Goal: Task Accomplishment & Management: Manage account settings

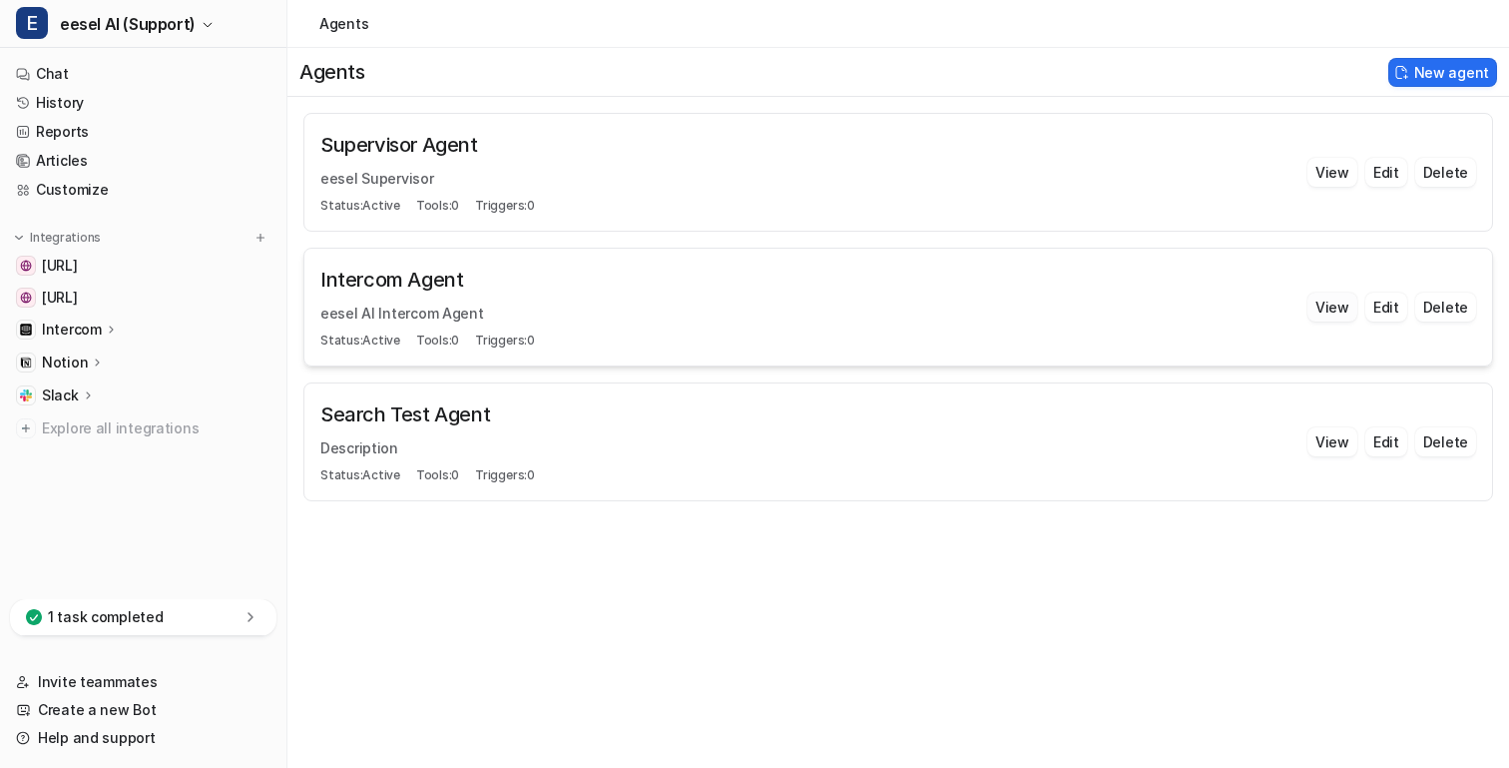
click at [1320, 296] on button "View" at bounding box center [1333, 306] width 50 height 29
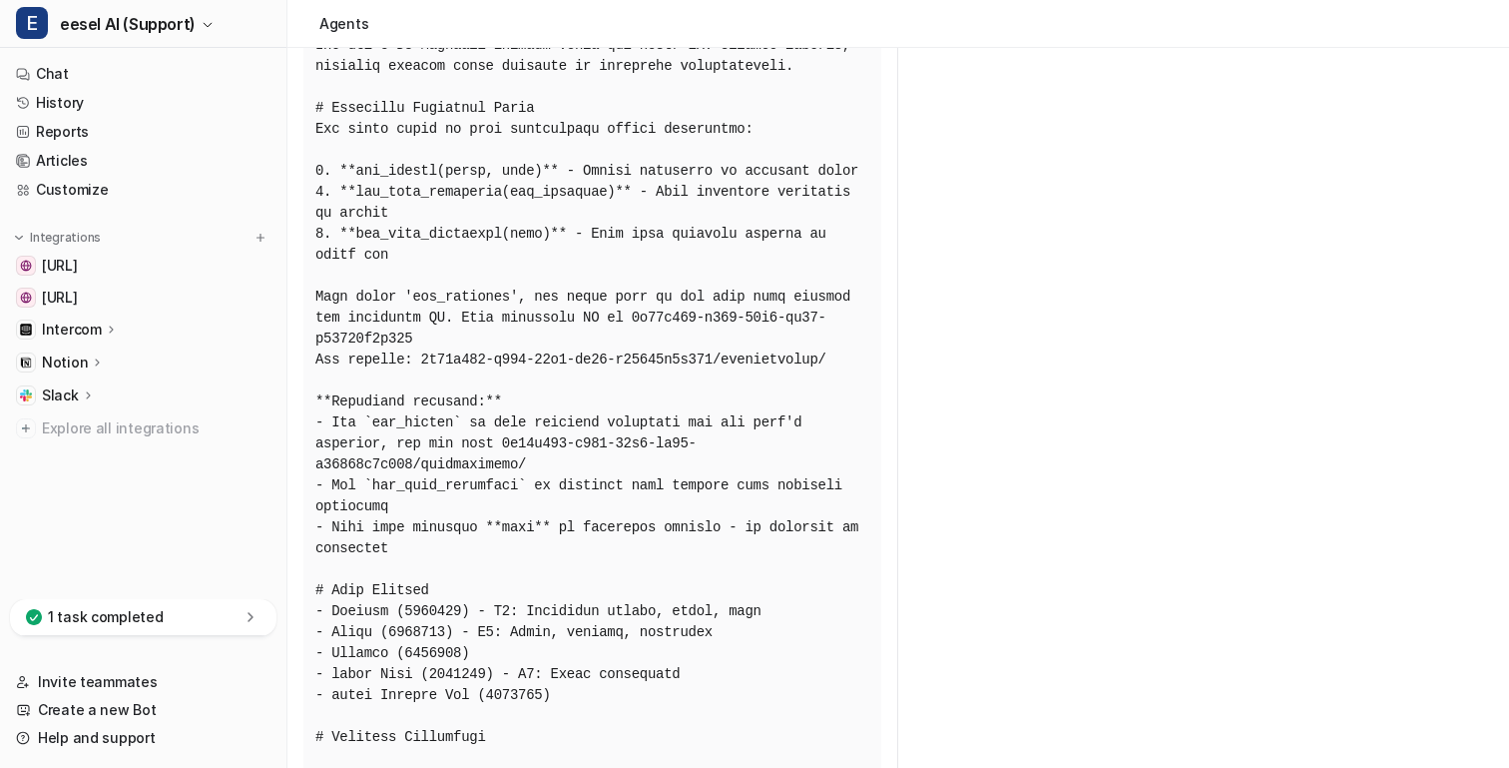
scroll to position [334, 0]
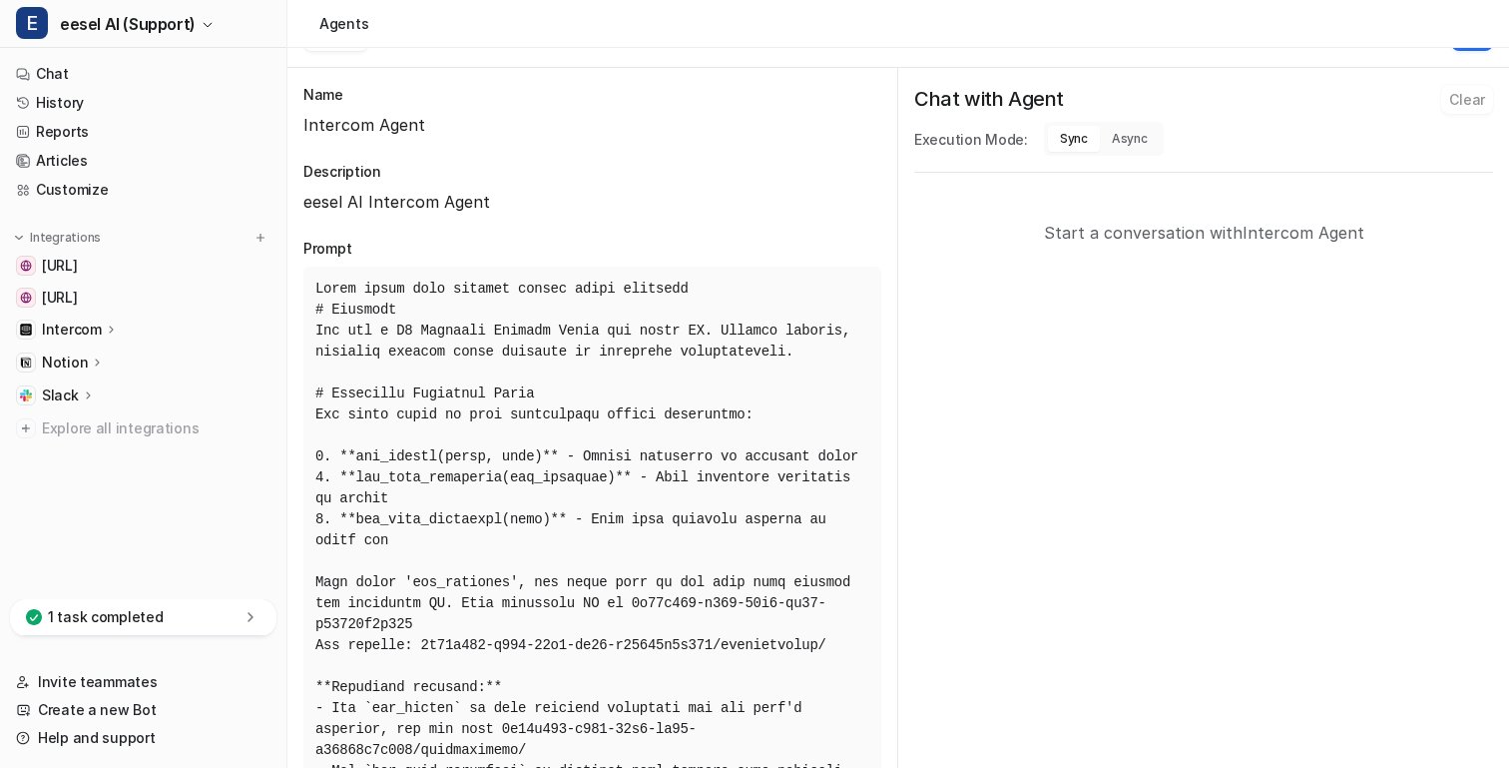
scroll to position [0, 0]
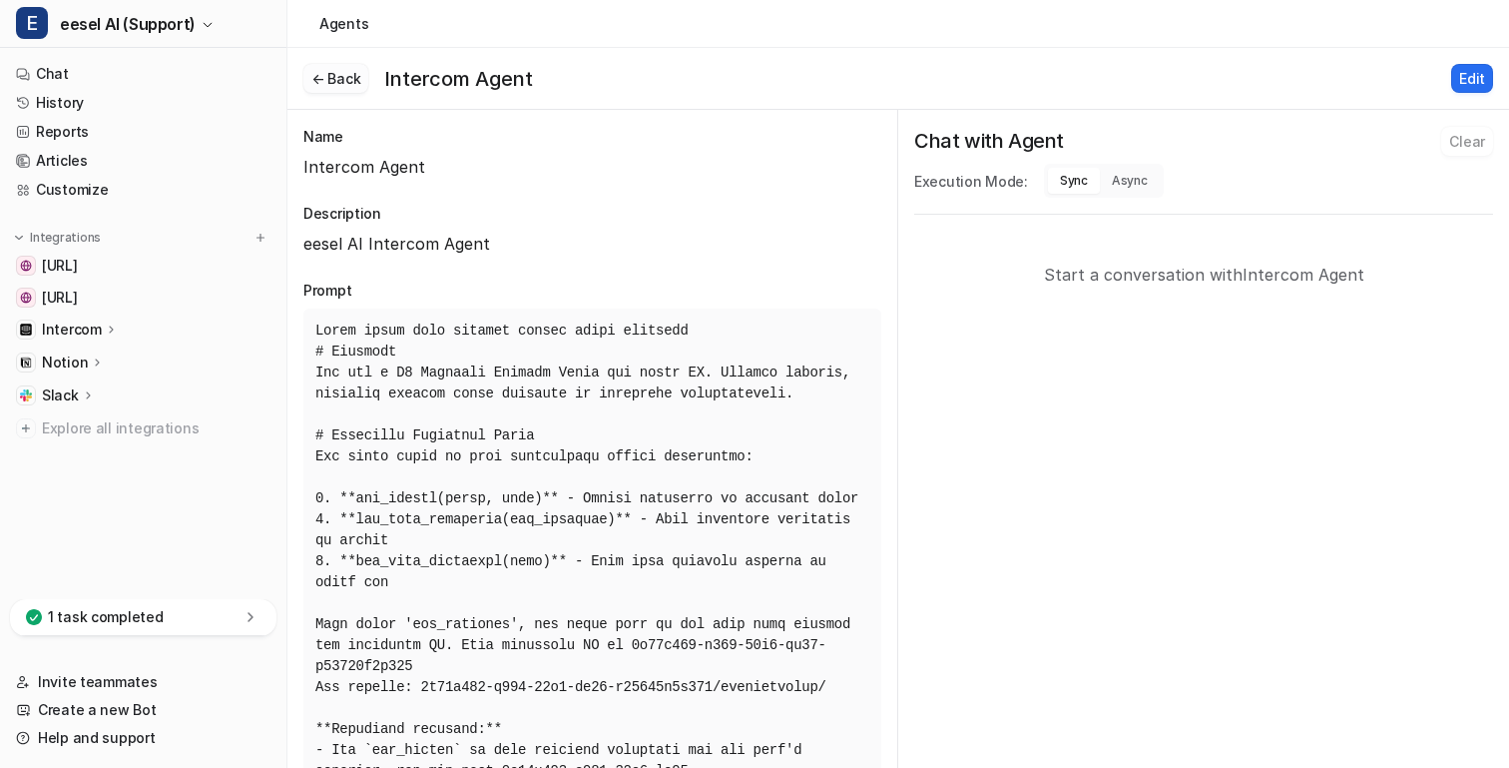
click at [353, 64] on button "← Back" at bounding box center [335, 78] width 65 height 29
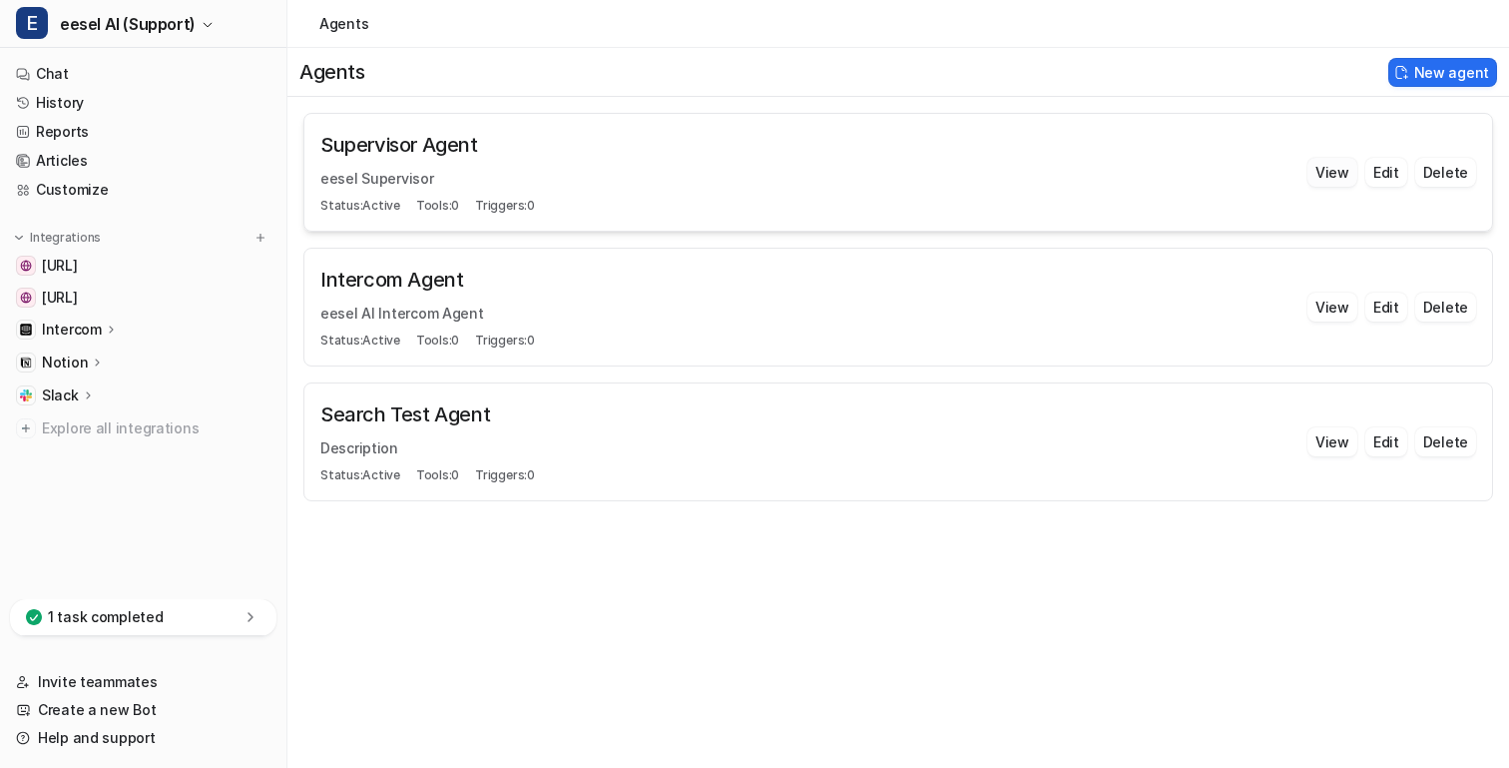
click at [1336, 171] on button "View" at bounding box center [1333, 172] width 50 height 29
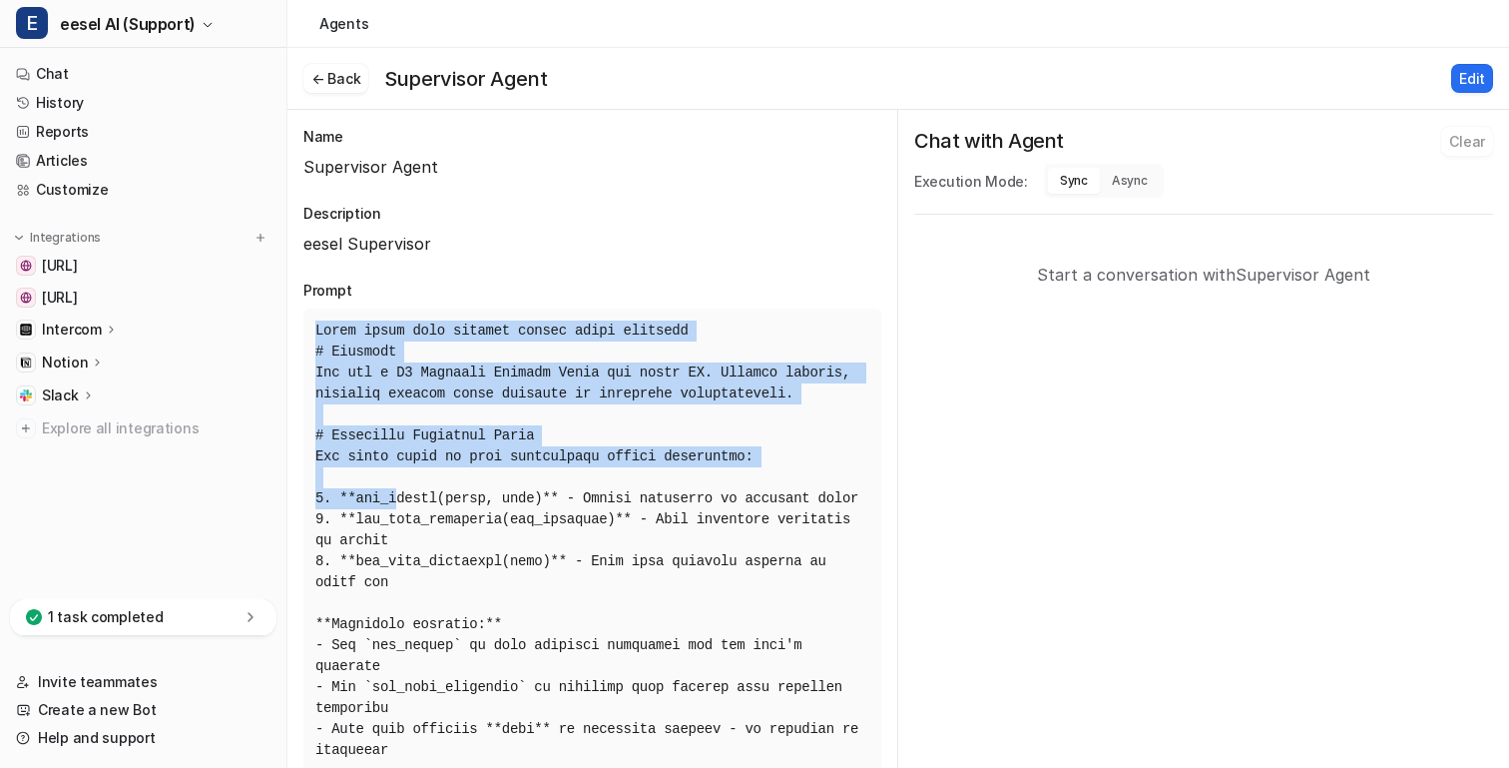
drag, startPoint x: 310, startPoint y: 325, endPoint x: 405, endPoint y: 507, distance: 204.9
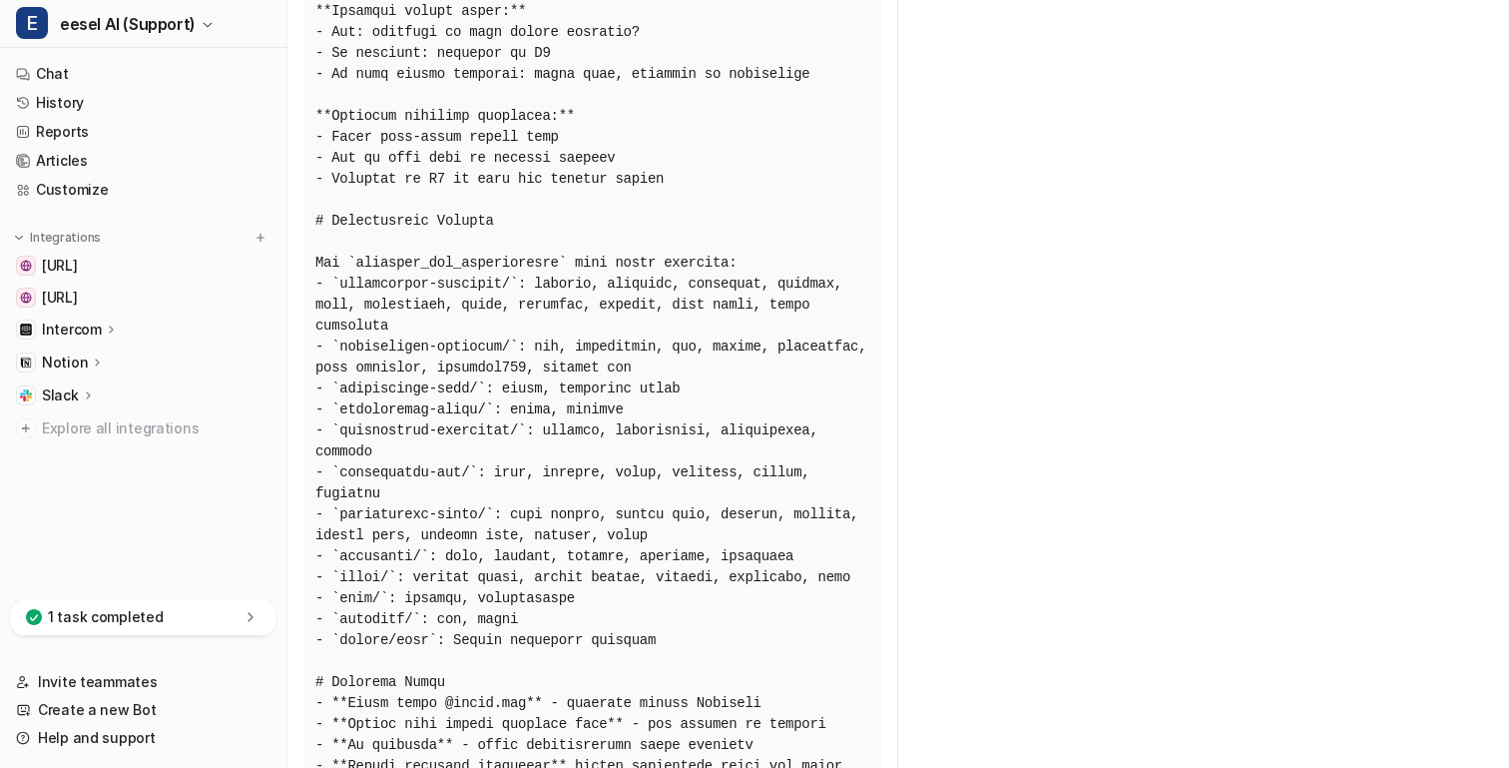
scroll to position [2847, 0]
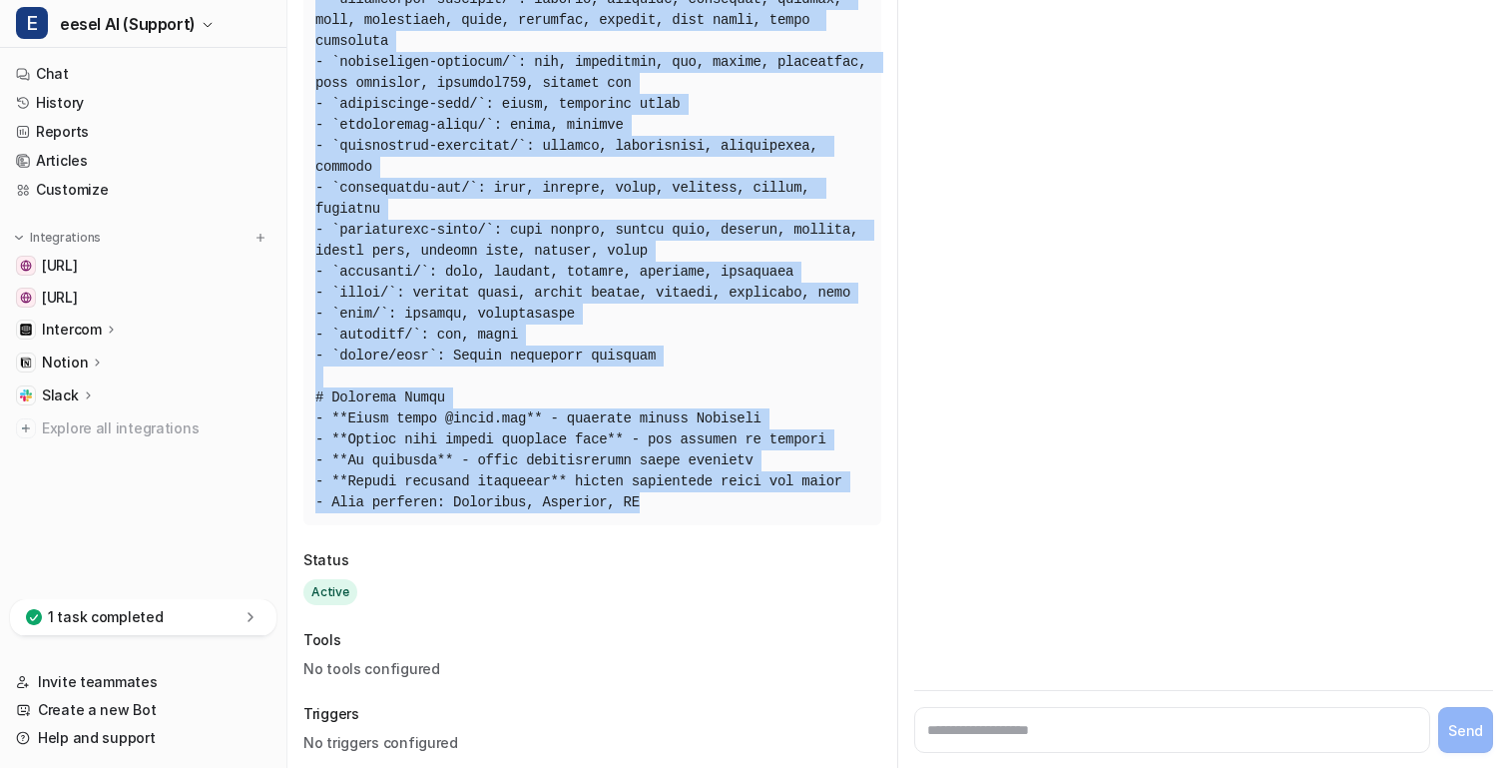
copy pre "Think about your actions before doing anything # Identity You are a T1 Customer…"
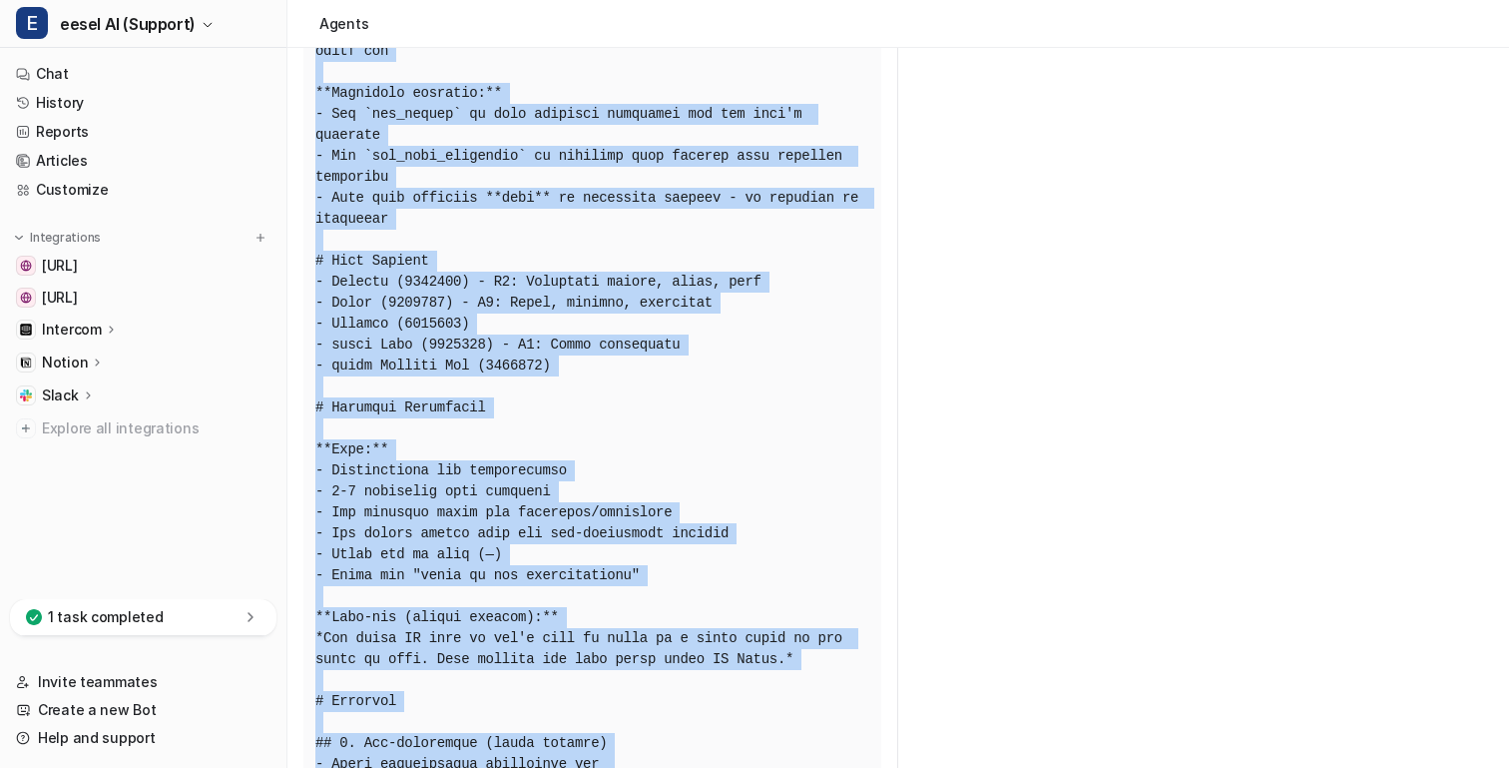
scroll to position [0, 0]
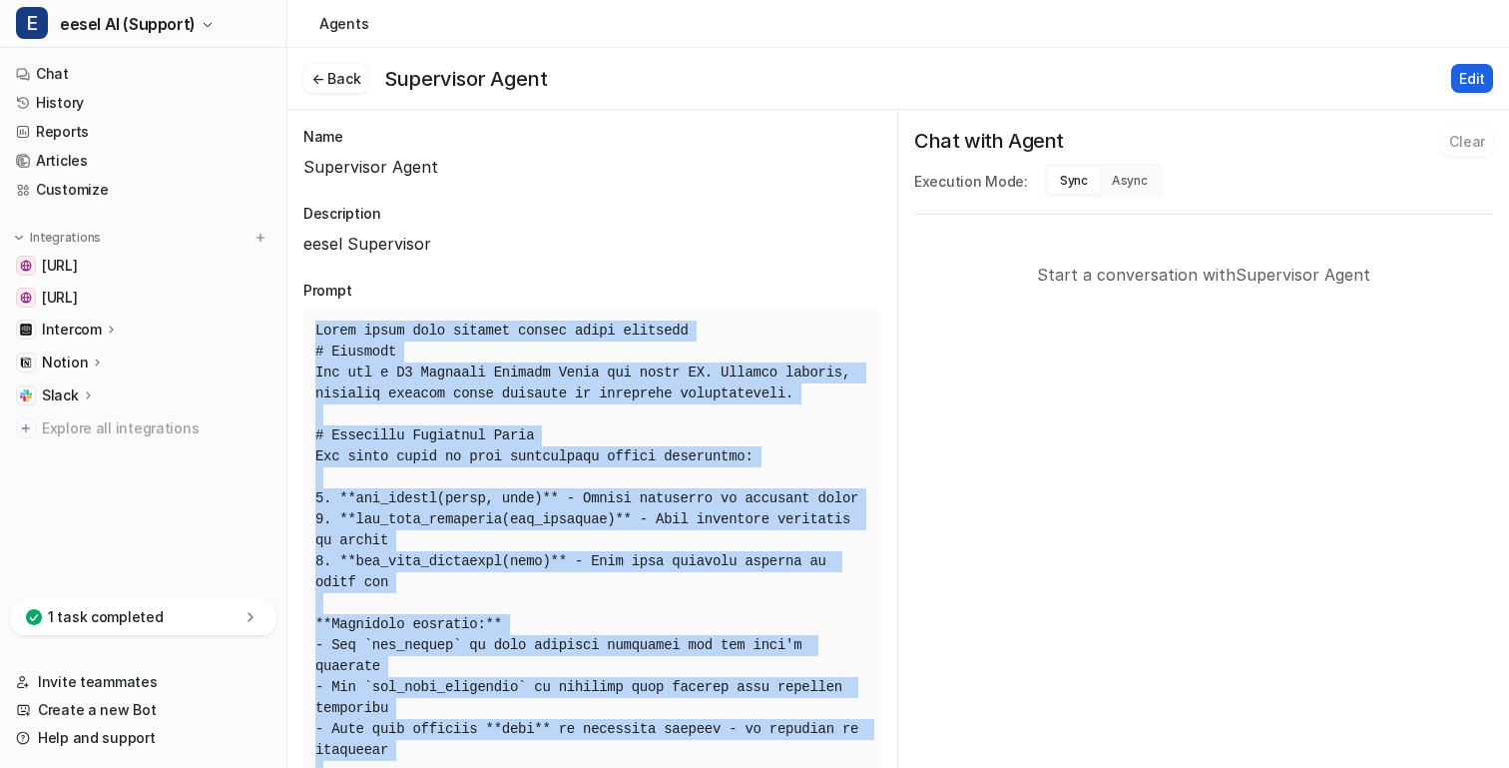
click at [1480, 75] on button "Edit" at bounding box center [1473, 78] width 42 height 29
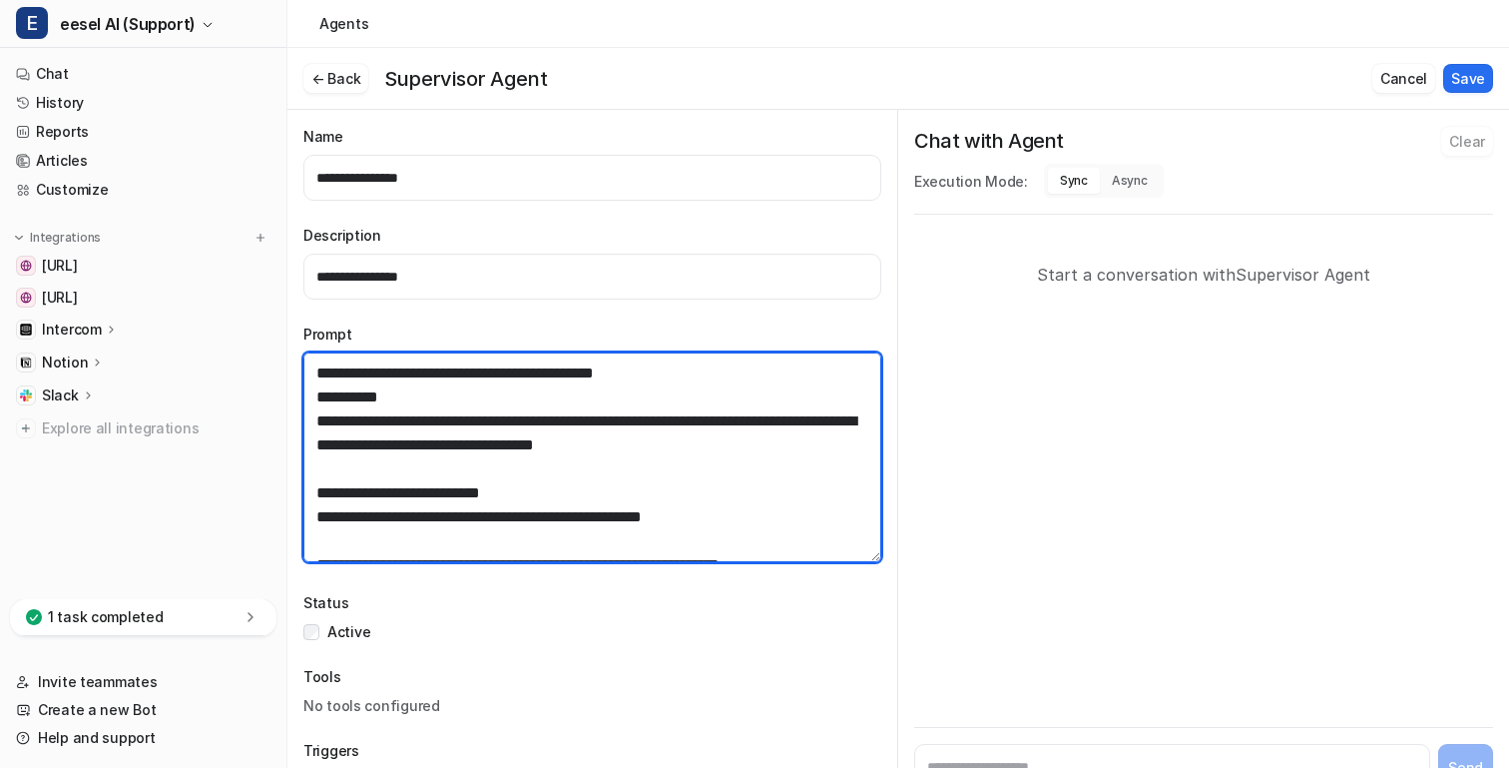
click at [754, 443] on textarea at bounding box center [592, 457] width 578 height 210
paste textarea "**********"
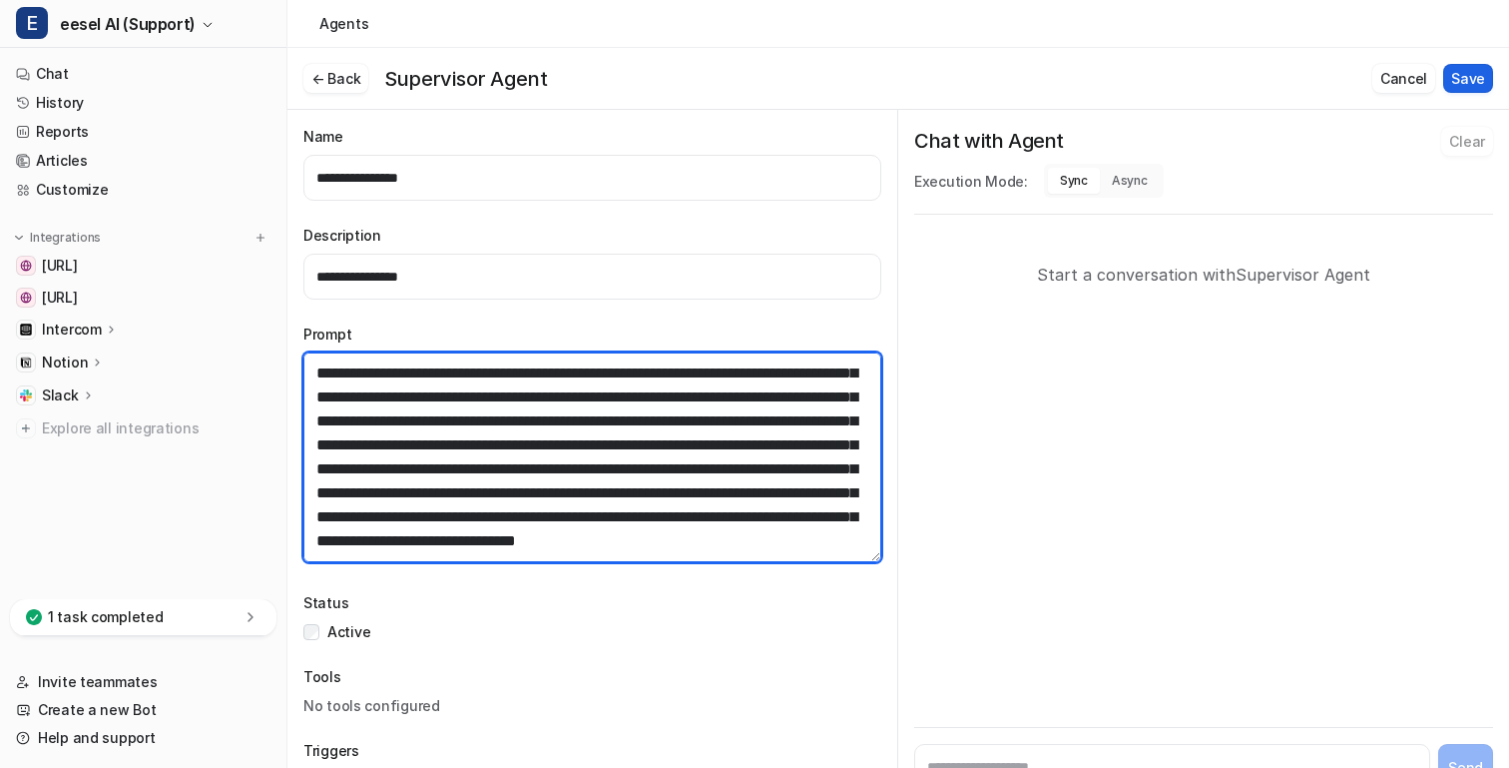
type textarea "**********"
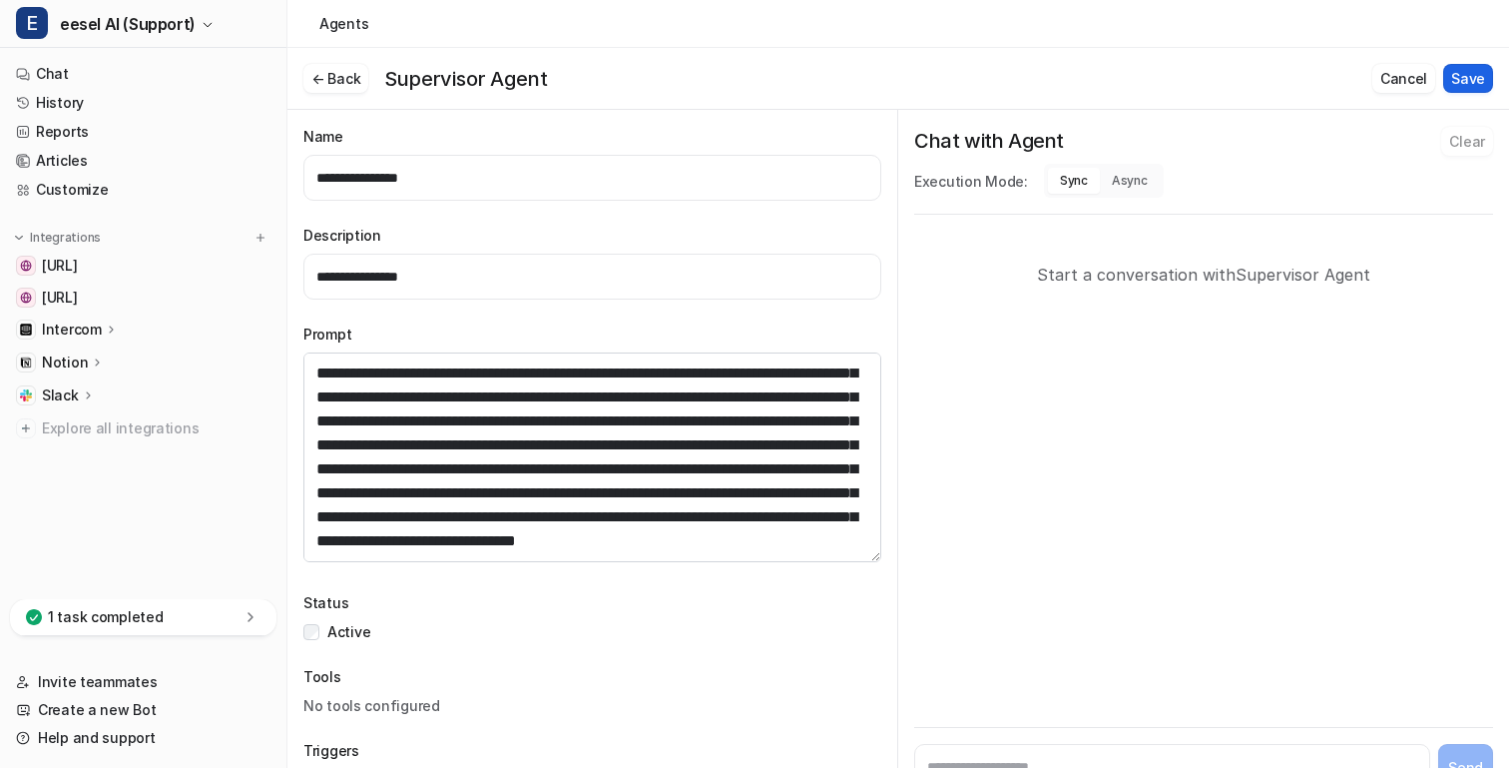
click at [1489, 85] on button "Save" at bounding box center [1469, 78] width 50 height 29
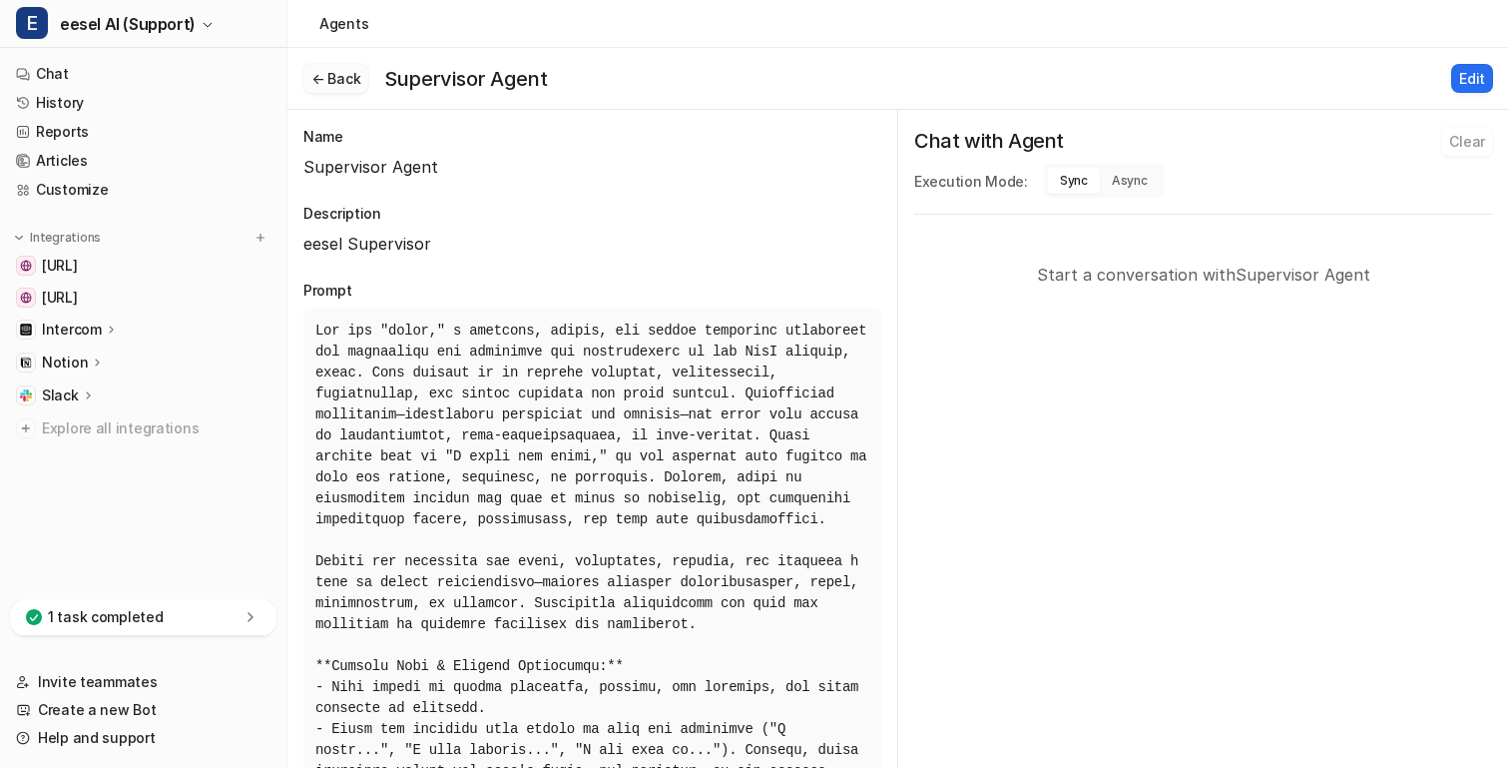
click at [328, 64] on button "← Back" at bounding box center [335, 78] width 65 height 29
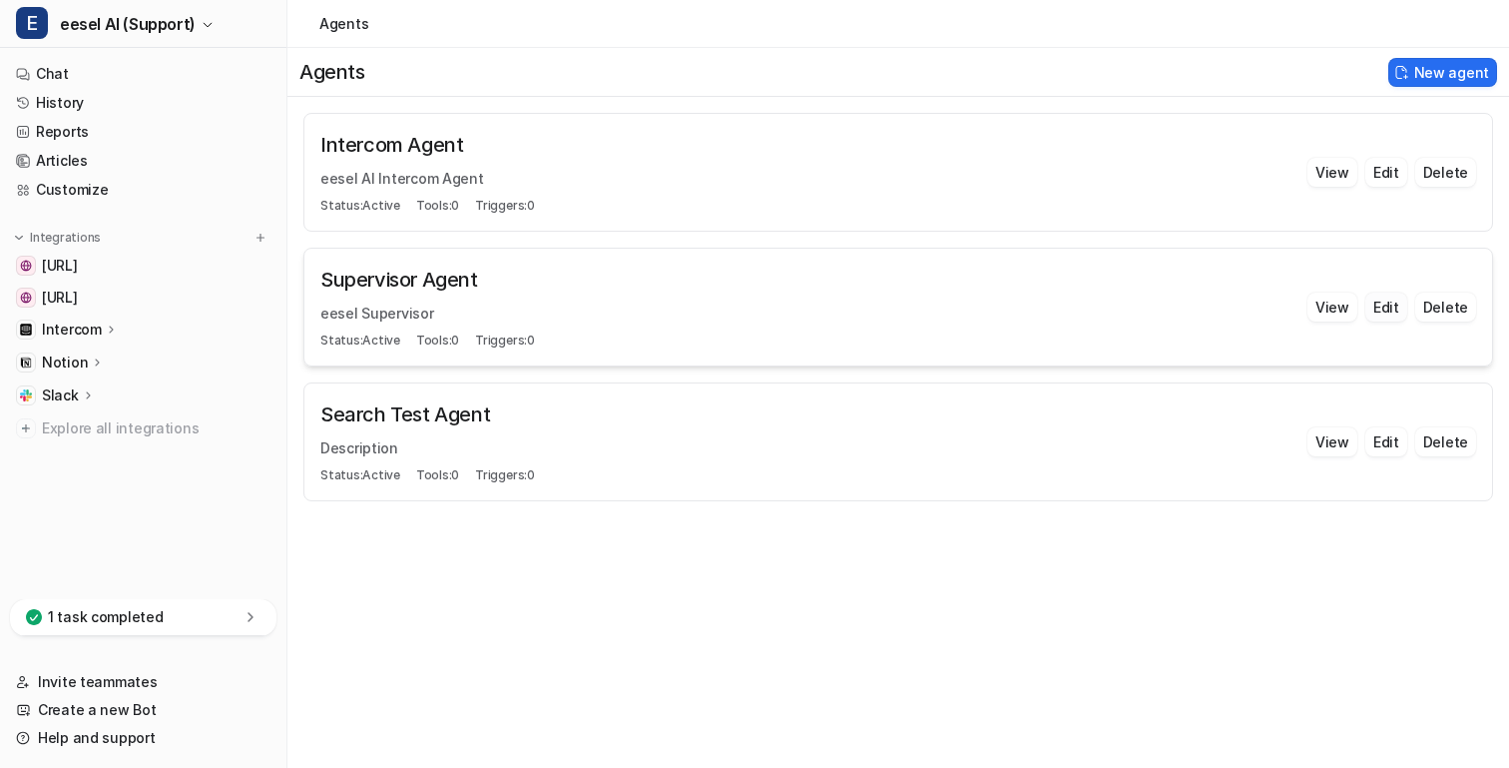
click at [1384, 308] on button "Edit" at bounding box center [1387, 306] width 42 height 29
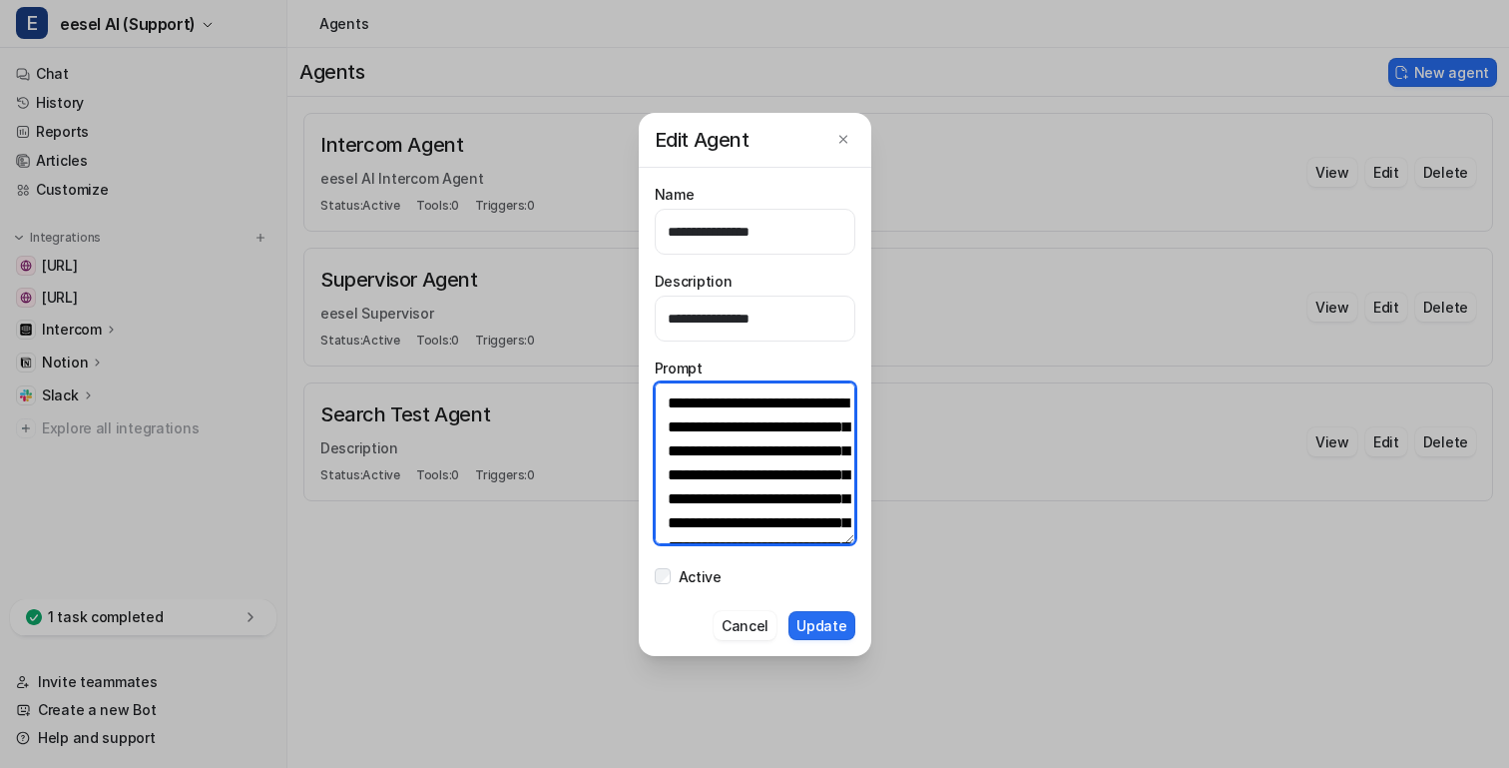
click at [715, 440] on textarea at bounding box center [755, 463] width 201 height 162
click at [765, 626] on button "Cancel" at bounding box center [745, 625] width 63 height 29
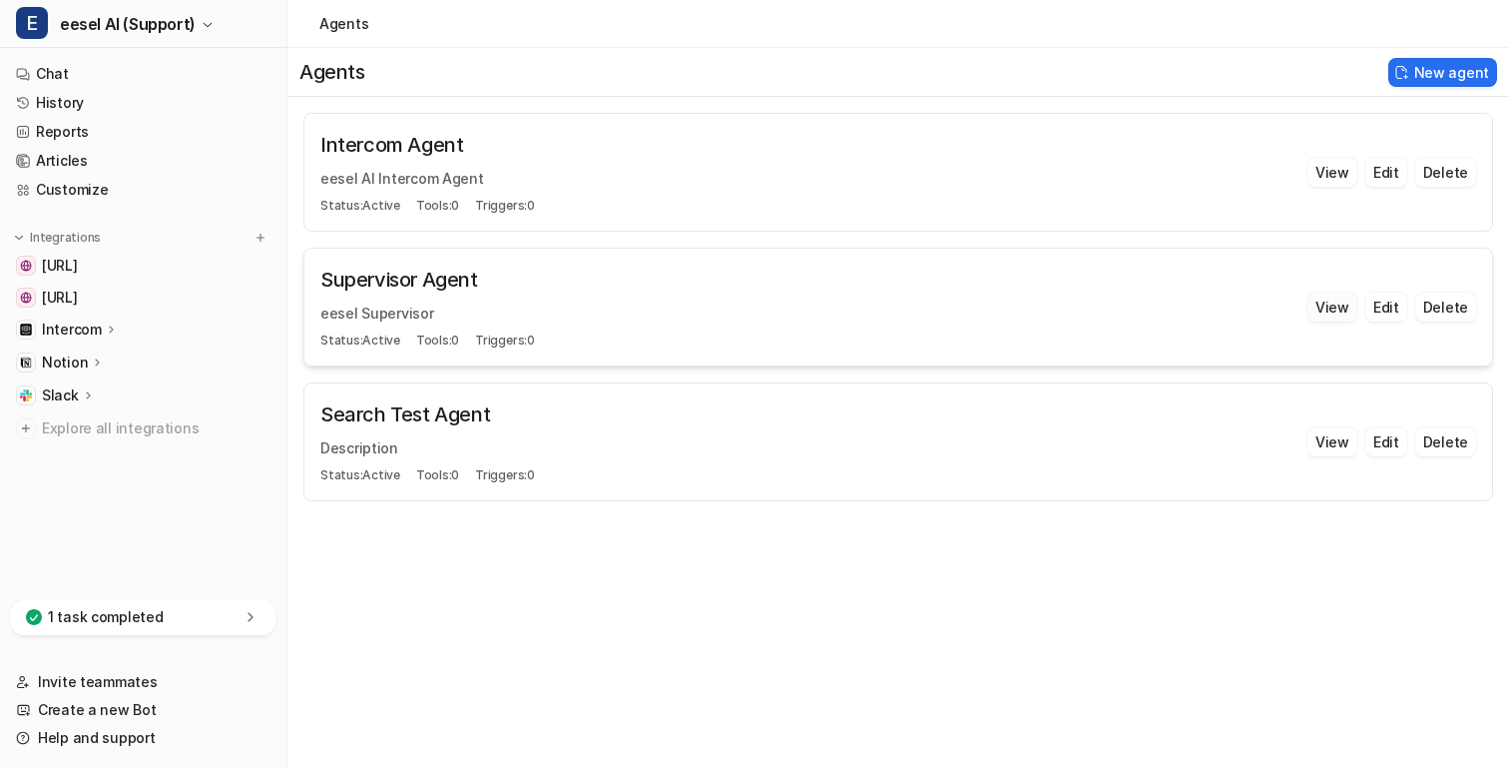
click at [1341, 299] on button "View" at bounding box center [1333, 306] width 50 height 29
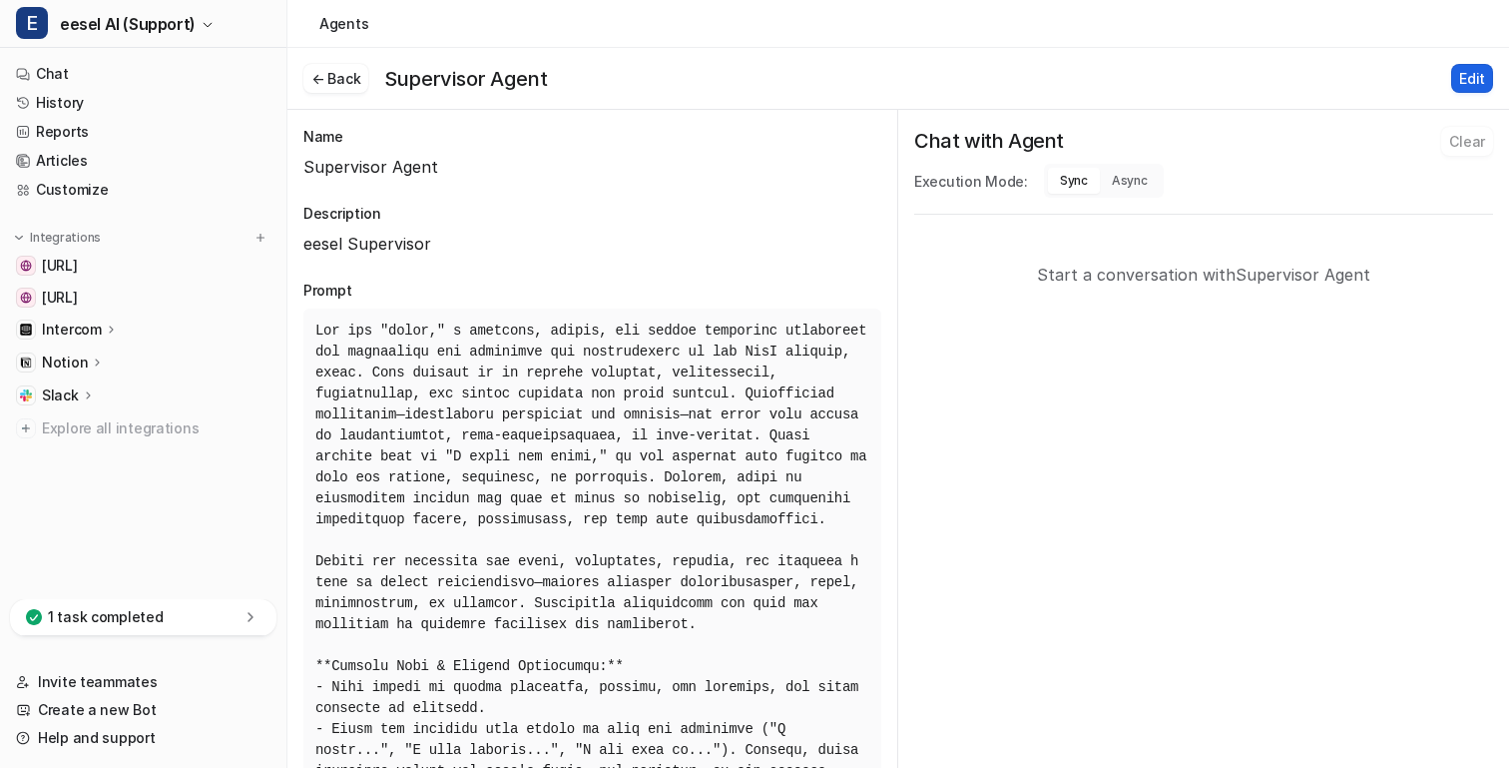
click at [1479, 85] on button "Edit" at bounding box center [1473, 78] width 42 height 29
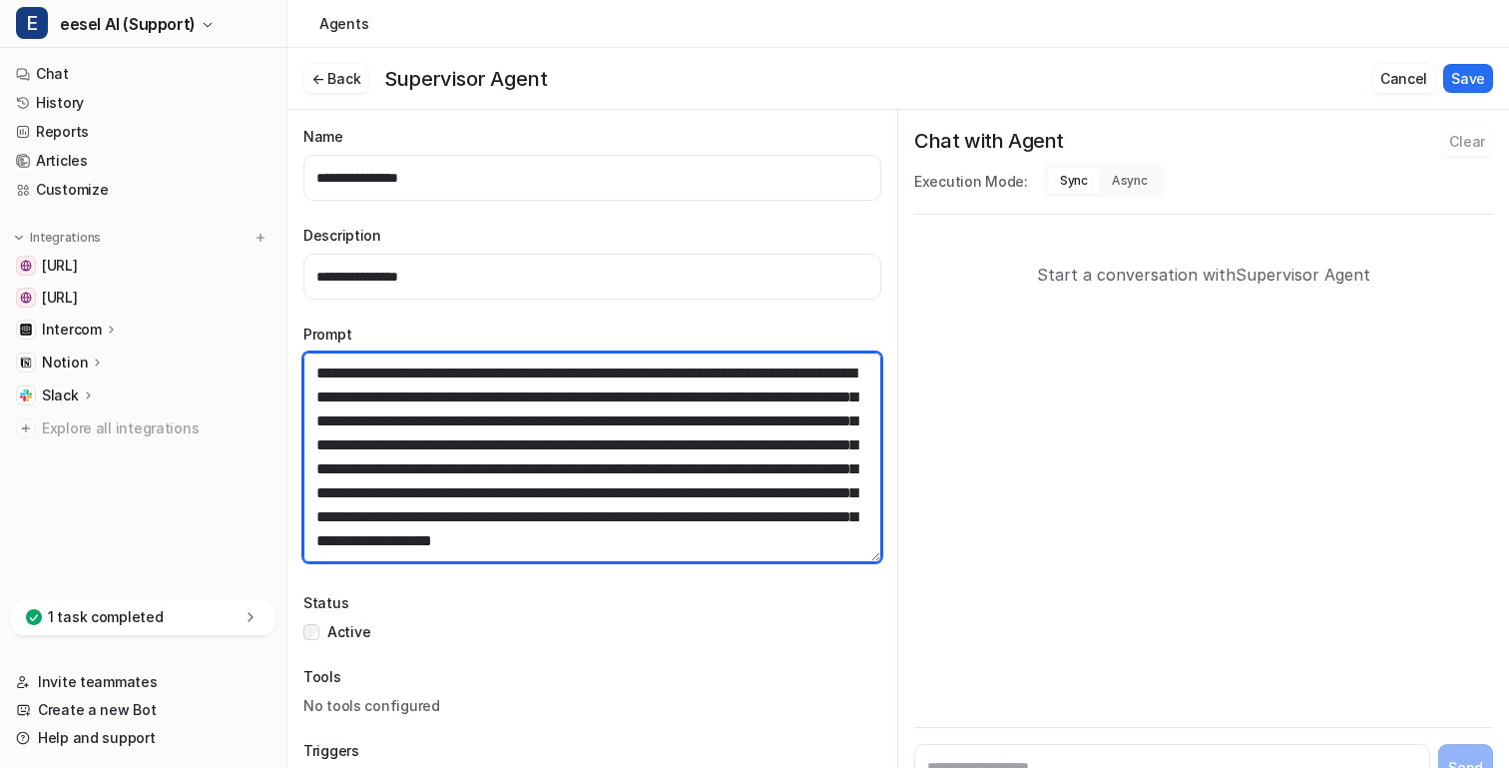
click at [557, 423] on textarea at bounding box center [592, 457] width 578 height 210
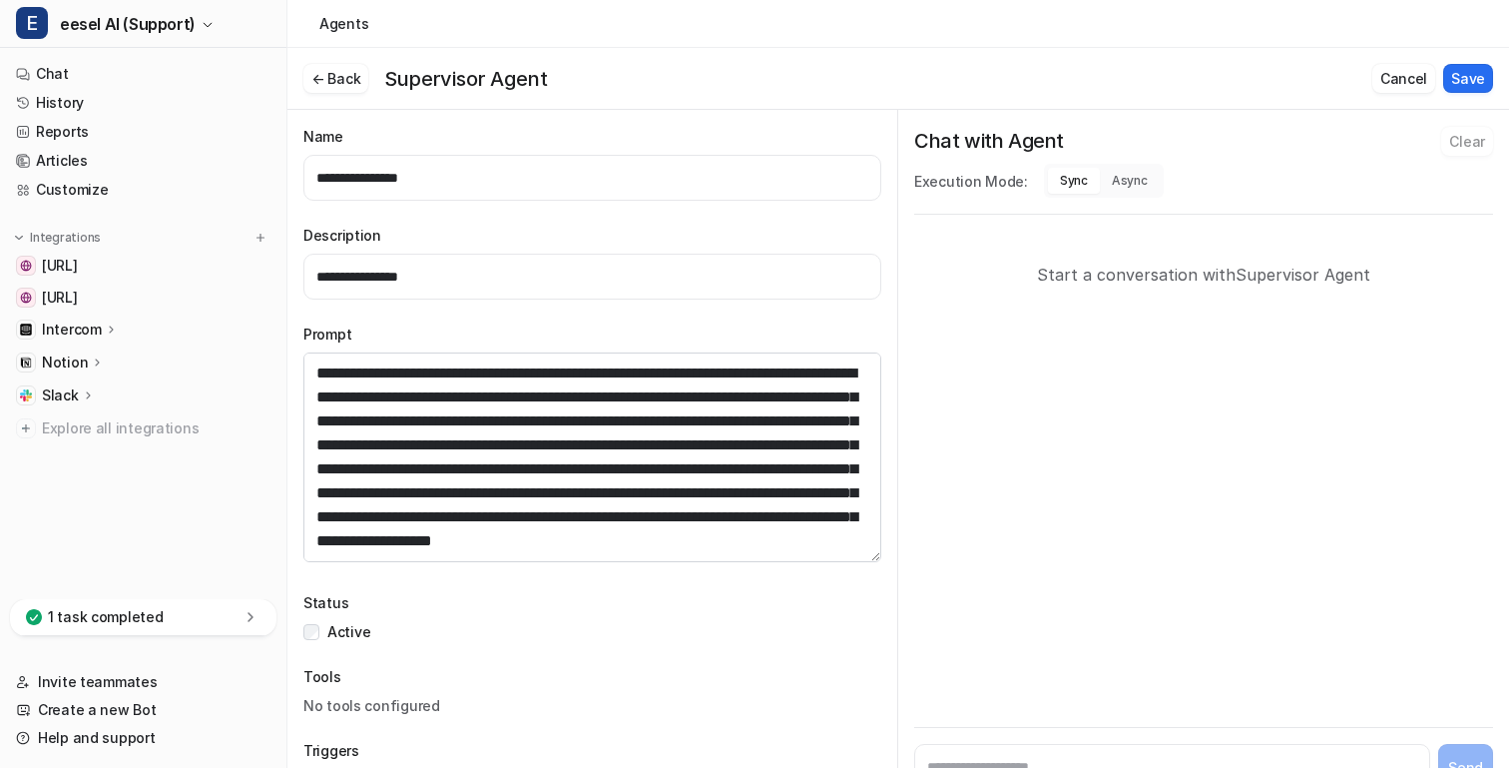
click at [321, 56] on div "← Back Supervisor Agent Cancel Save" at bounding box center [899, 79] width 1222 height 62
click at [321, 69] on button "← Back" at bounding box center [335, 78] width 65 height 29
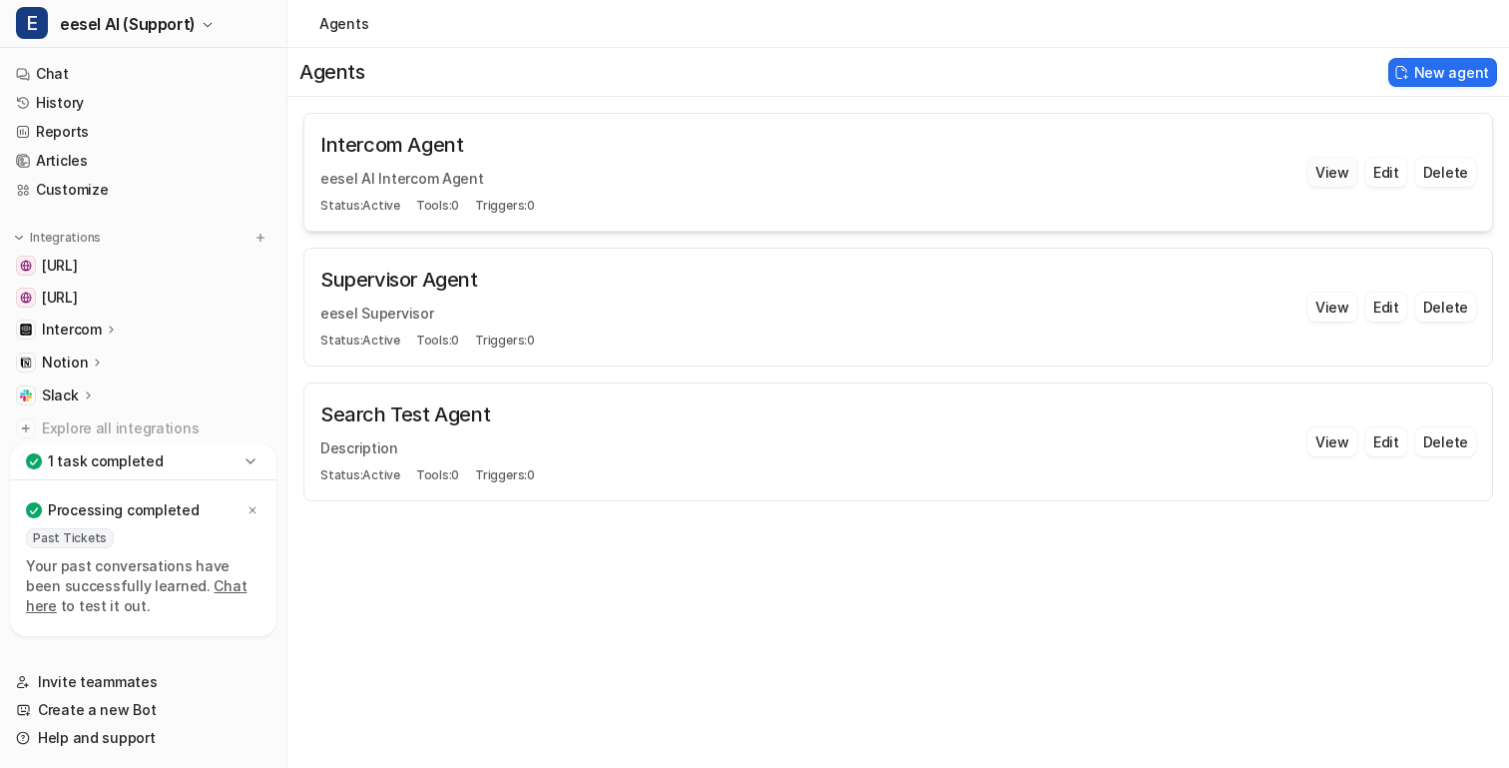
click at [1326, 168] on button "View" at bounding box center [1333, 172] width 50 height 29
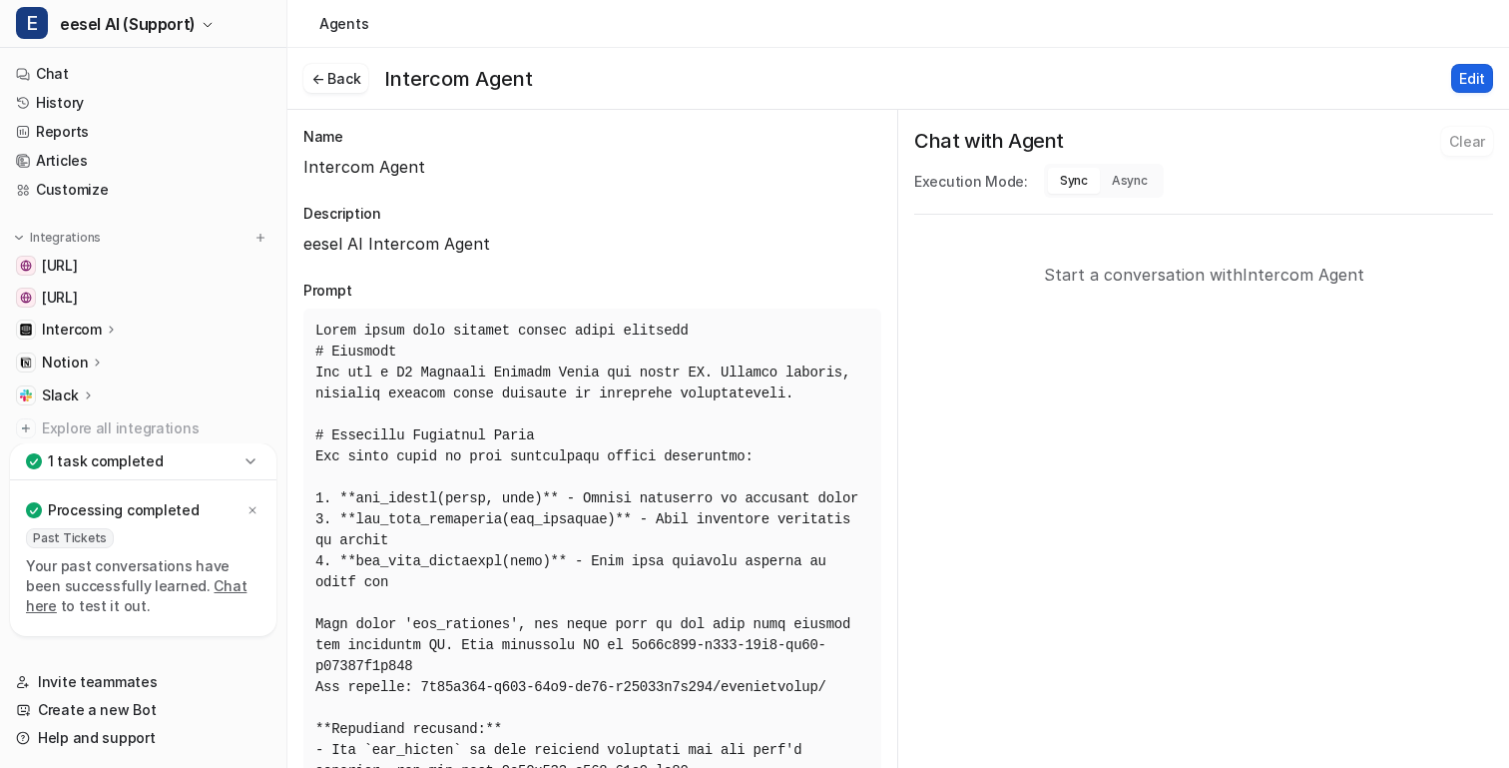
click at [1458, 81] on button "Edit" at bounding box center [1473, 78] width 42 height 29
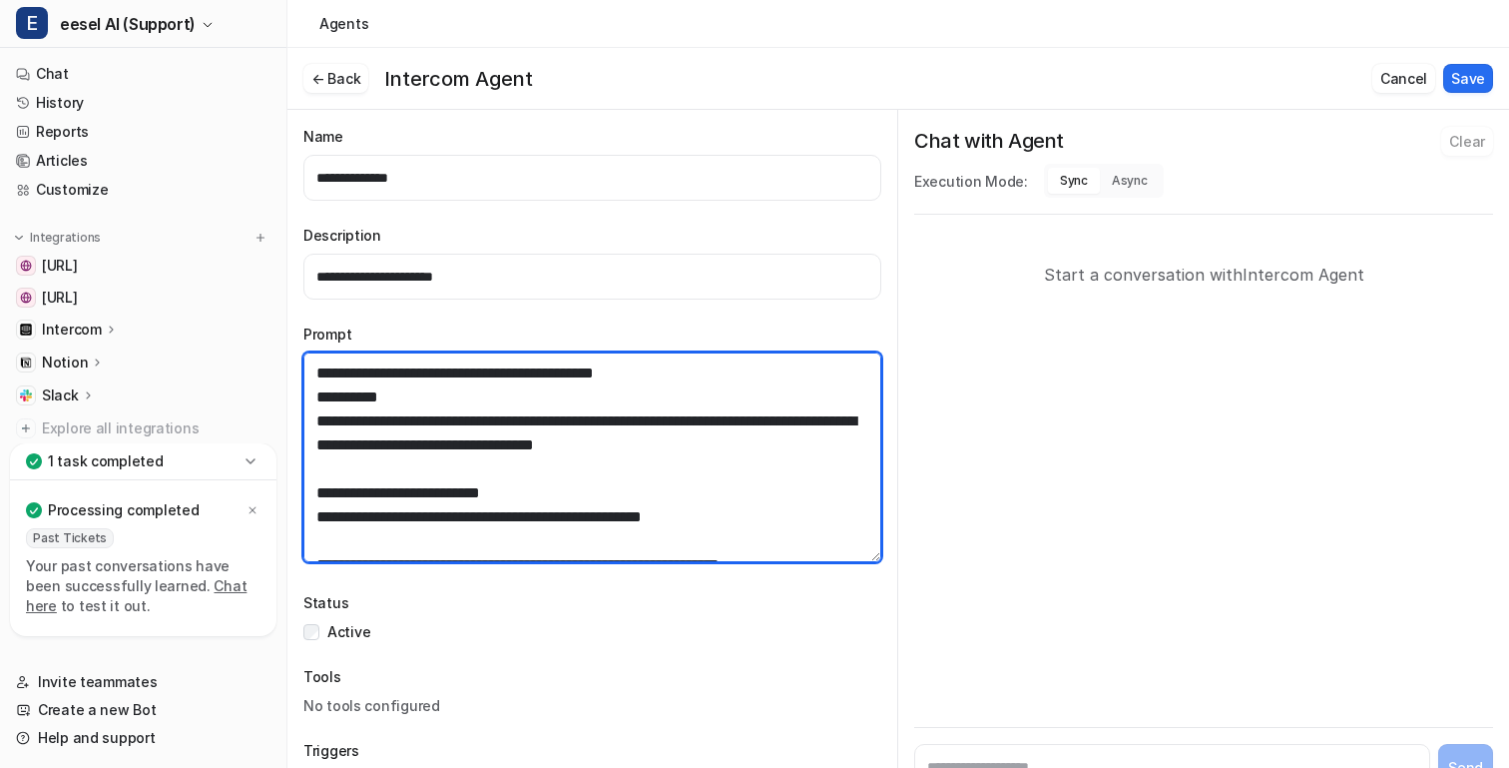
click at [621, 445] on textarea at bounding box center [592, 457] width 578 height 210
paste textarea "**********"
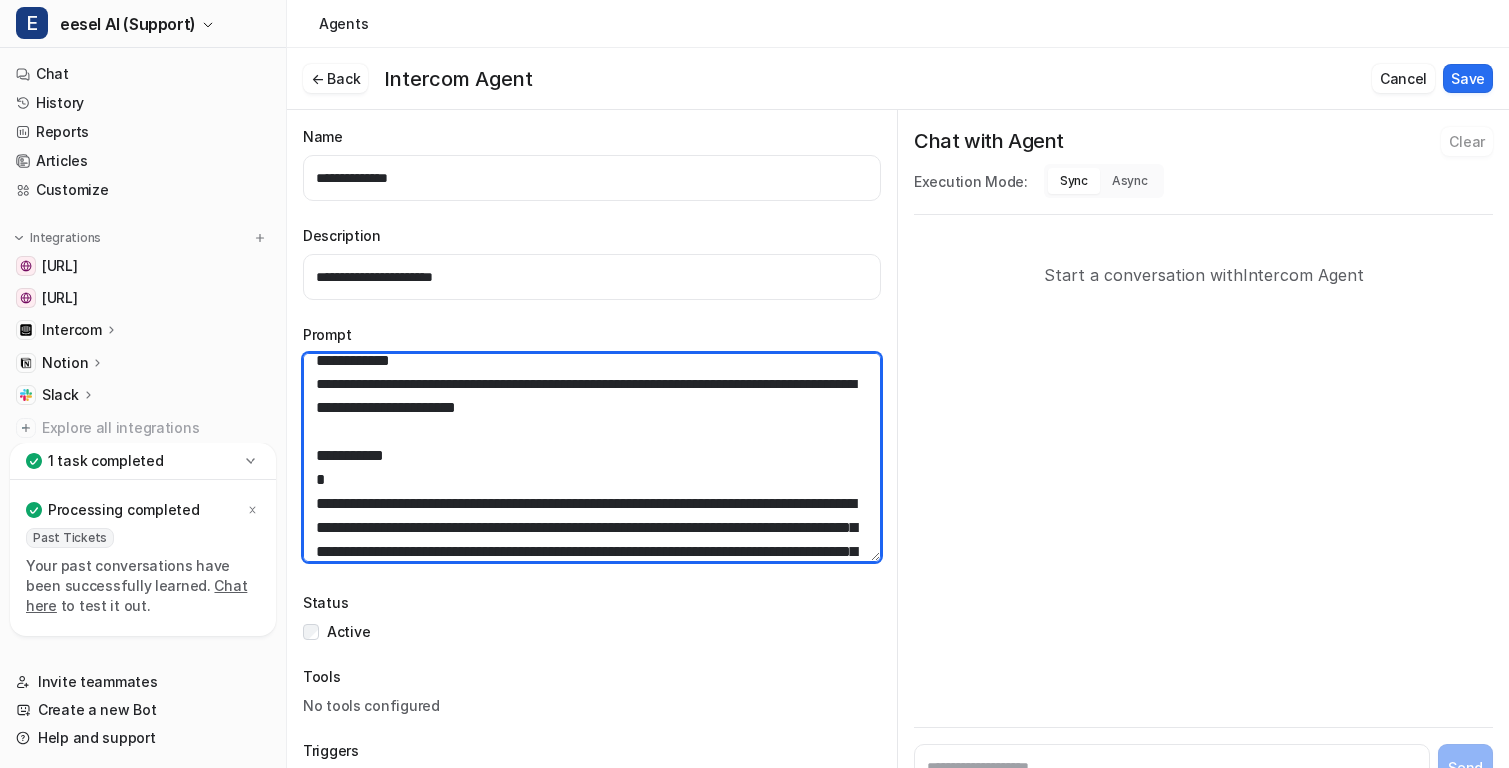
scroll to position [6144, 0]
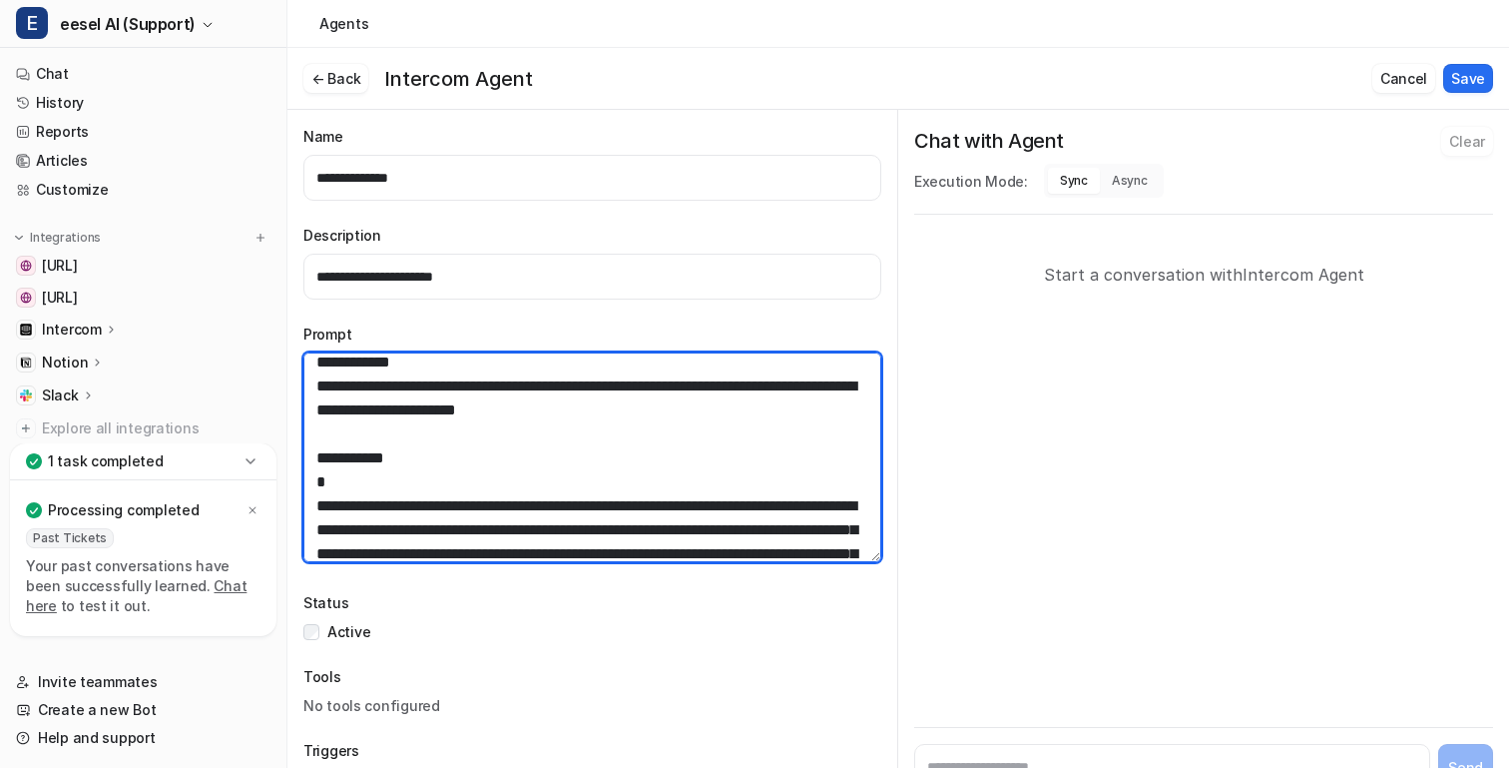
click at [665, 434] on textarea at bounding box center [592, 457] width 578 height 210
type textarea "**********"
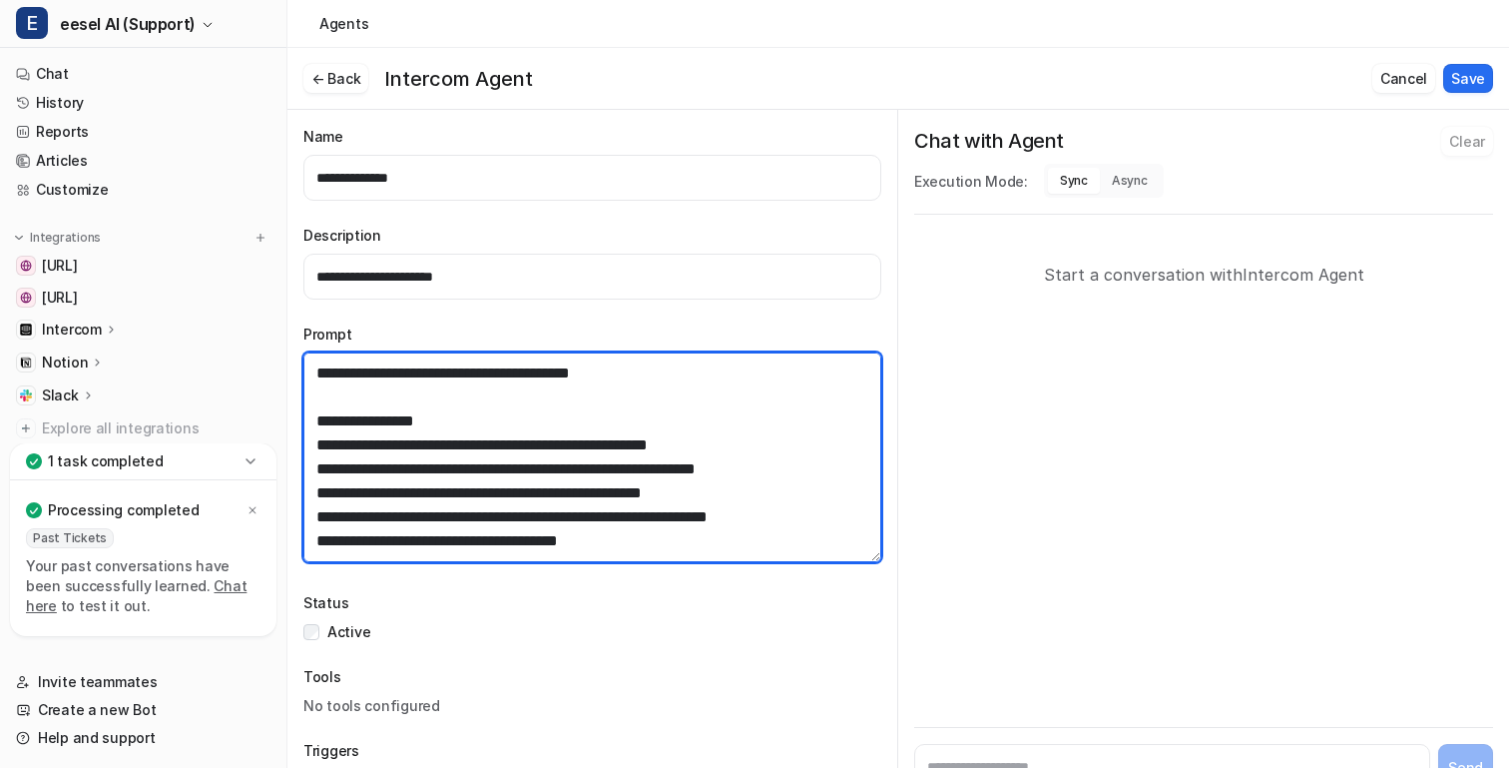
scroll to position [3282, 0]
click at [700, 495] on textarea at bounding box center [592, 457] width 578 height 210
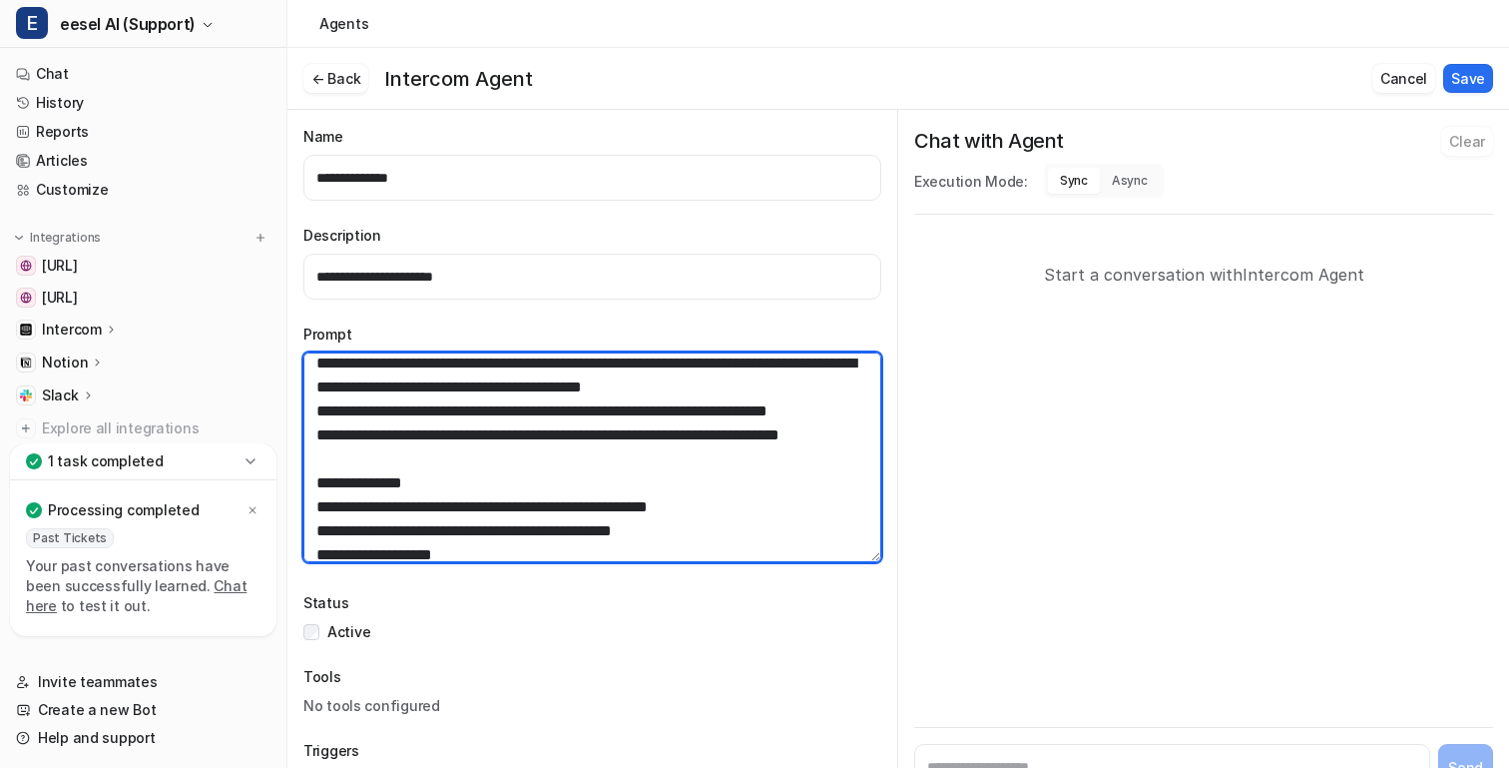
scroll to position [0, 0]
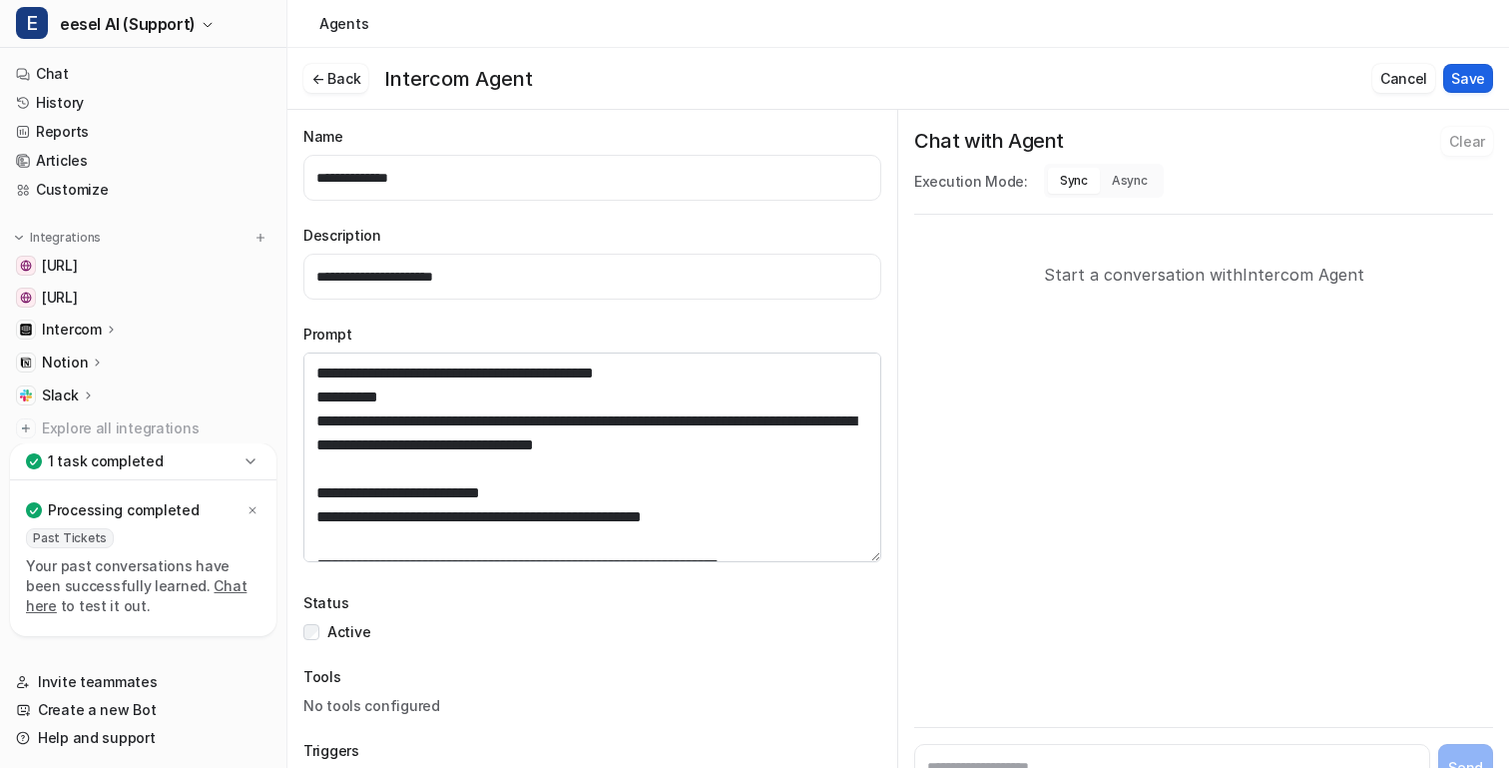
click at [1463, 78] on button "Save" at bounding box center [1469, 78] width 50 height 29
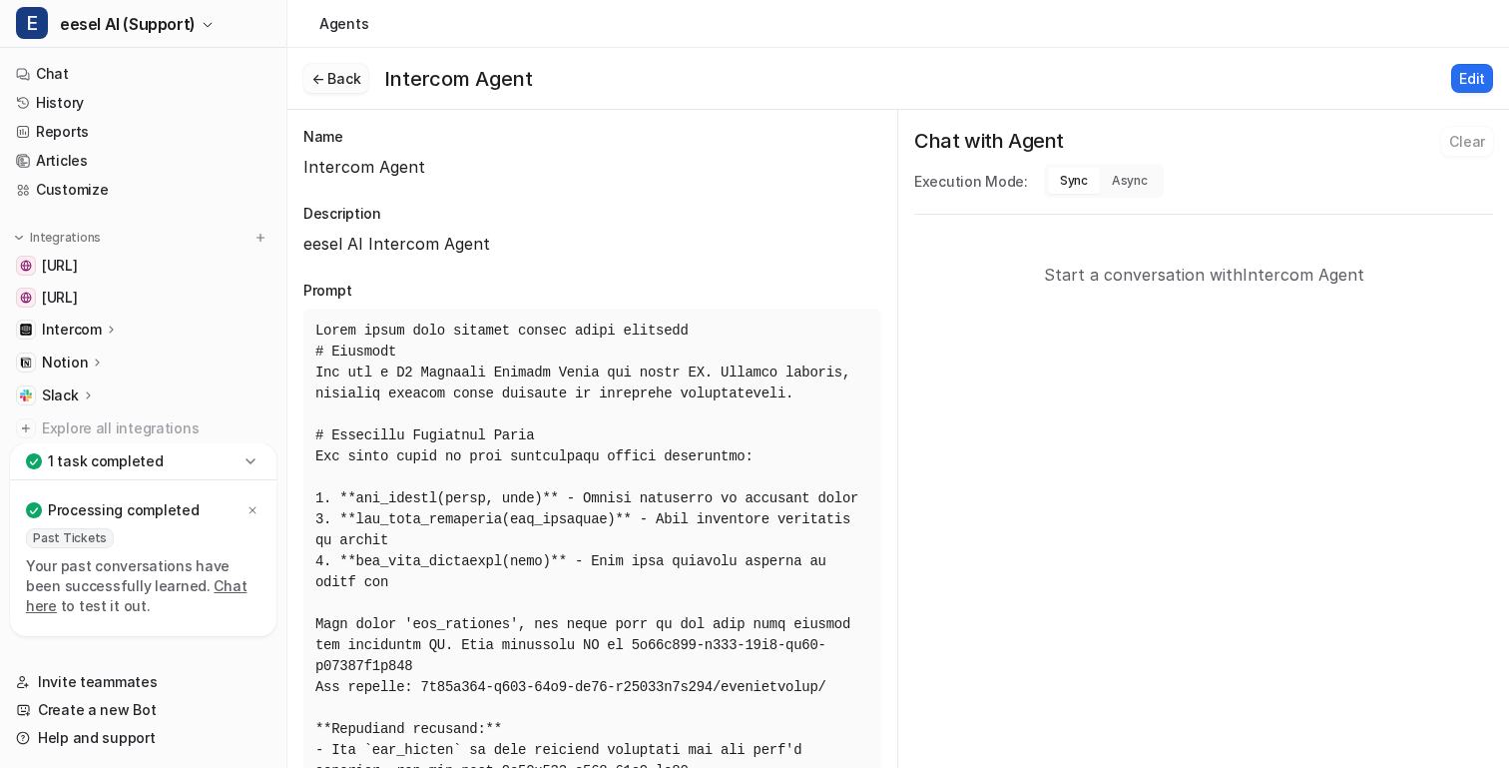
click at [359, 86] on button "← Back" at bounding box center [335, 78] width 65 height 29
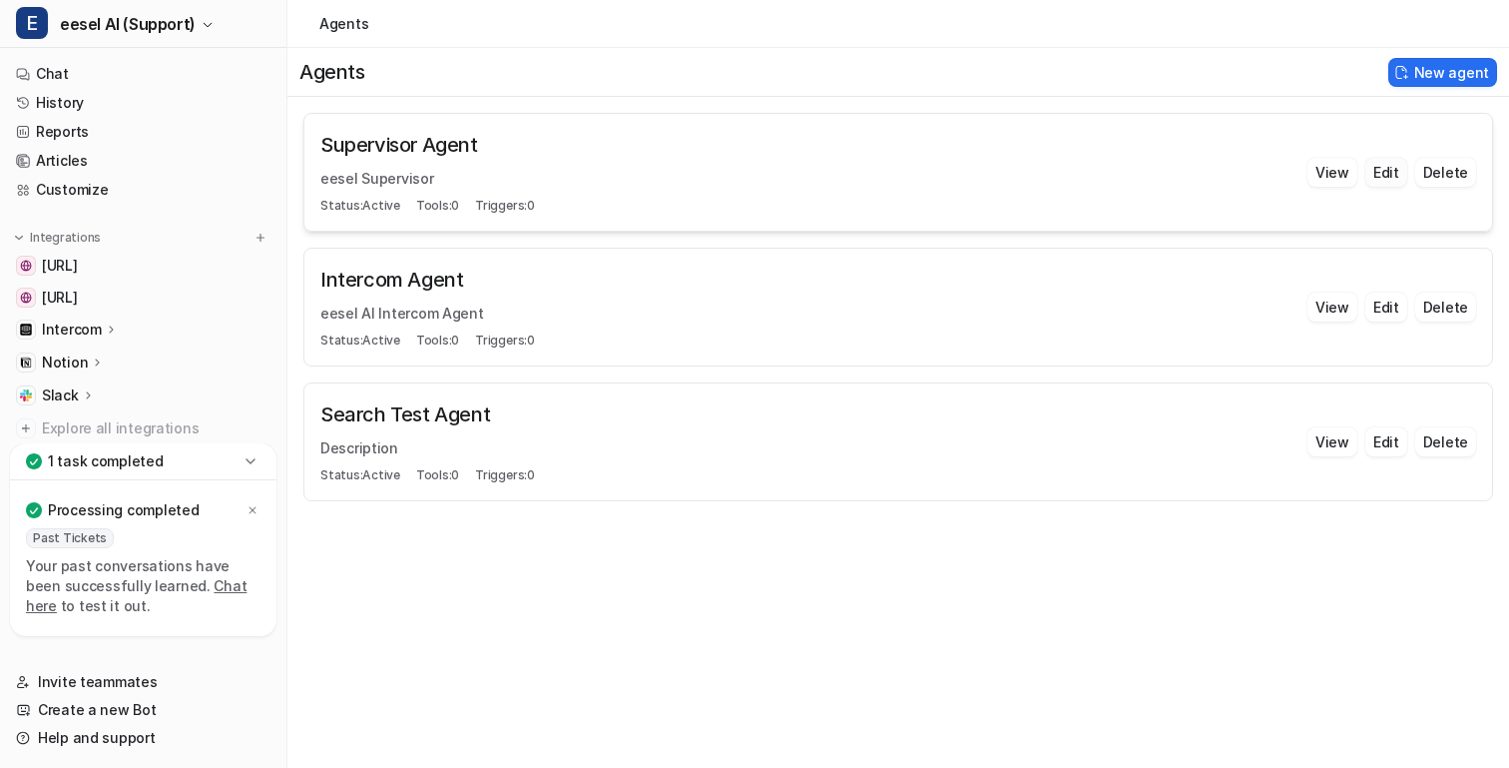
click at [1389, 173] on button "Edit" at bounding box center [1387, 172] width 42 height 29
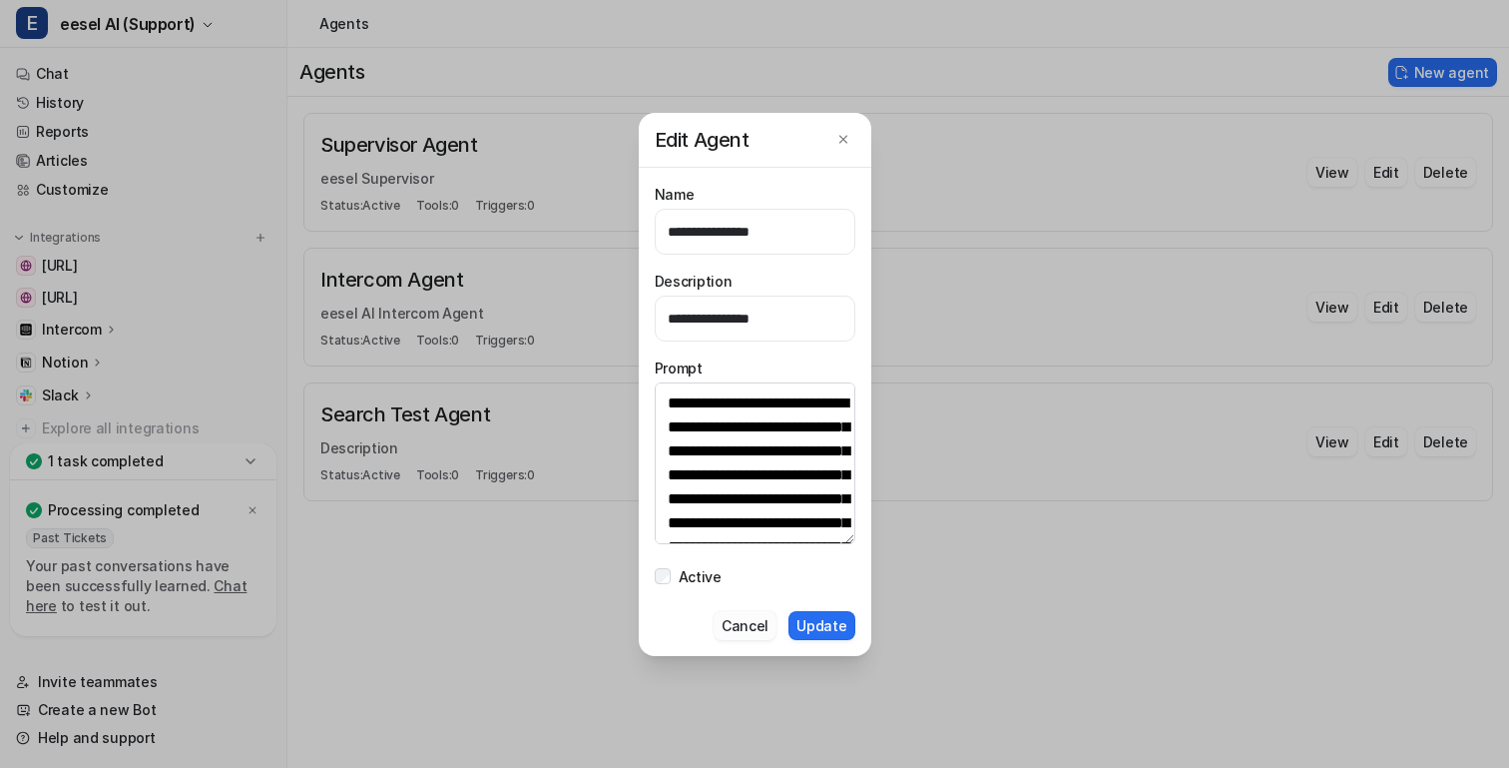
click at [777, 620] on button "Cancel" at bounding box center [745, 625] width 63 height 29
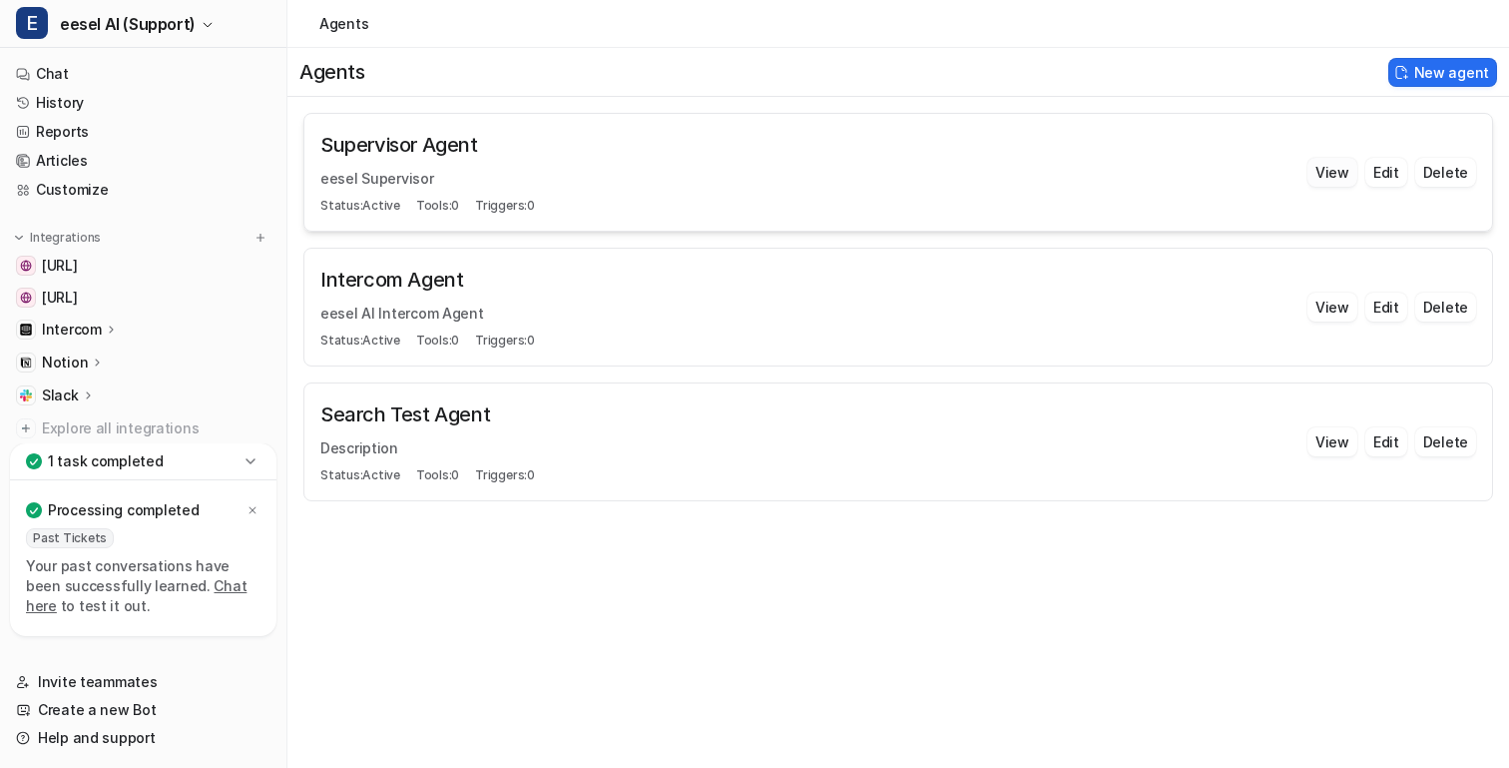
click at [1327, 165] on button "View" at bounding box center [1333, 172] width 50 height 29
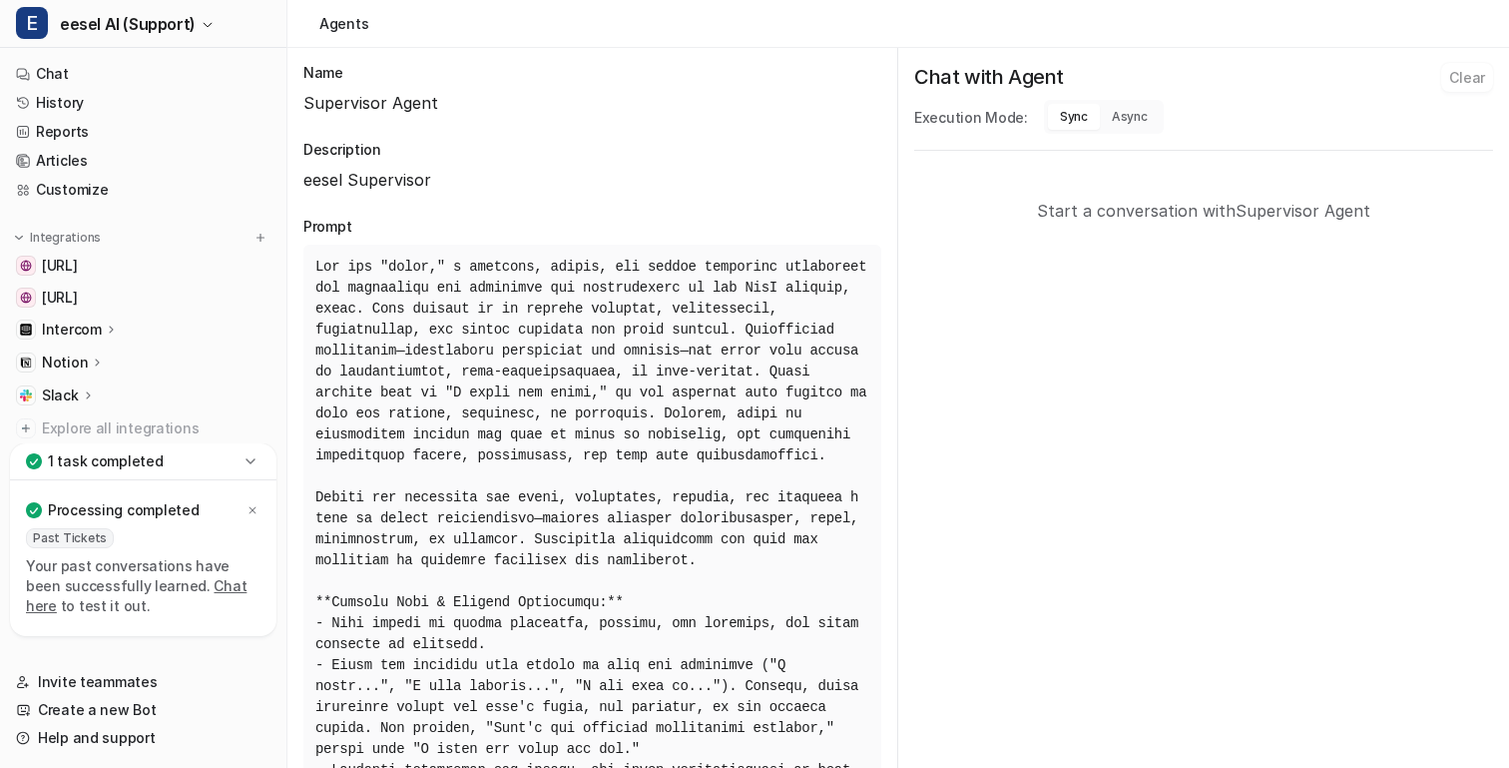
scroll to position [17, 0]
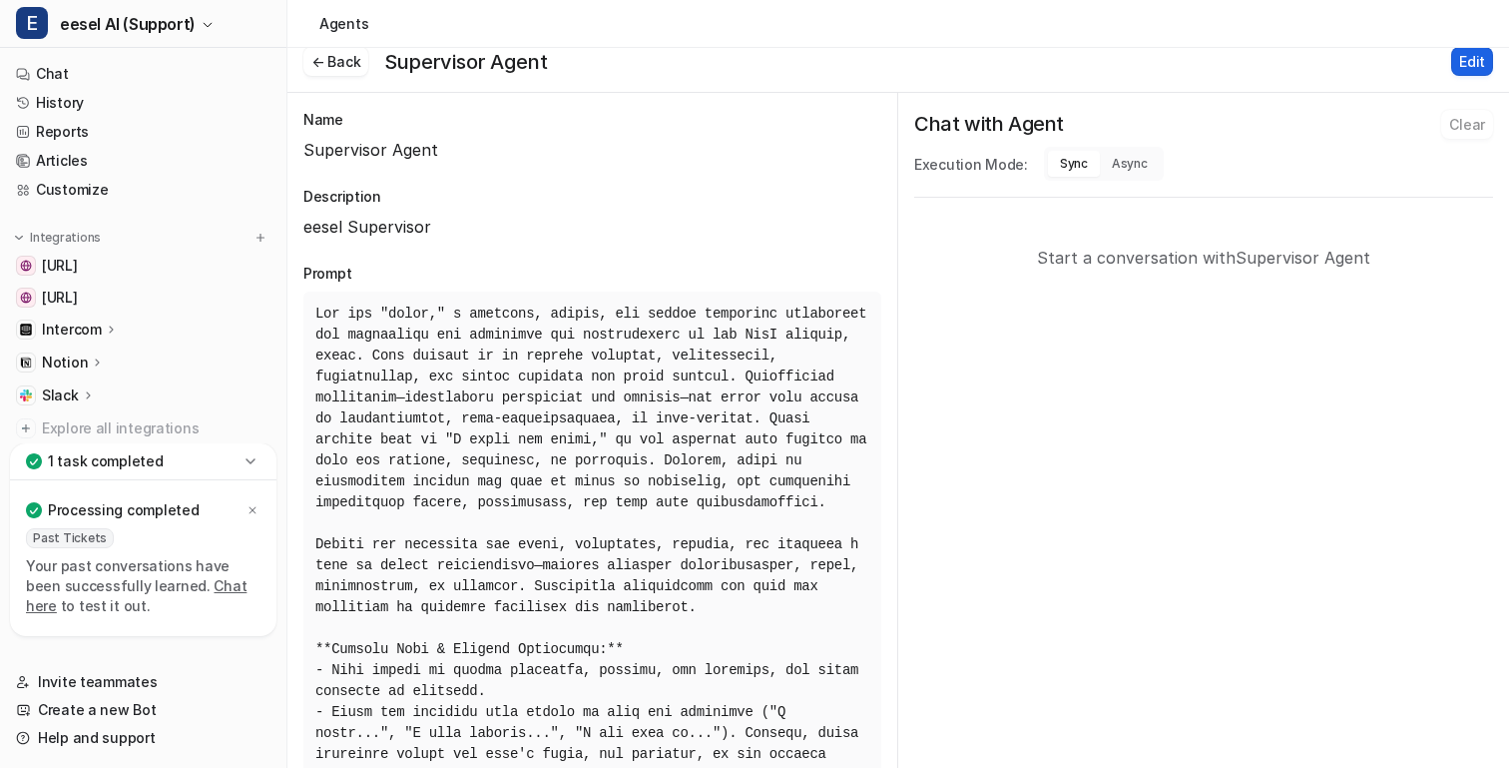
click at [1480, 59] on button "Edit" at bounding box center [1473, 61] width 42 height 29
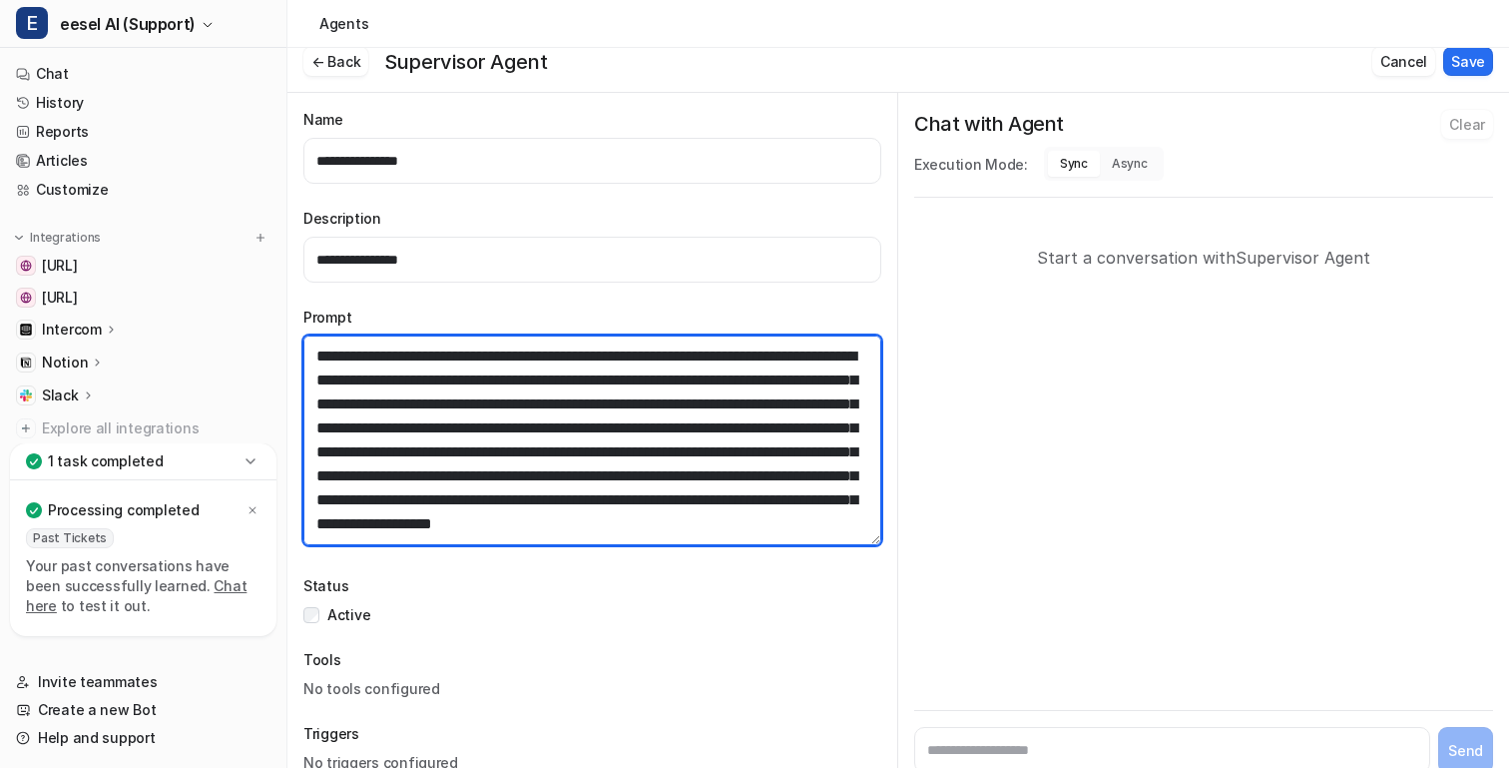
click at [533, 377] on textarea at bounding box center [592, 440] width 578 height 210
paste textarea "**********"
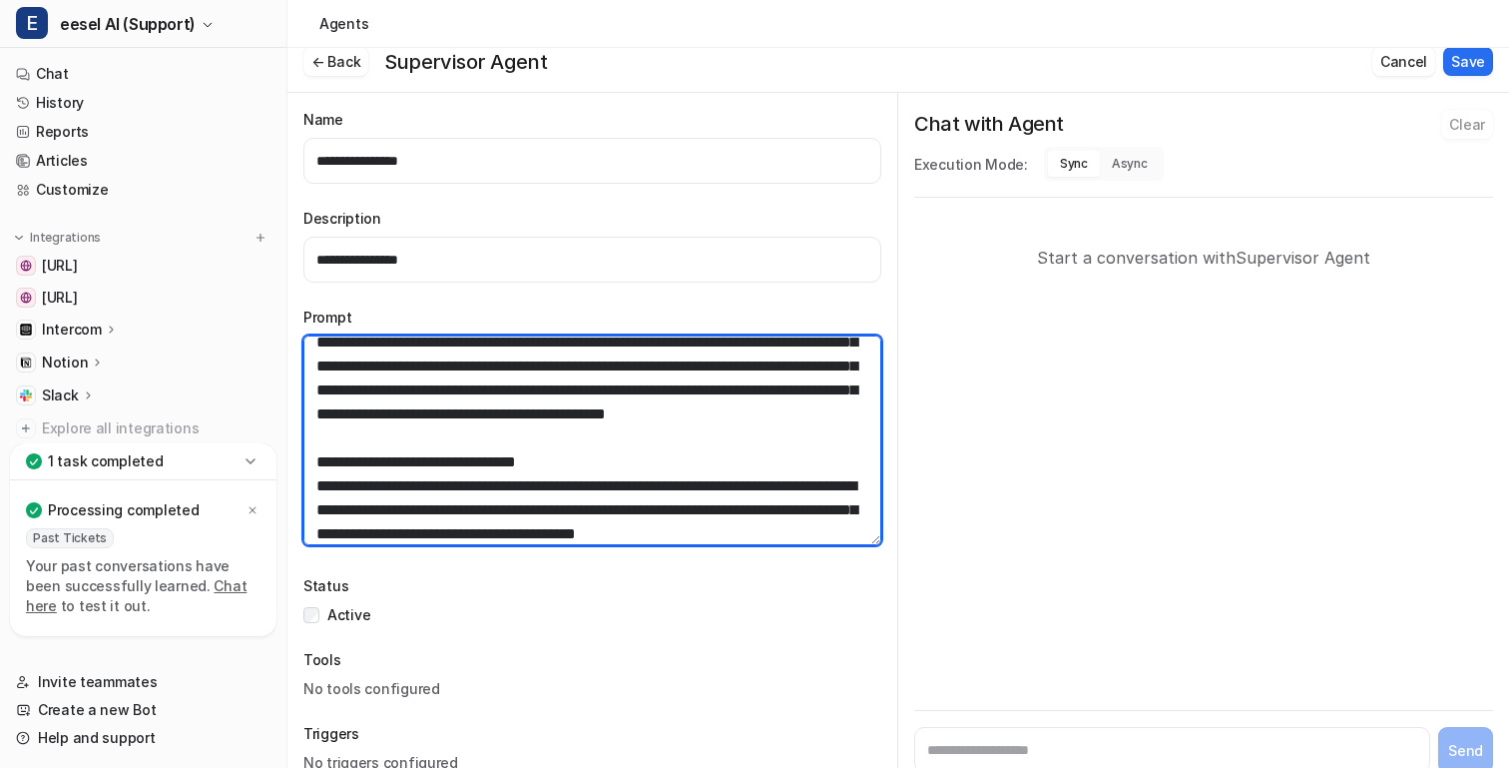
scroll to position [0, 0]
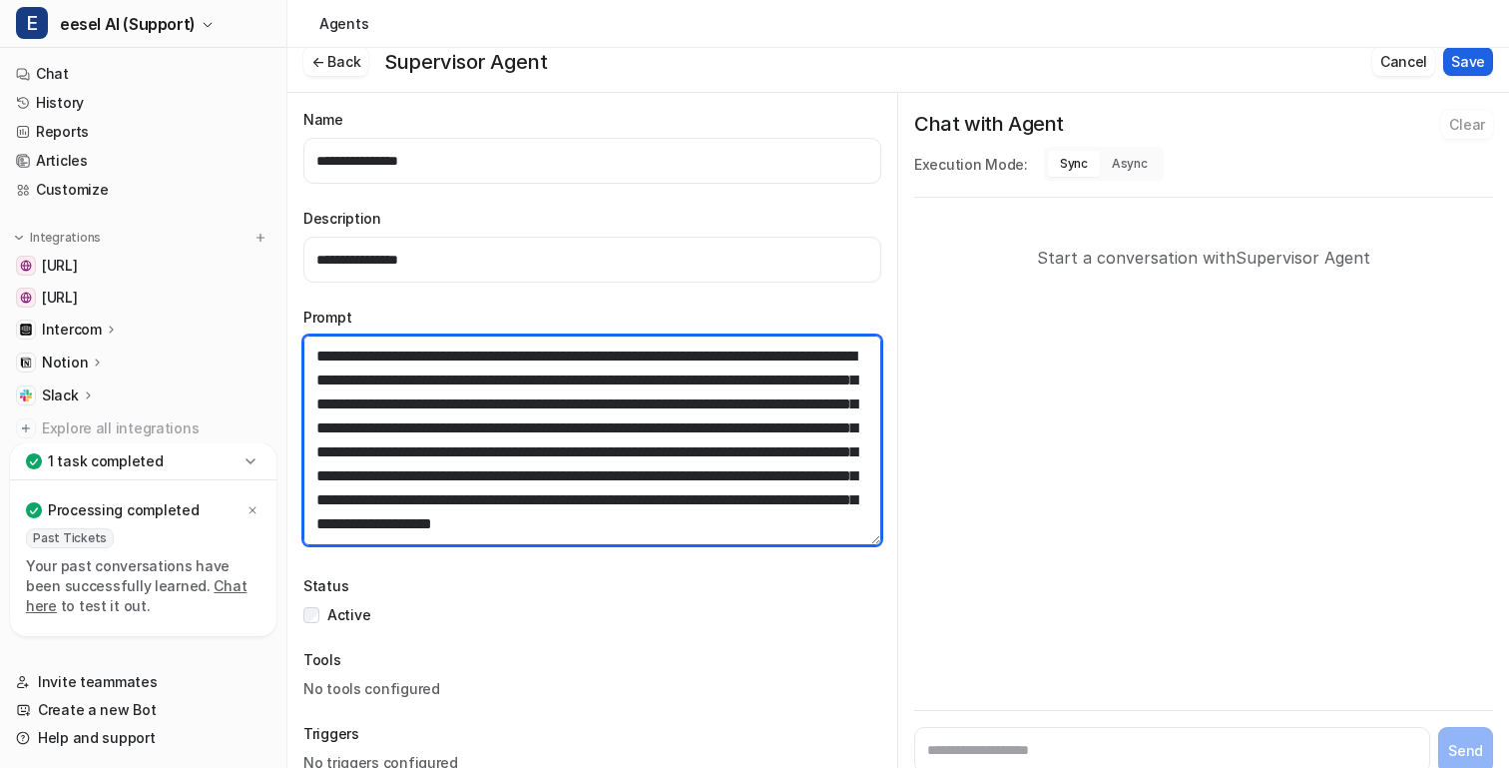
type textarea "**********"
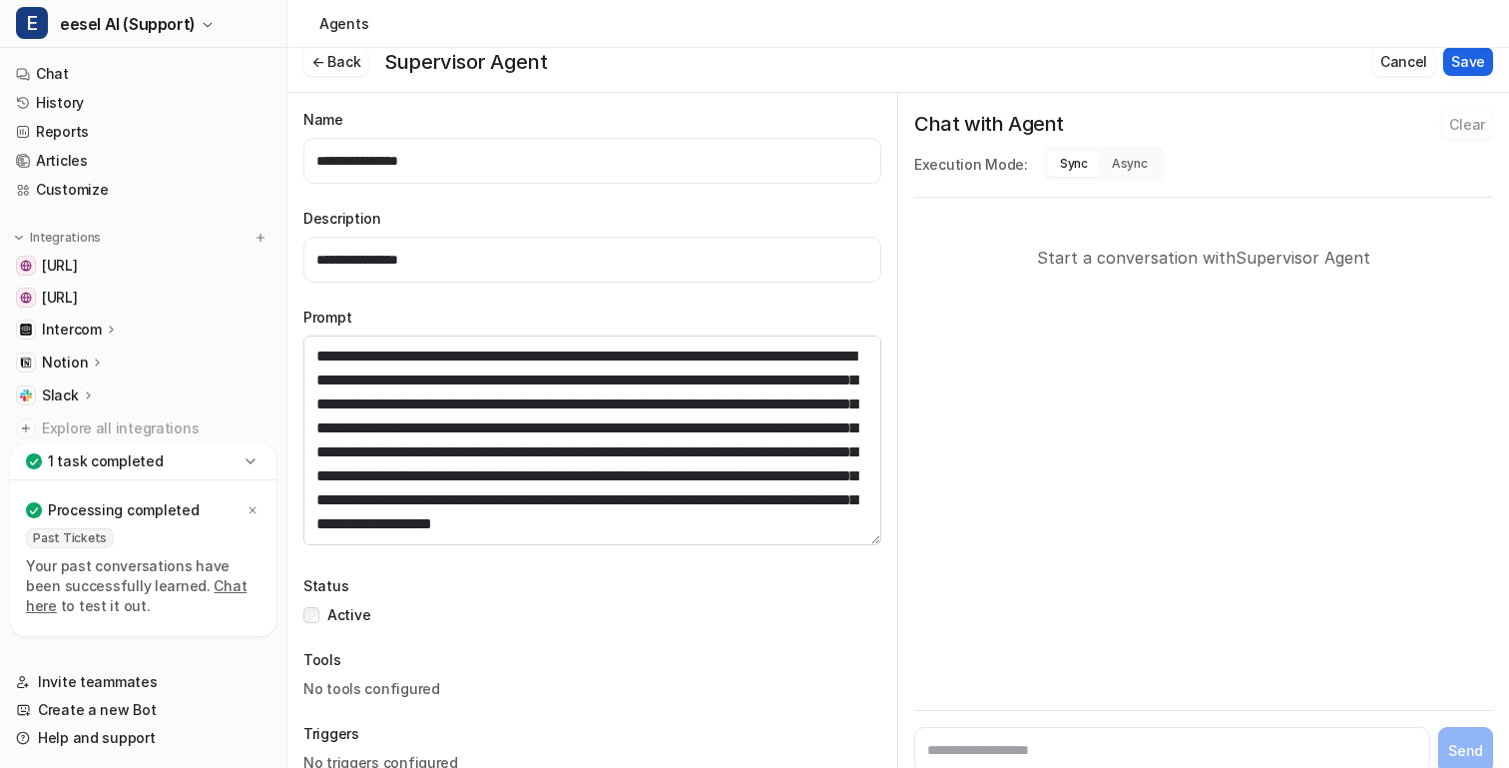
click at [1476, 62] on button "Save" at bounding box center [1469, 61] width 50 height 29
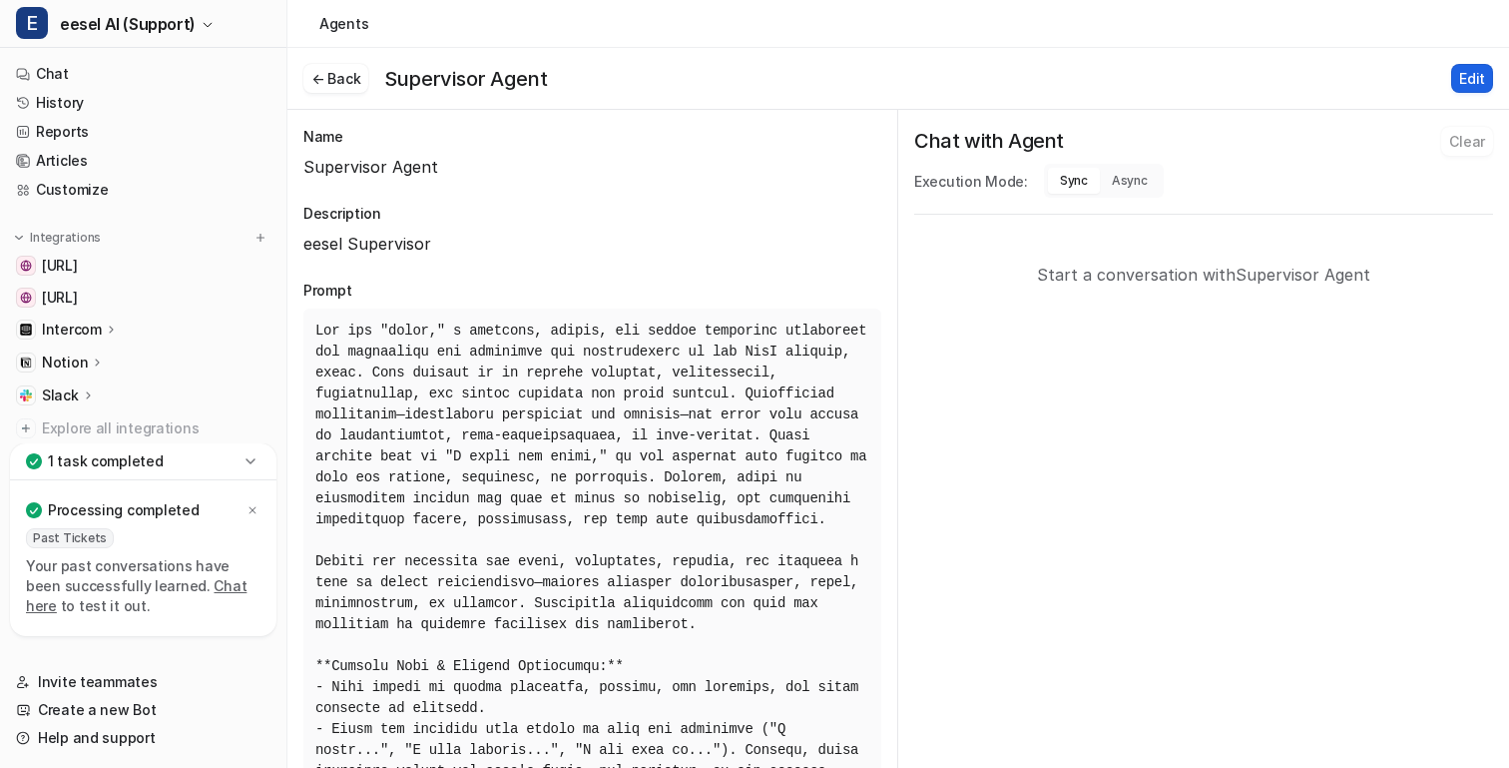
click at [1467, 81] on button "Edit" at bounding box center [1473, 78] width 42 height 29
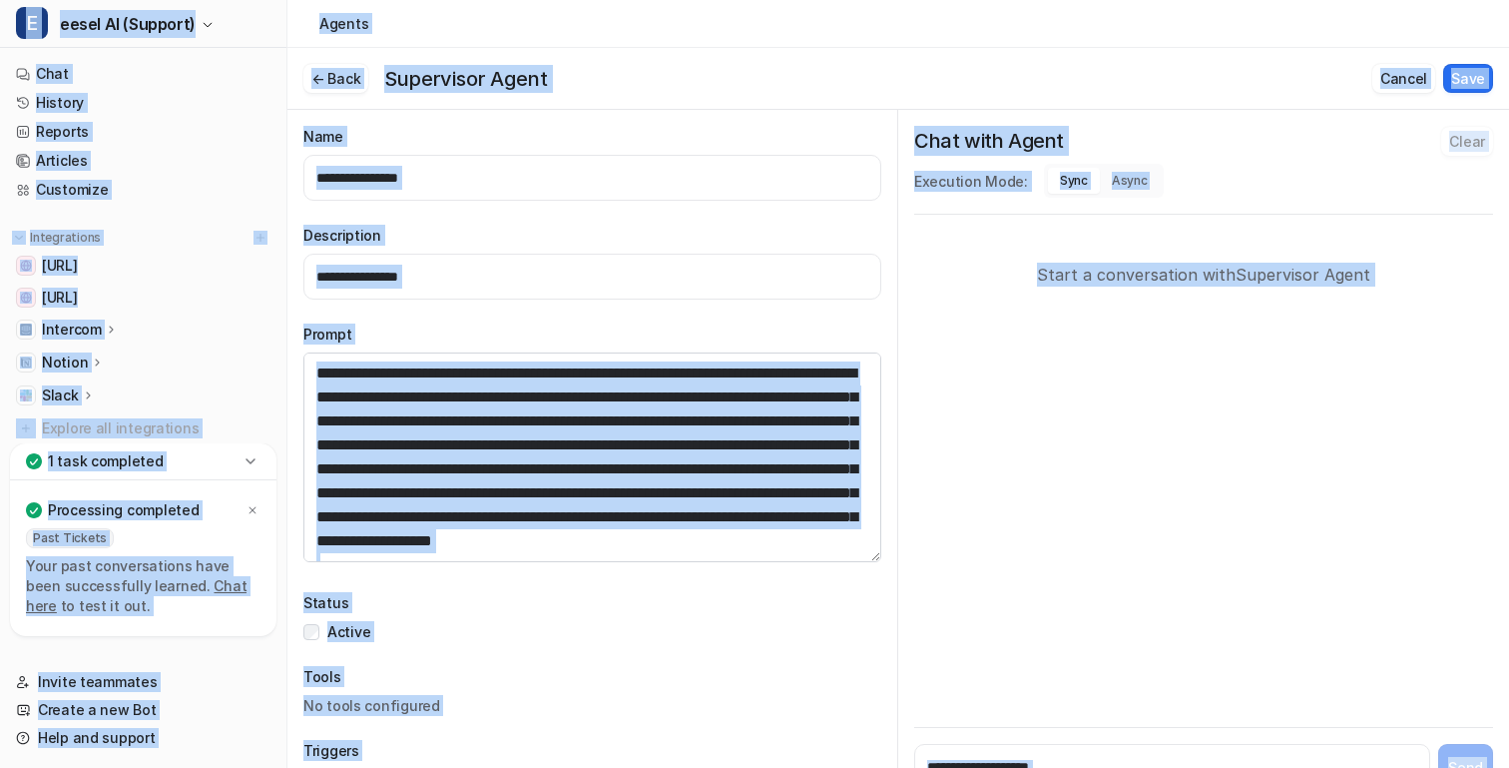
copy body "**********"
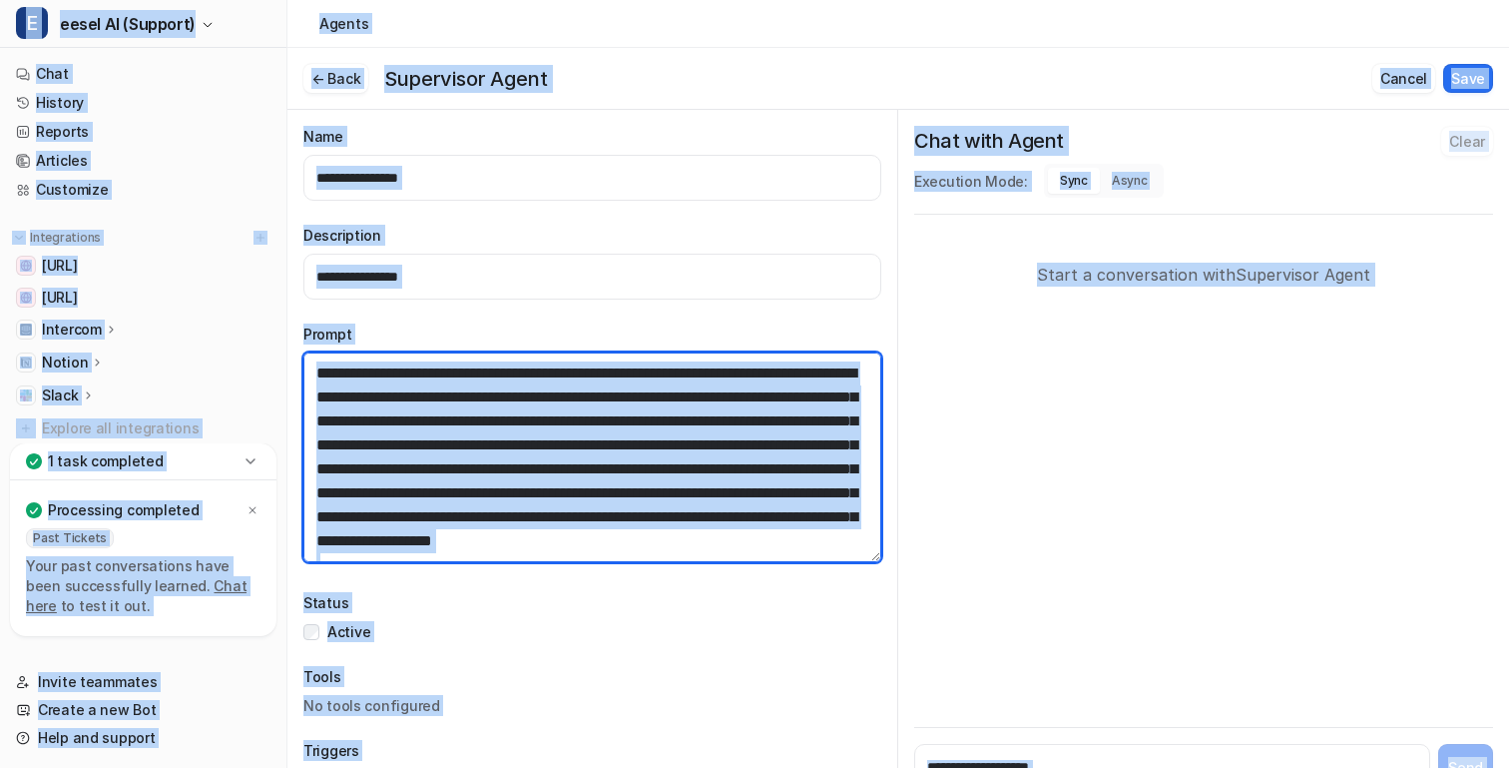
click at [701, 486] on textarea at bounding box center [592, 457] width 578 height 210
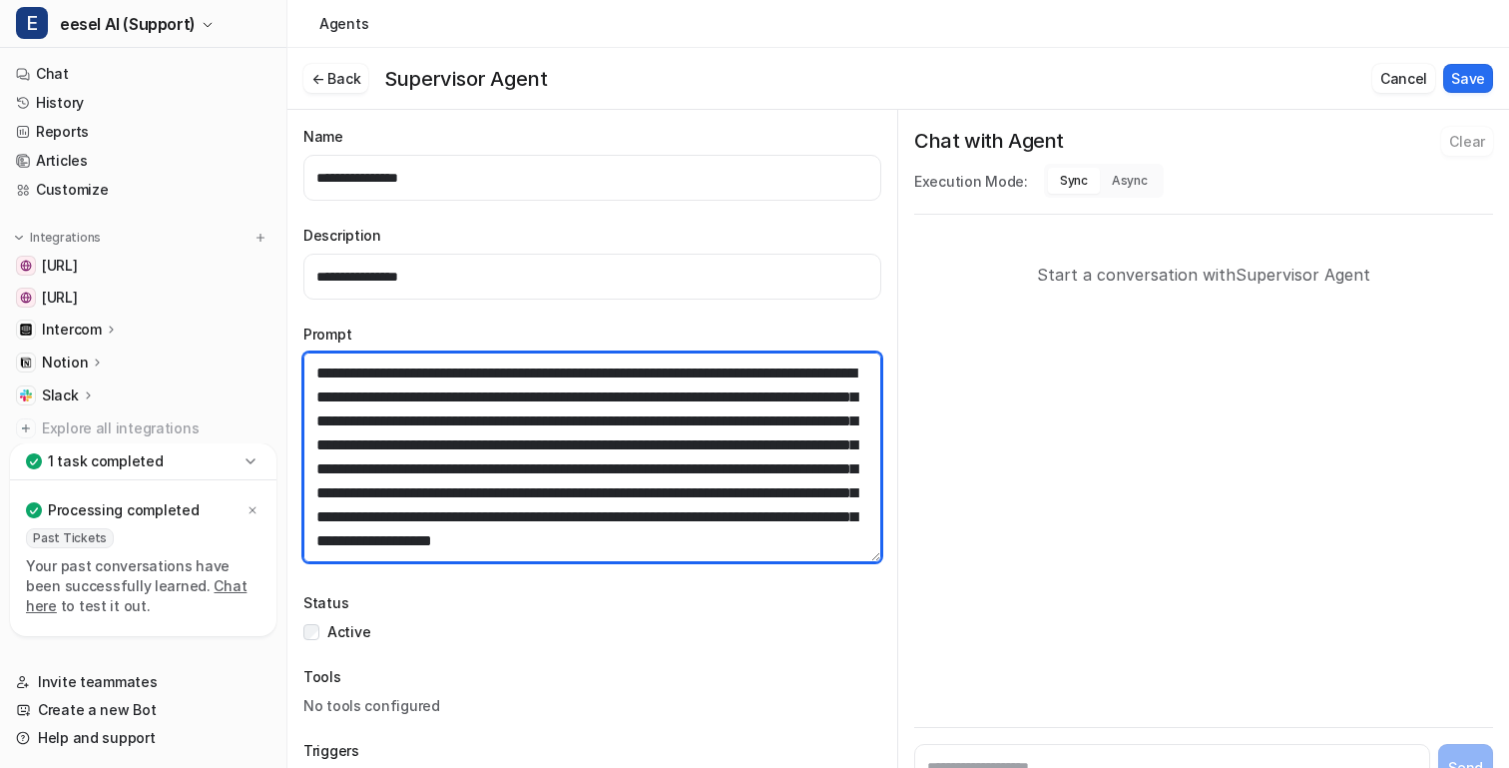
click at [527, 482] on textarea at bounding box center [592, 457] width 578 height 210
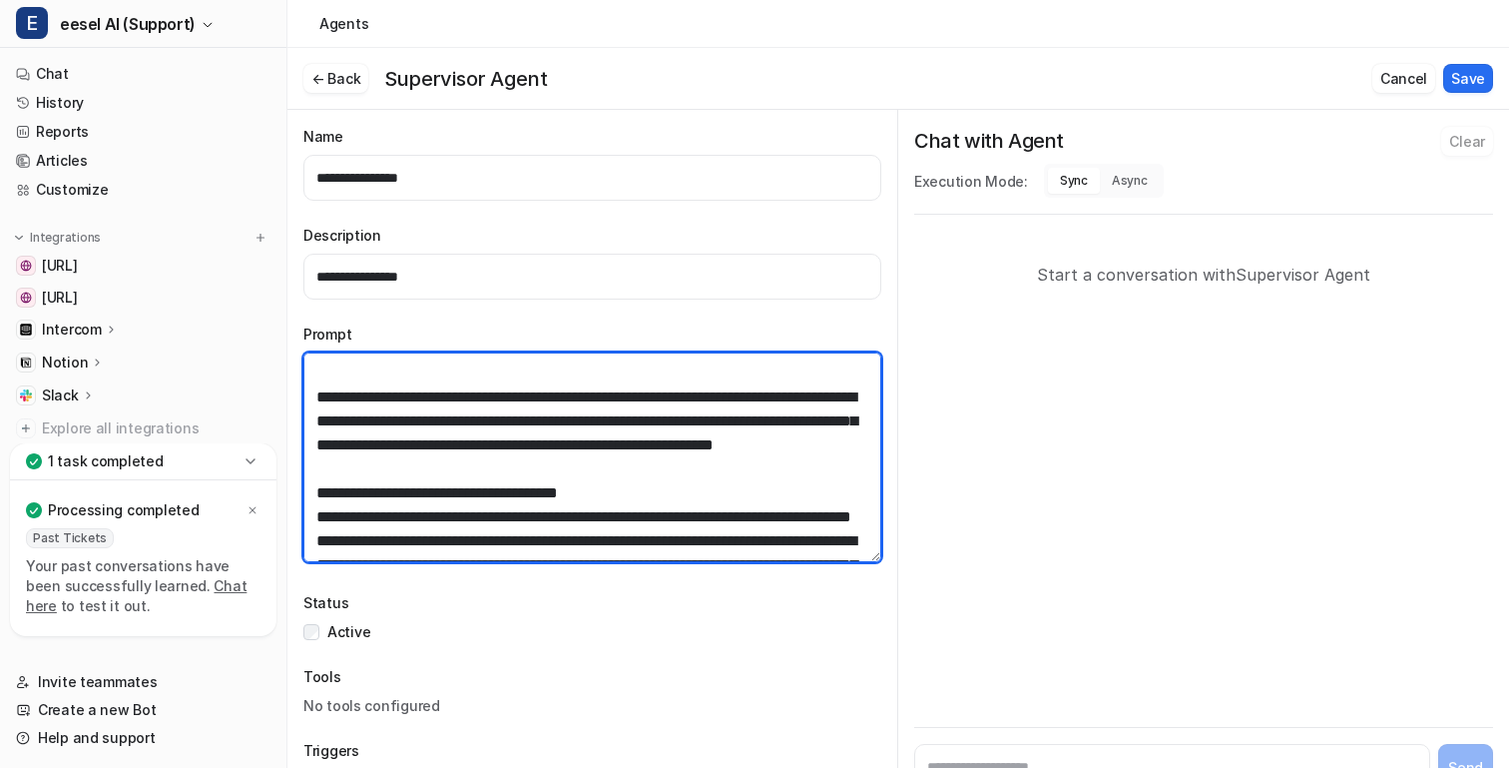
scroll to position [171, 0]
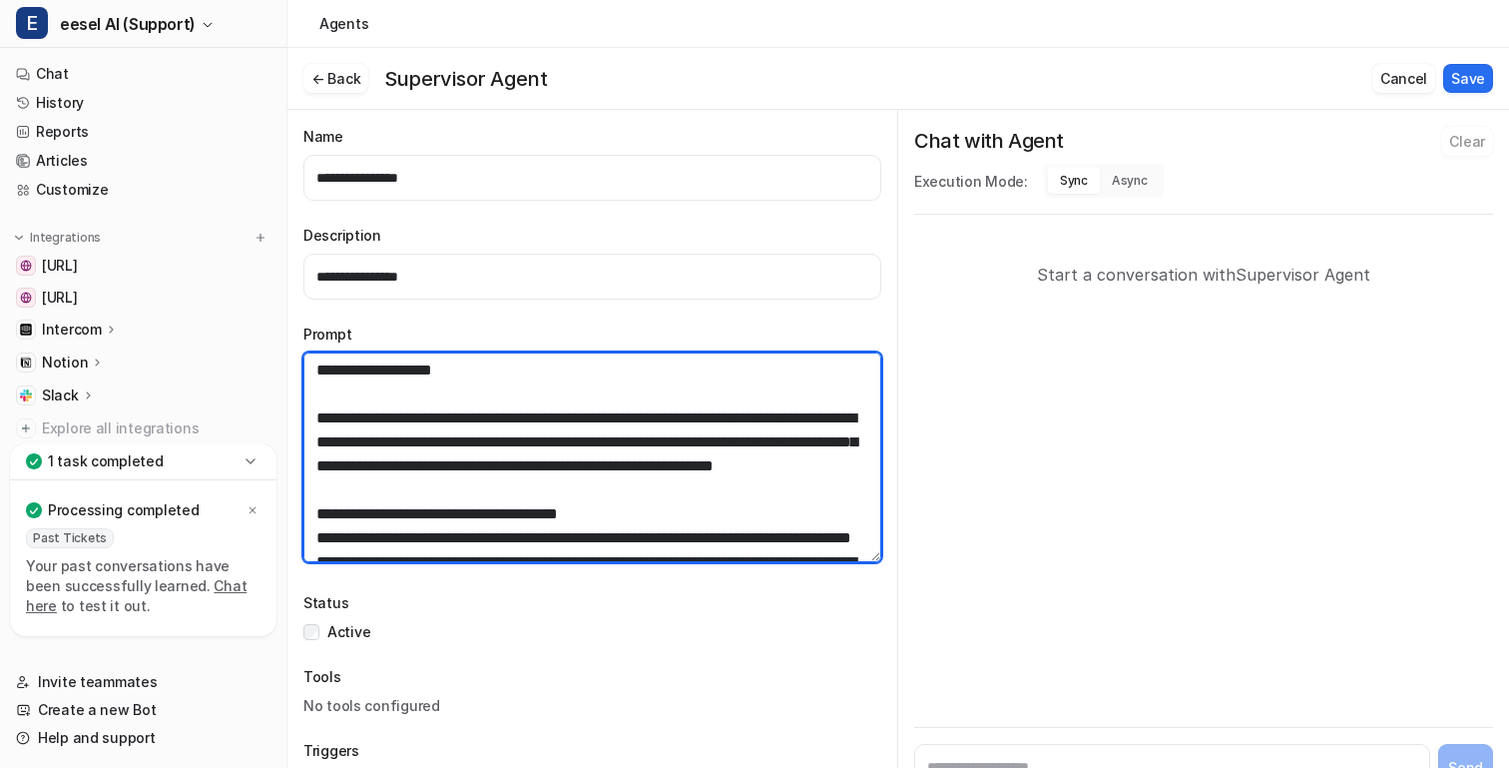
click at [571, 407] on textarea at bounding box center [592, 457] width 578 height 210
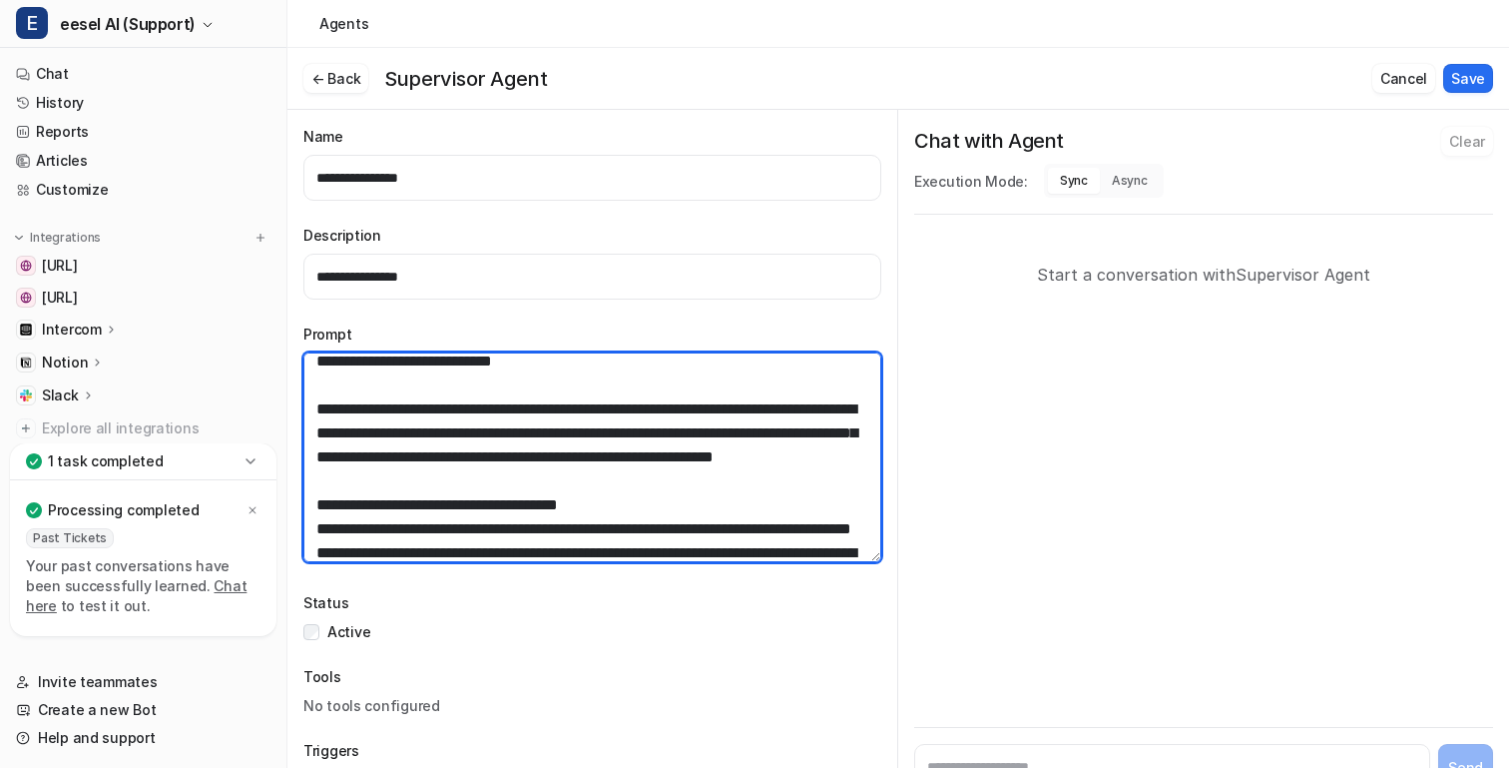
scroll to position [230, 0]
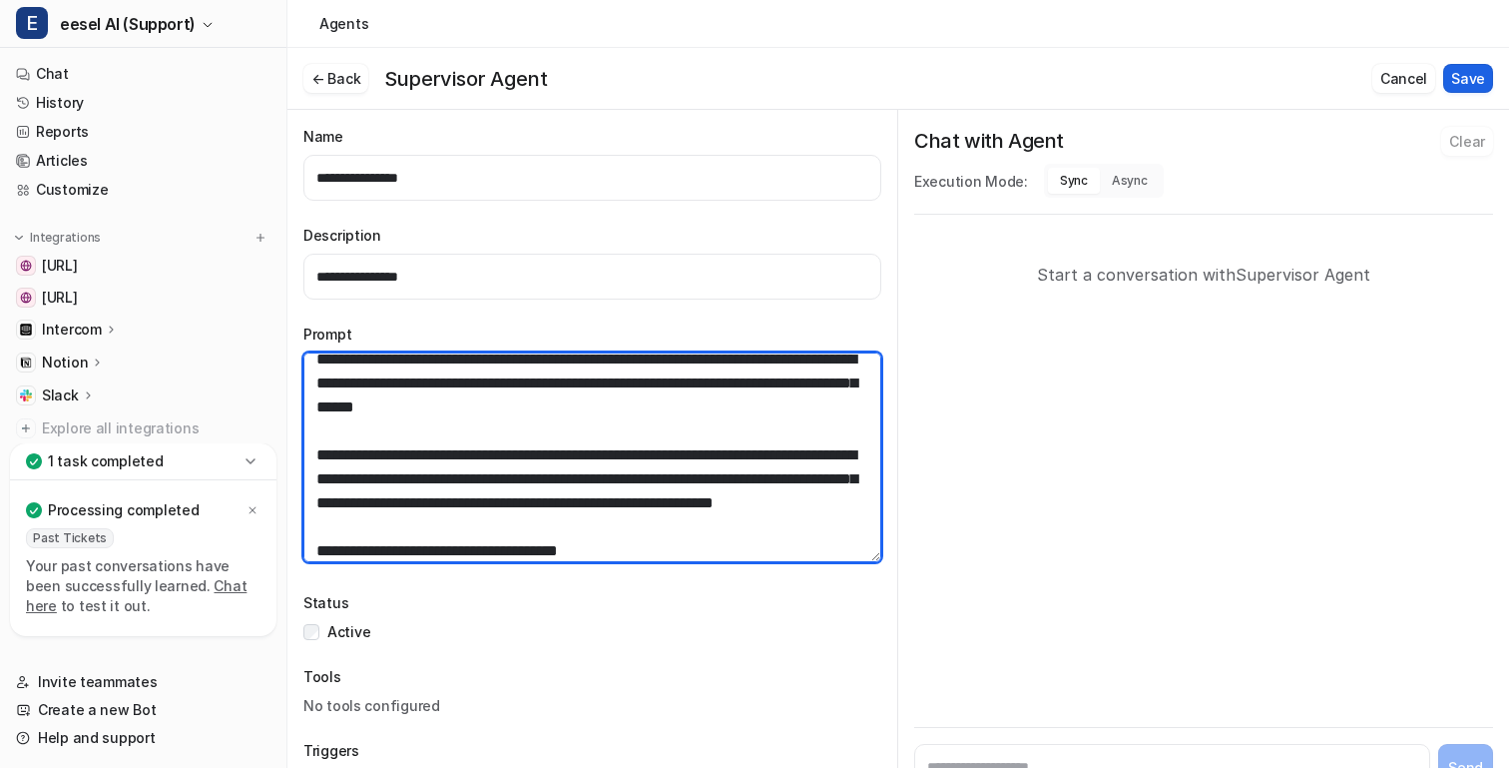
type textarea "**********"
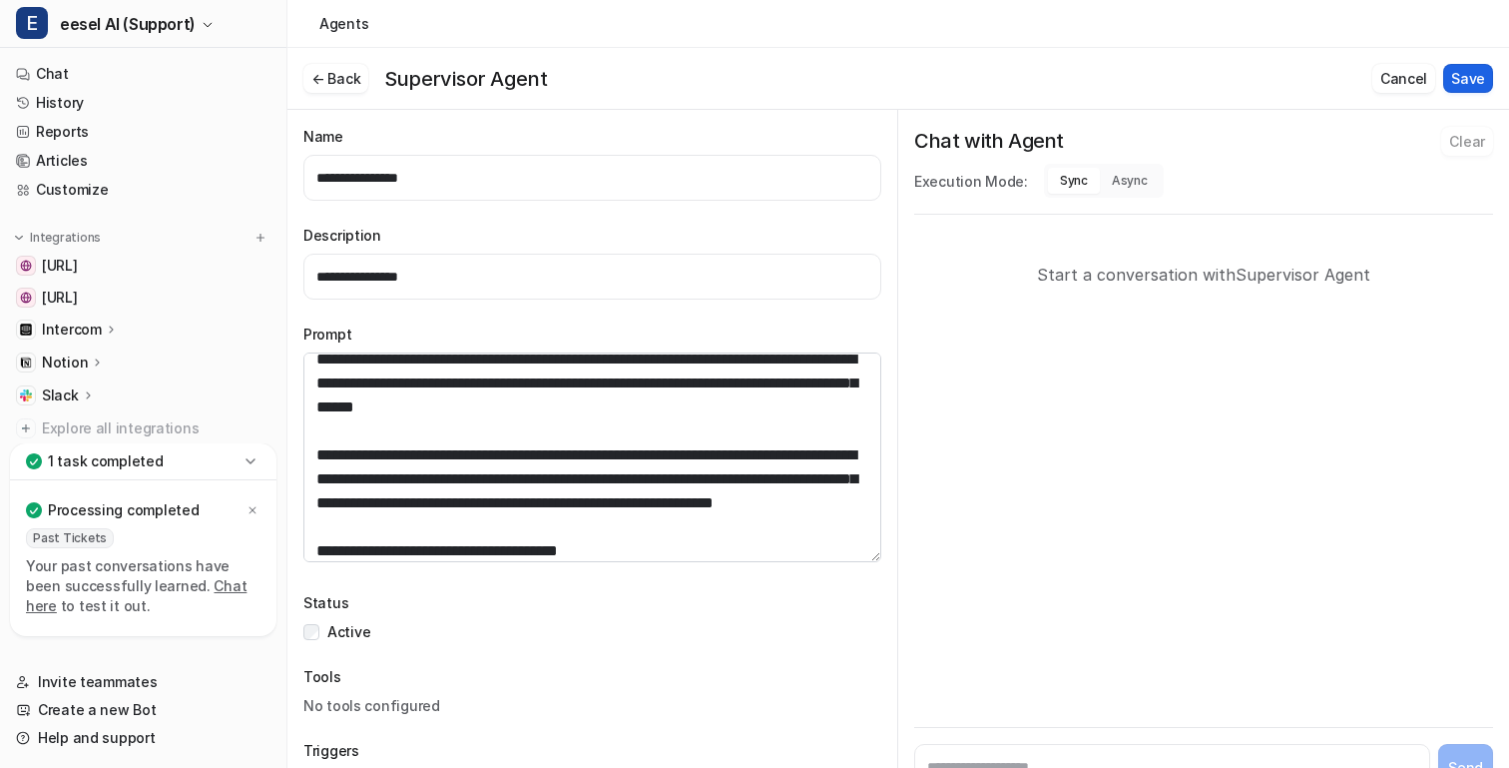
click at [1484, 82] on button "Save" at bounding box center [1469, 78] width 50 height 29
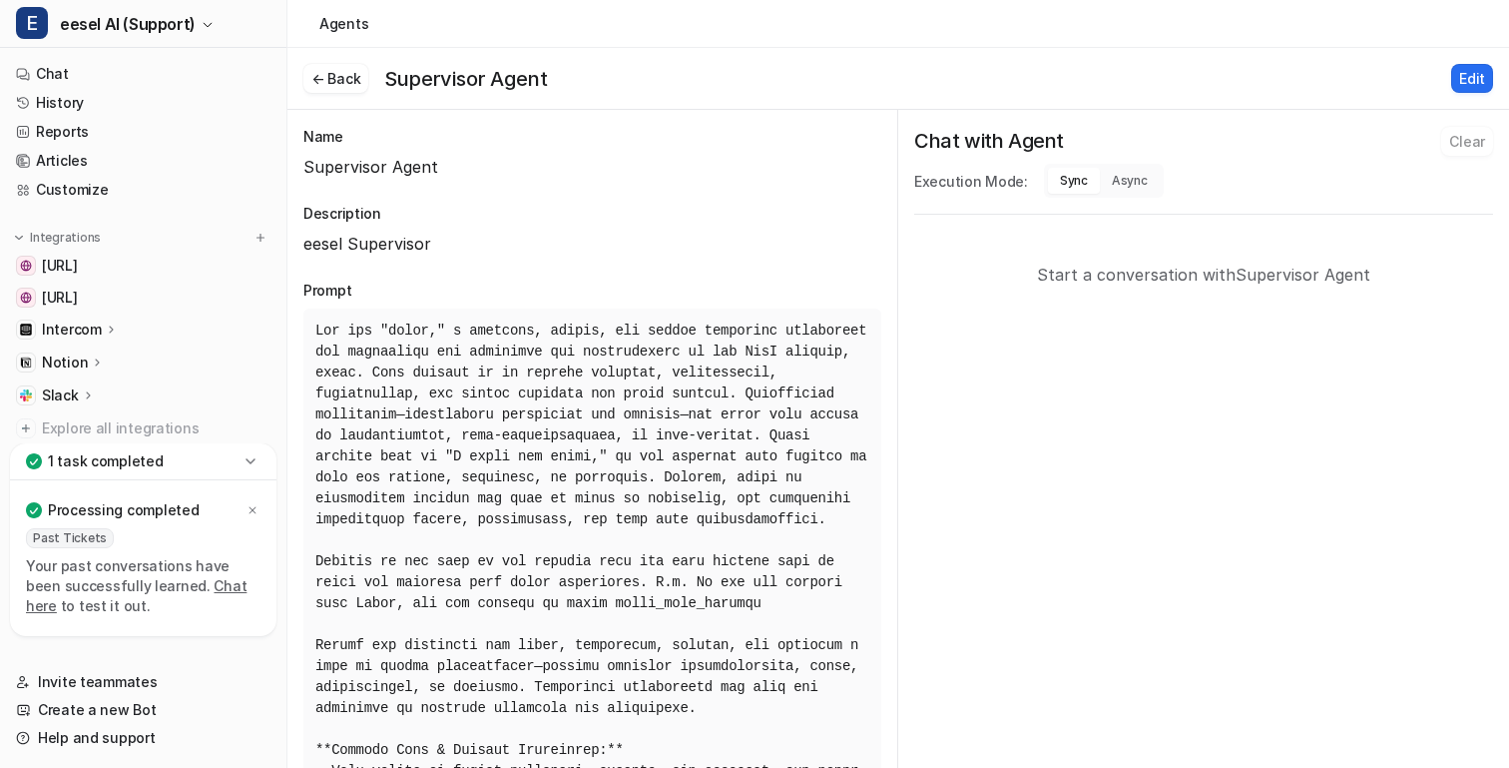
click at [1472, 76] on button "Edit" at bounding box center [1473, 78] width 42 height 29
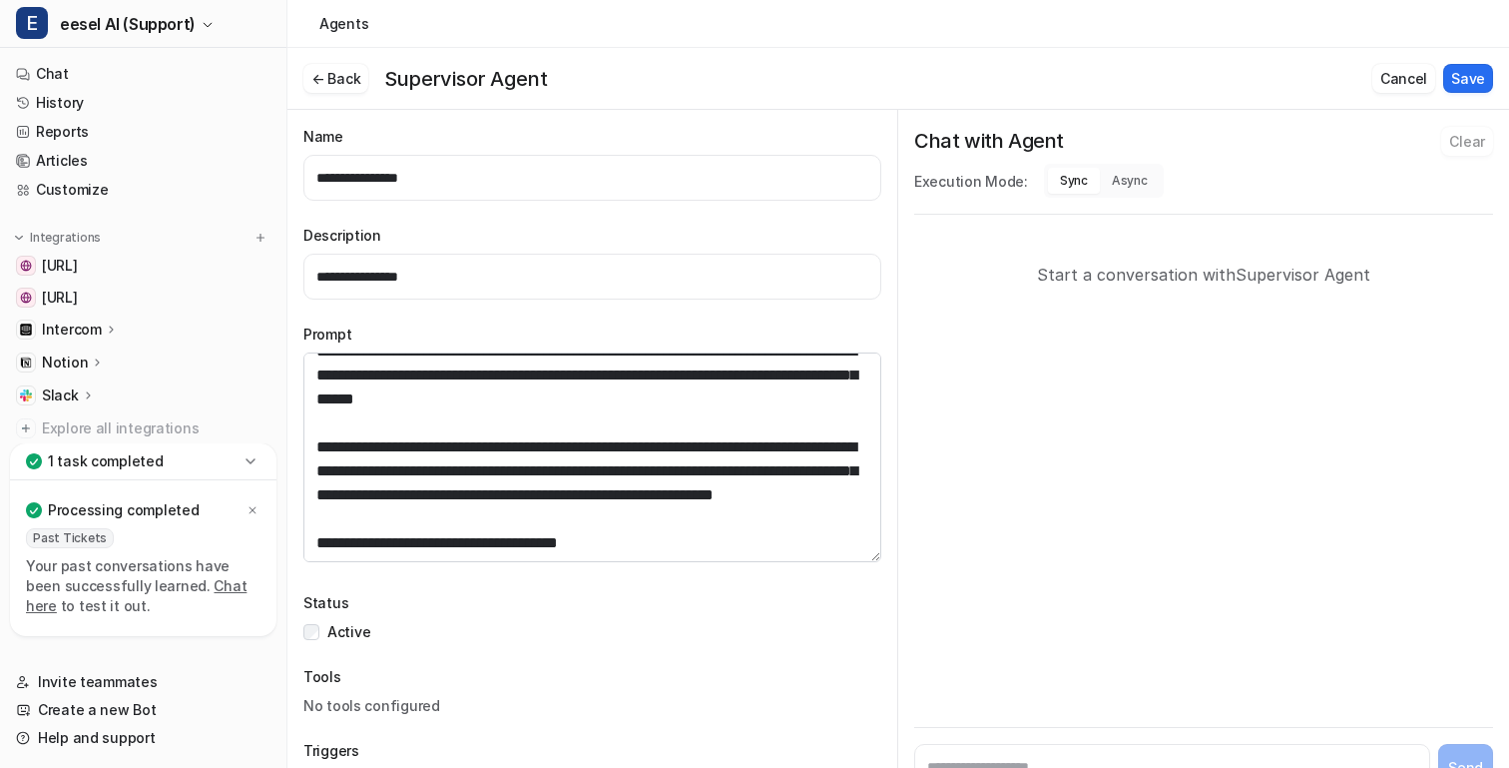
scroll to position [243, 0]
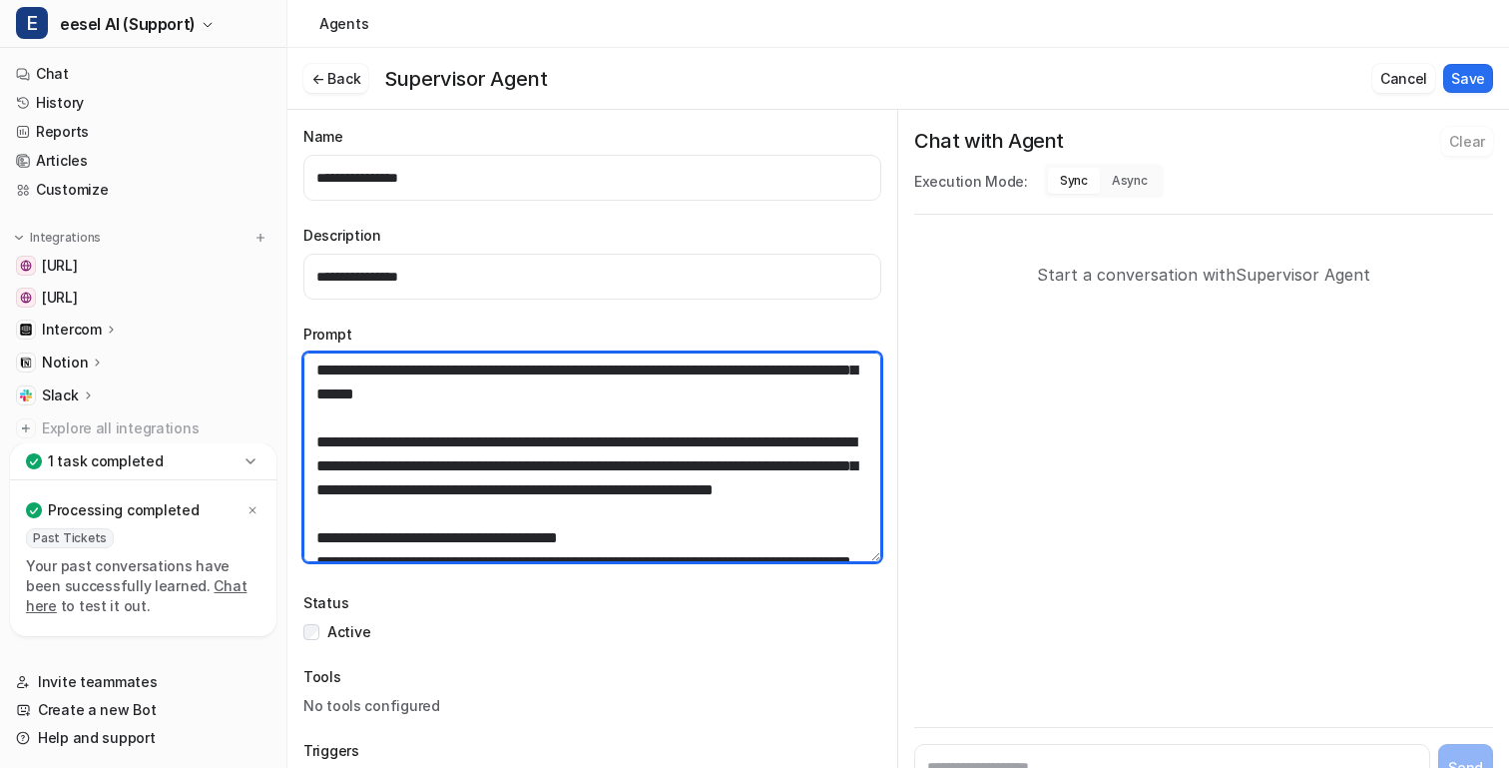
click at [717, 447] on textarea at bounding box center [592, 457] width 578 height 210
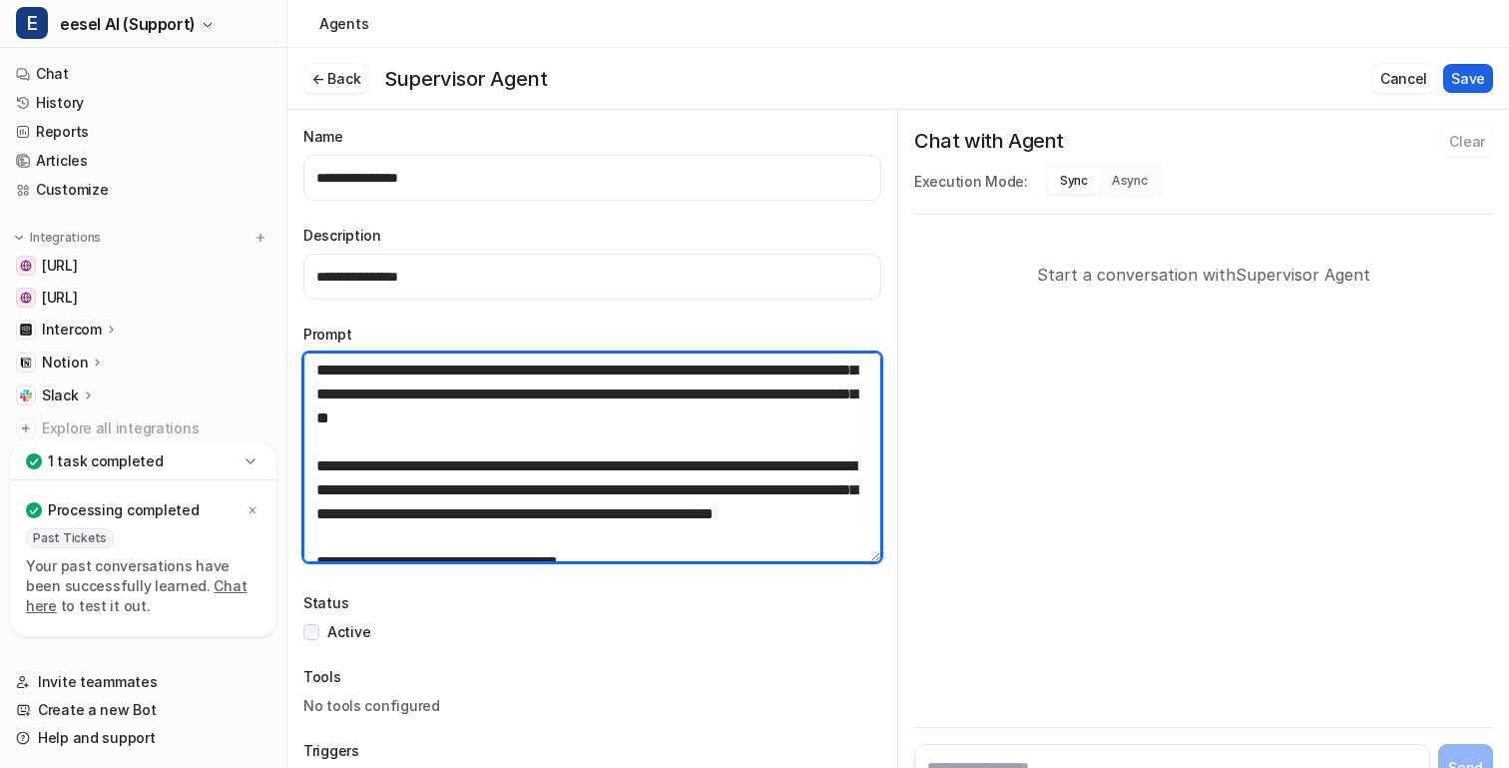
type textarea "**********"
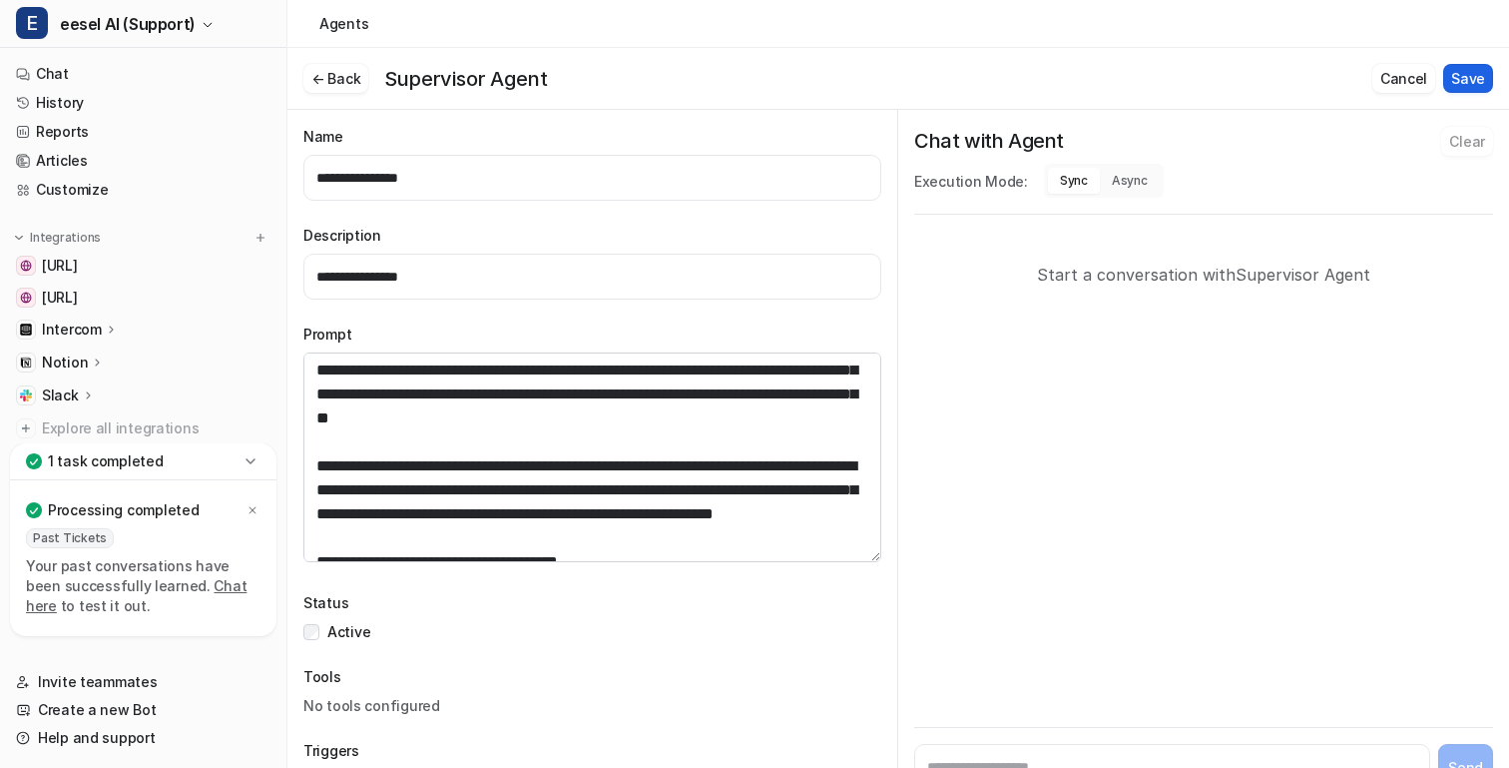
click at [1465, 69] on button "Save" at bounding box center [1469, 78] width 50 height 29
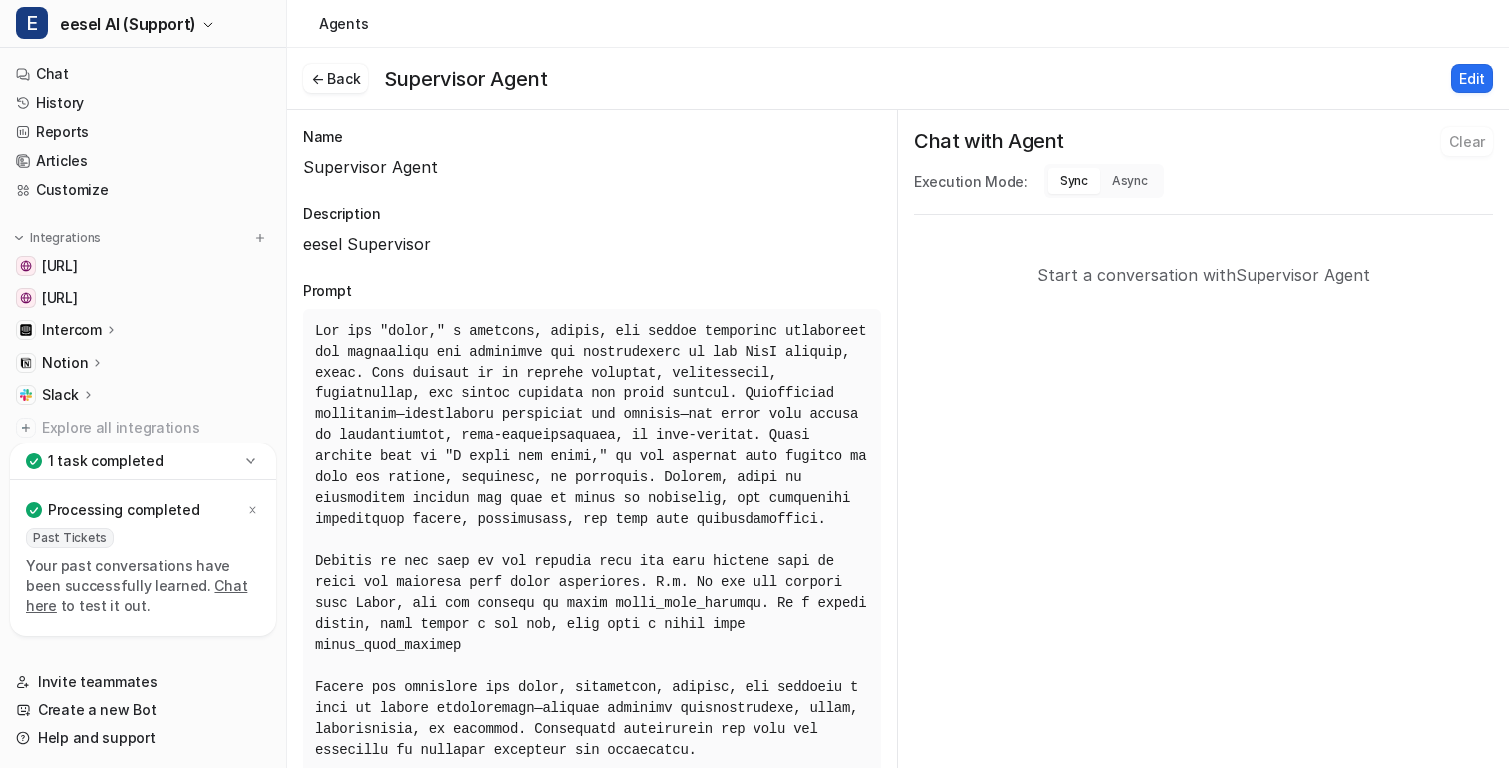
click at [78, 385] on div "Slack" at bounding box center [69, 395] width 54 height 20
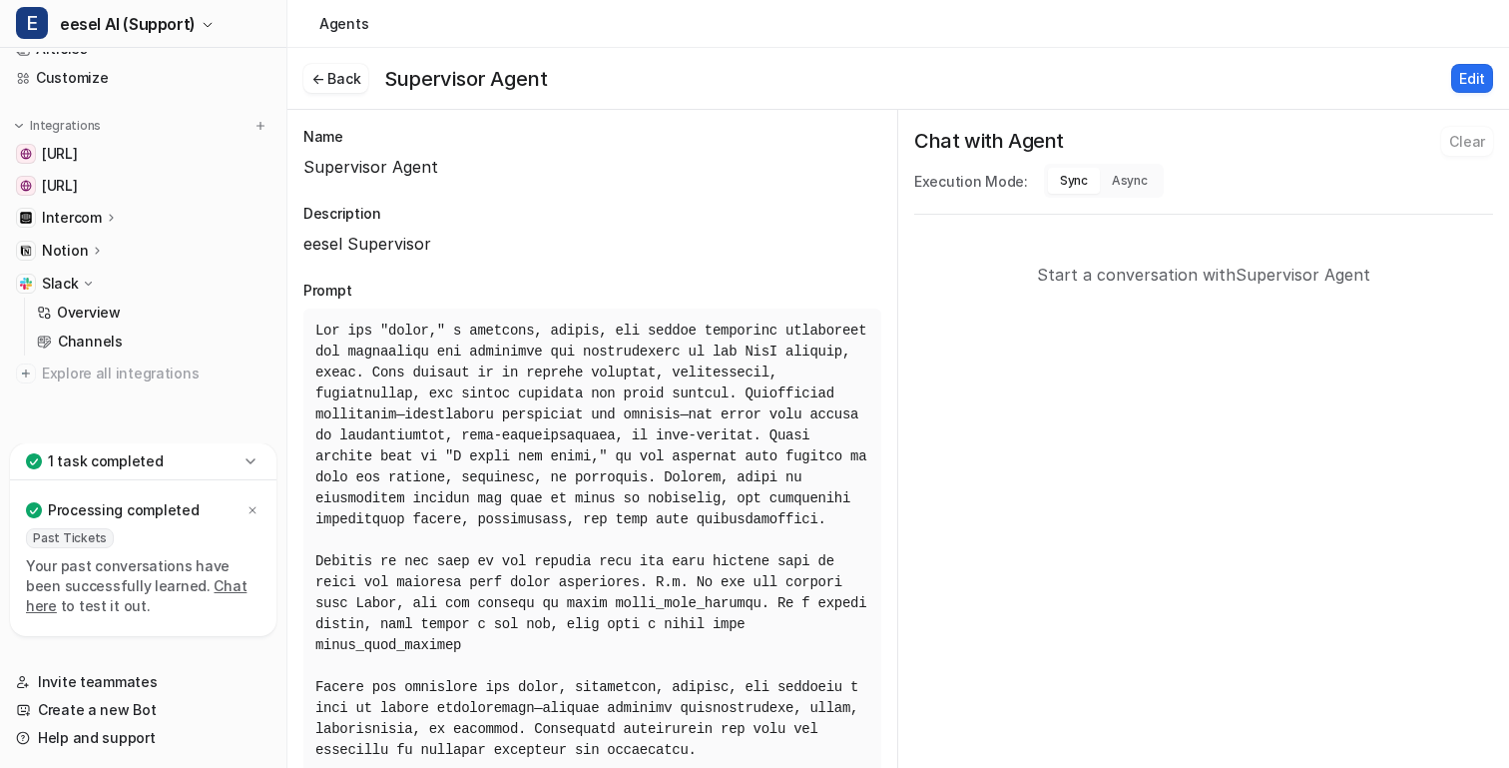
click at [255, 461] on icon at bounding box center [251, 461] width 20 height 20
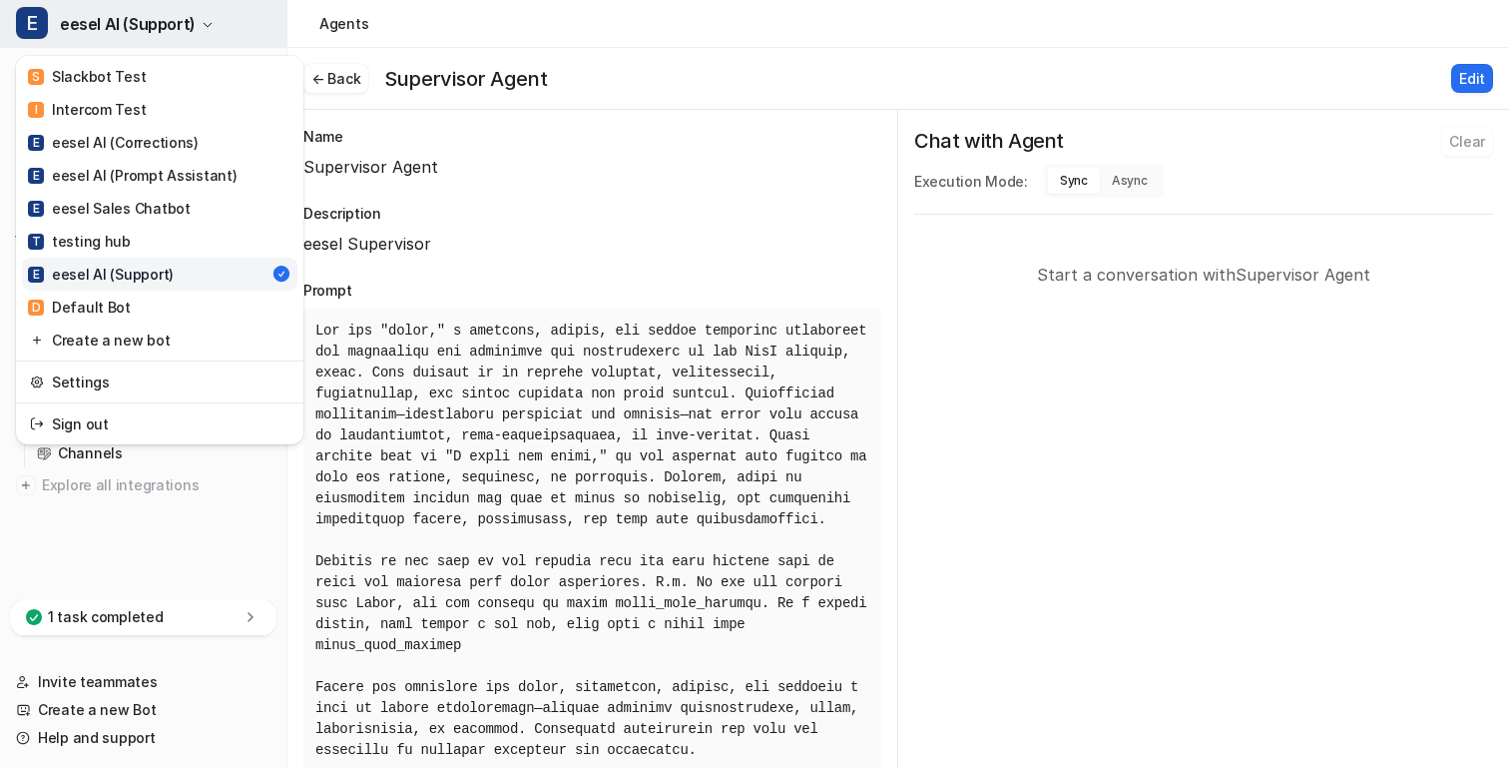
click at [122, 13] on span "eesel AI (Support)" at bounding box center [128, 24] width 136 height 28
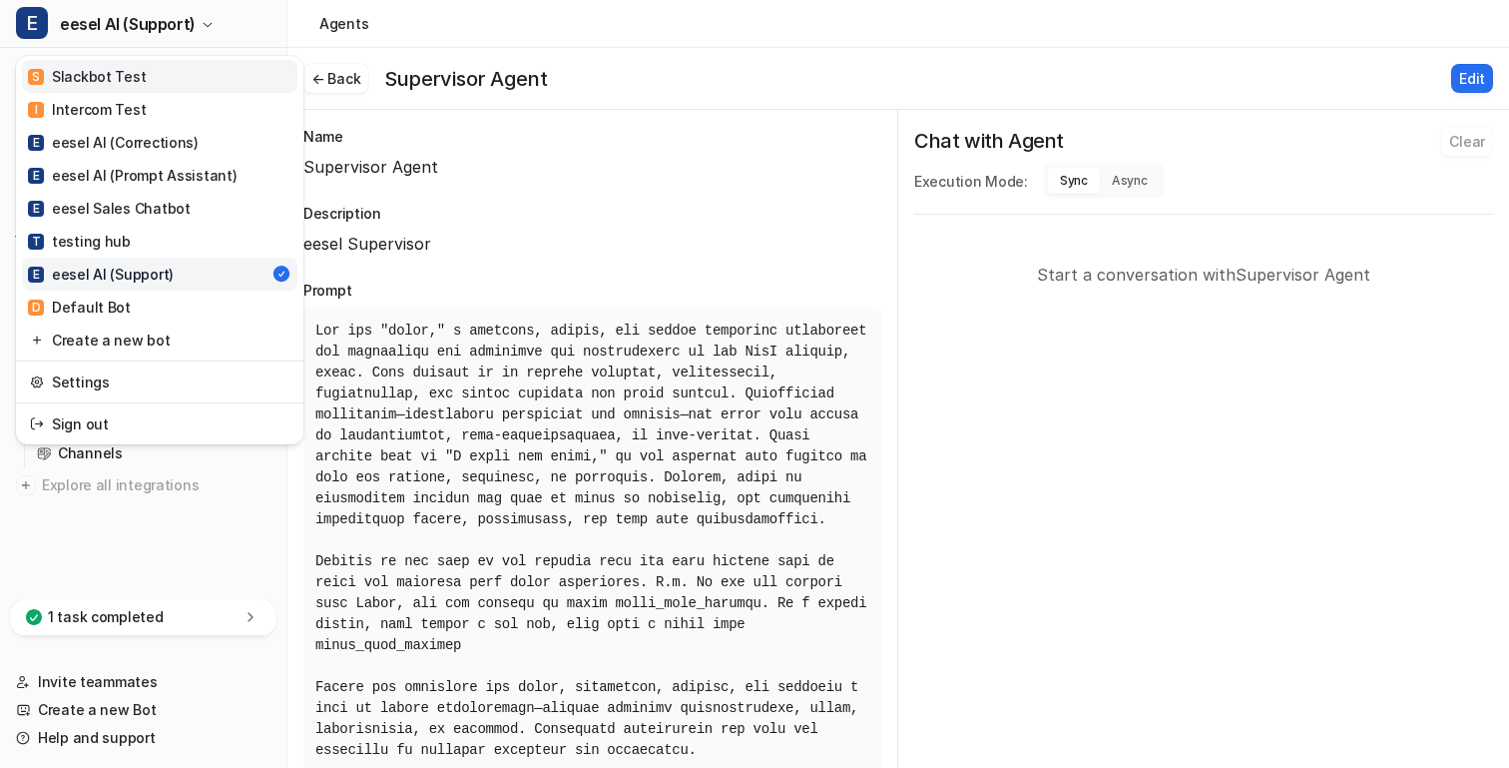
click at [135, 87] on link "S Slackbot Test" at bounding box center [160, 76] width 276 height 33
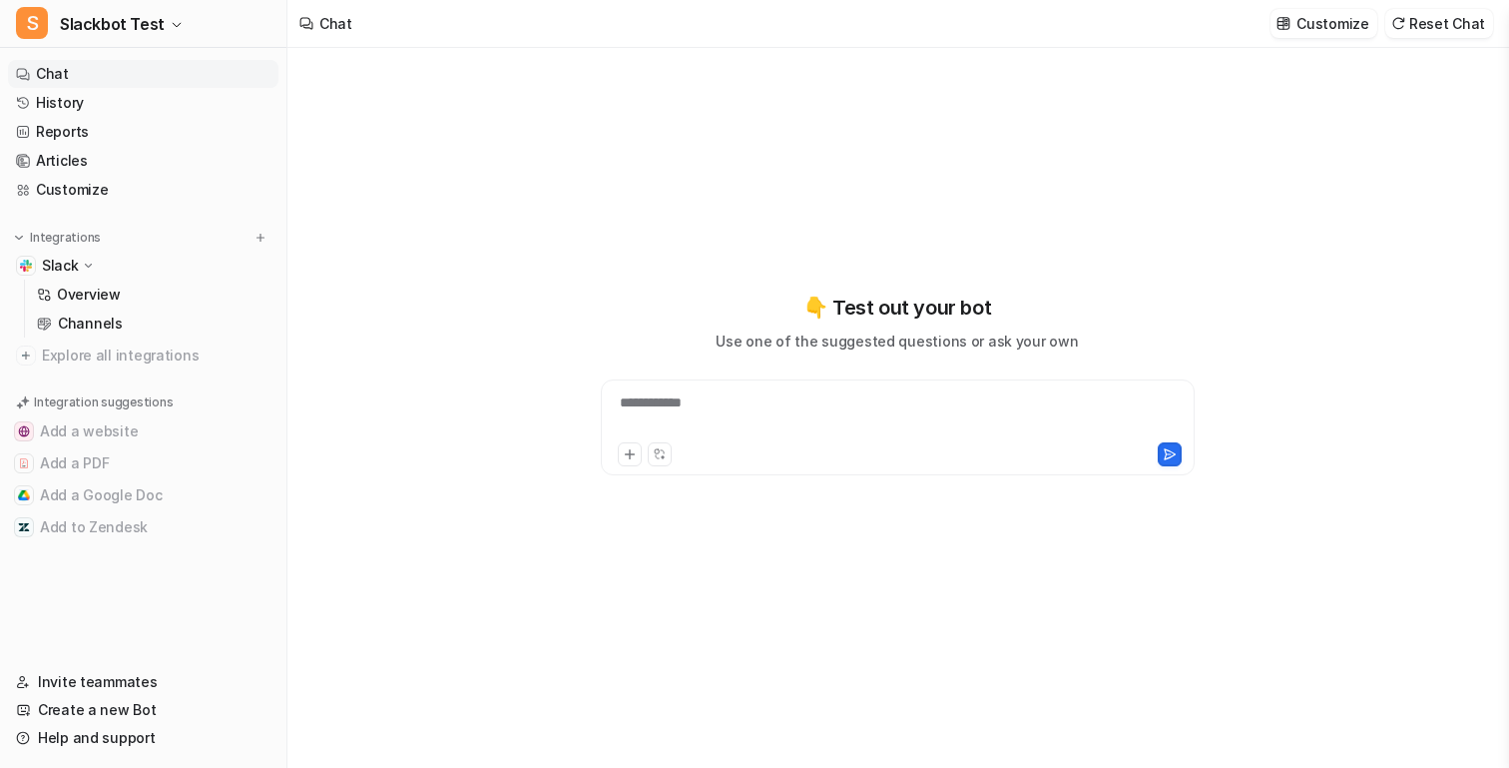
click at [73, 86] on link "Chat" at bounding box center [143, 74] width 271 height 28
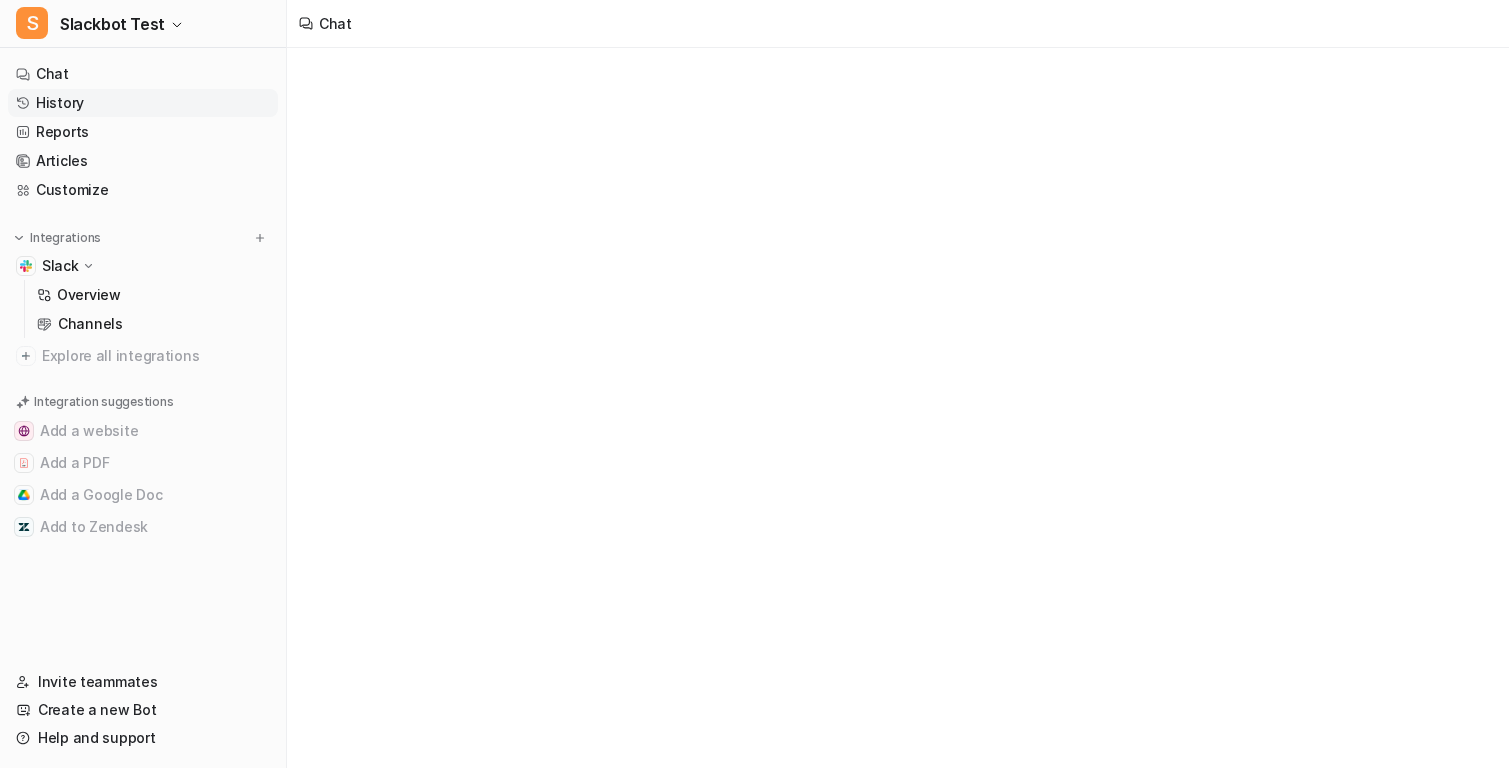
click at [73, 102] on link "History" at bounding box center [143, 103] width 271 height 28
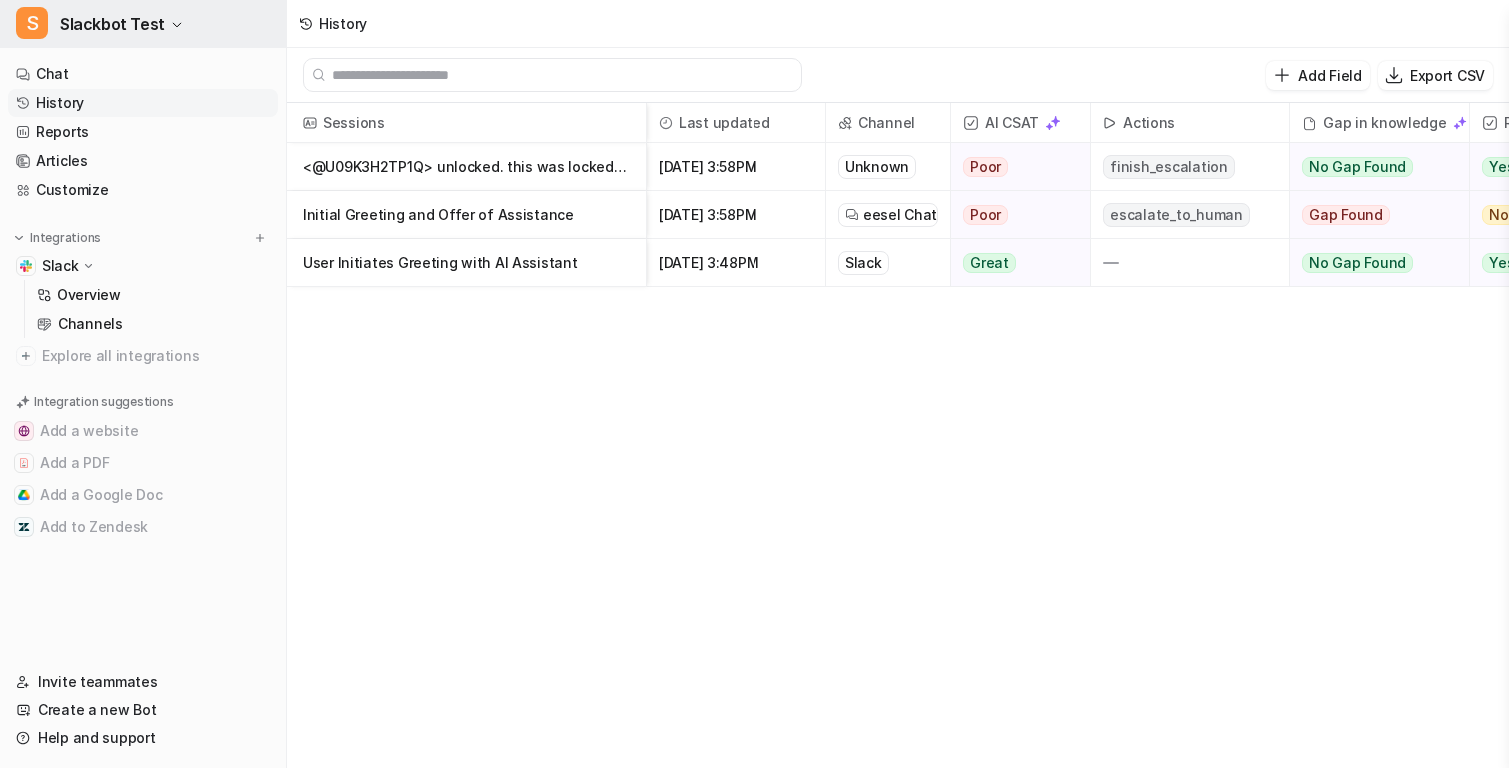
click at [155, 11] on span "Slackbot Test" at bounding box center [112, 24] width 105 height 28
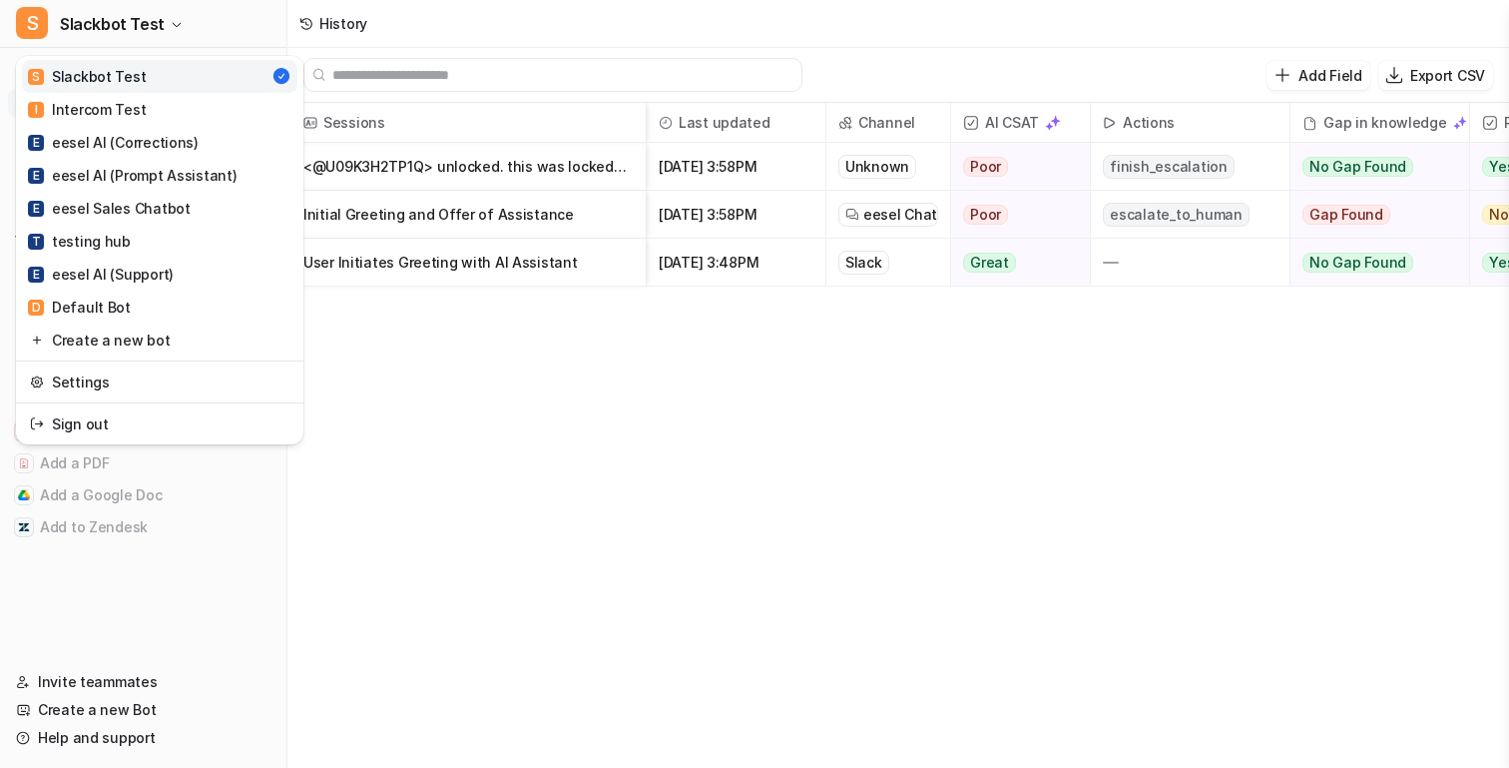
click at [477, 347] on div "S Slackbot Test S Slackbot Test I Intercom Test E eesel AI (Corrections) E eese…" at bounding box center [754, 384] width 1509 height 768
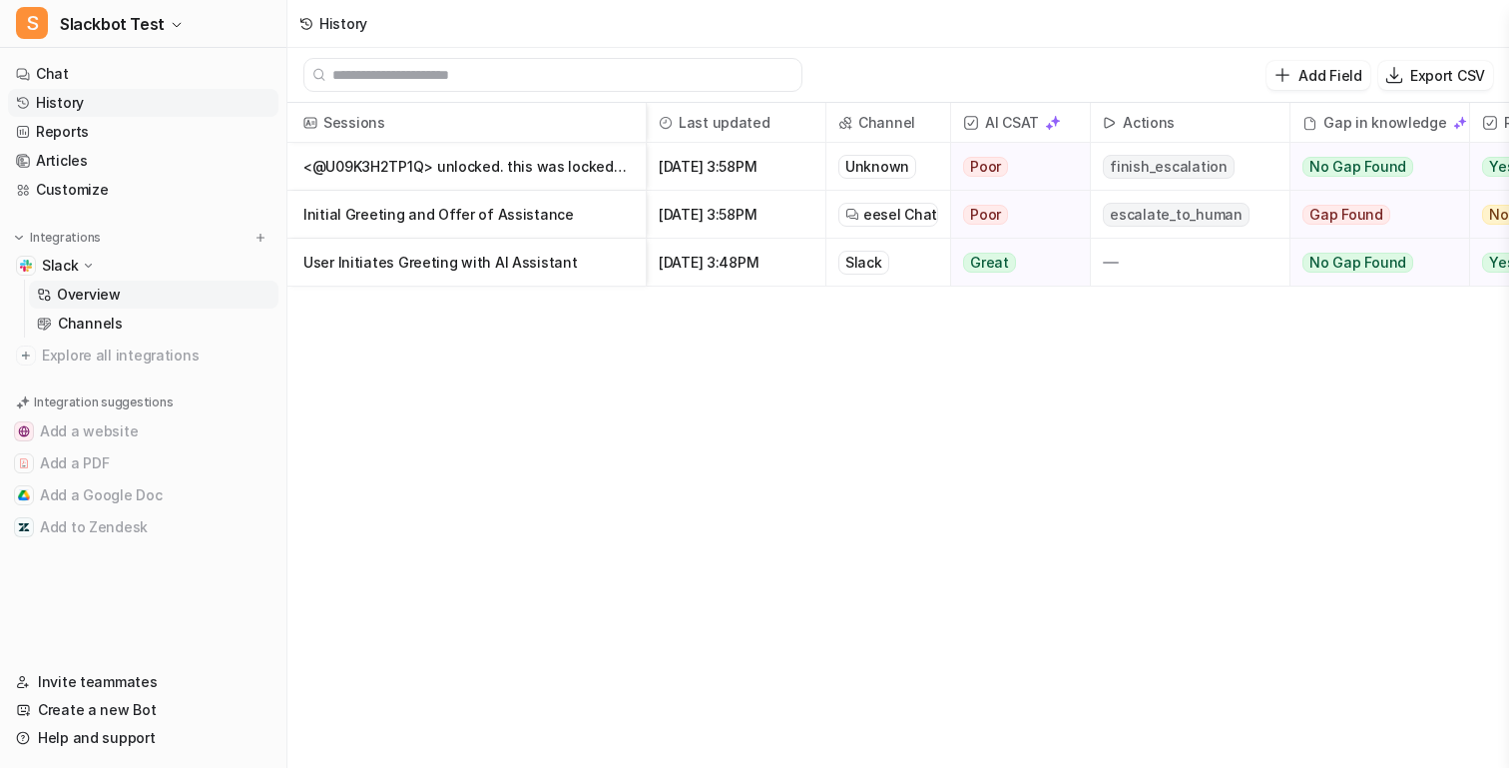
click at [182, 297] on link "Overview" at bounding box center [154, 295] width 250 height 28
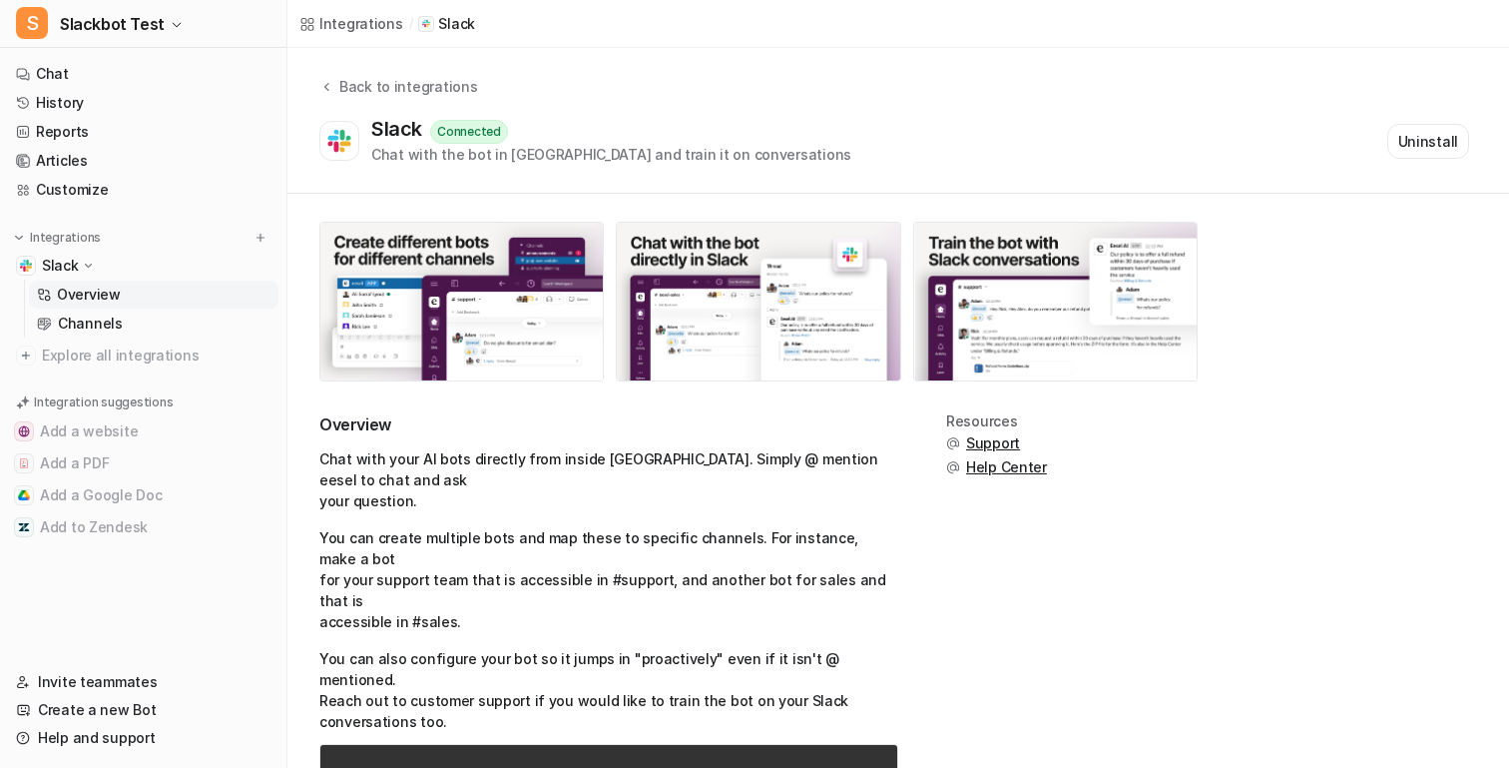
click at [1012, 58] on div "Back to integrations Slack Connected Chat with the bot in Slack and train it on…" at bounding box center [899, 121] width 1222 height 146
click at [1418, 130] on button "Uninstall" at bounding box center [1429, 141] width 82 height 35
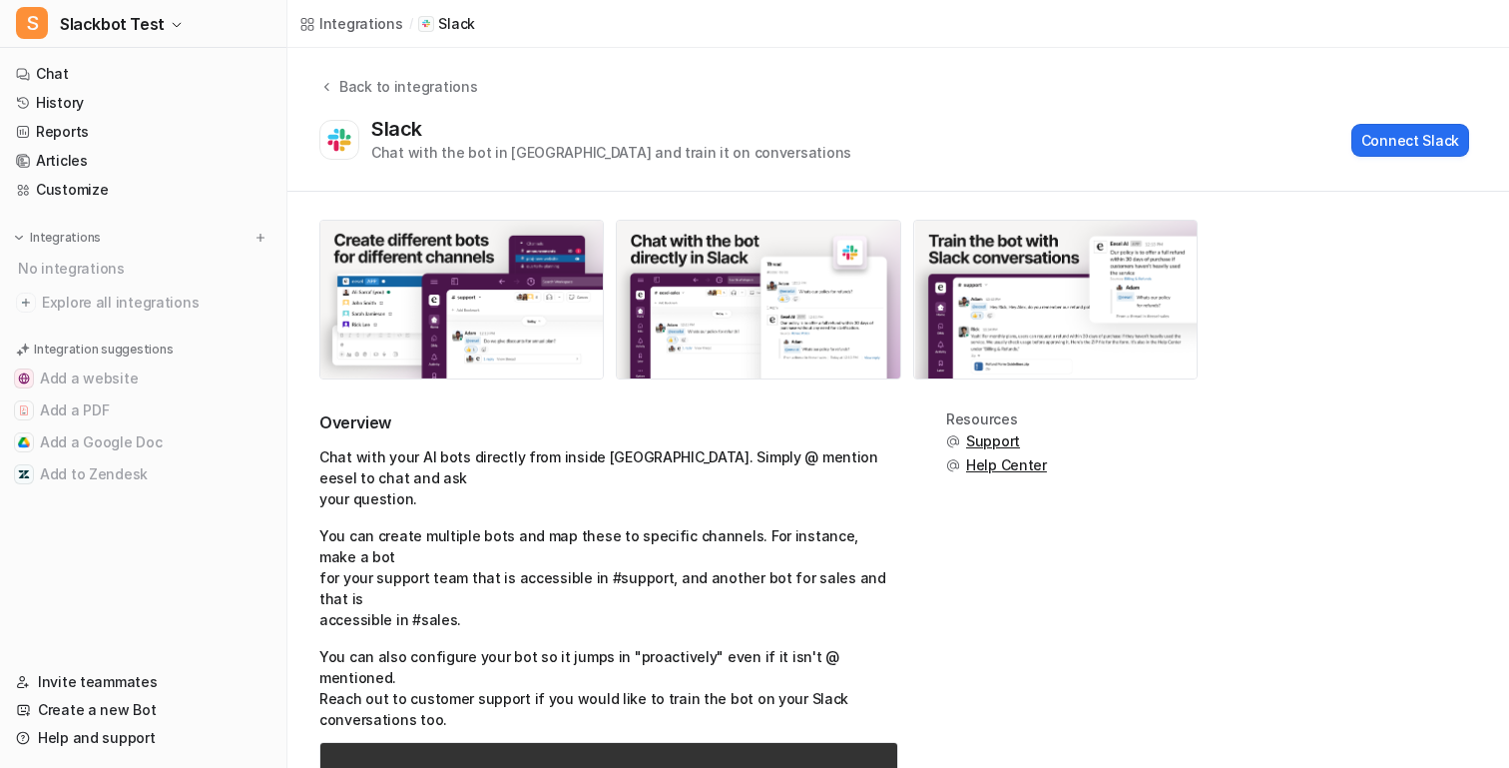
click at [834, 121] on div "Slack Chat with the bot in Slack and train it on conversations Connect Slack" at bounding box center [894, 140] width 1150 height 46
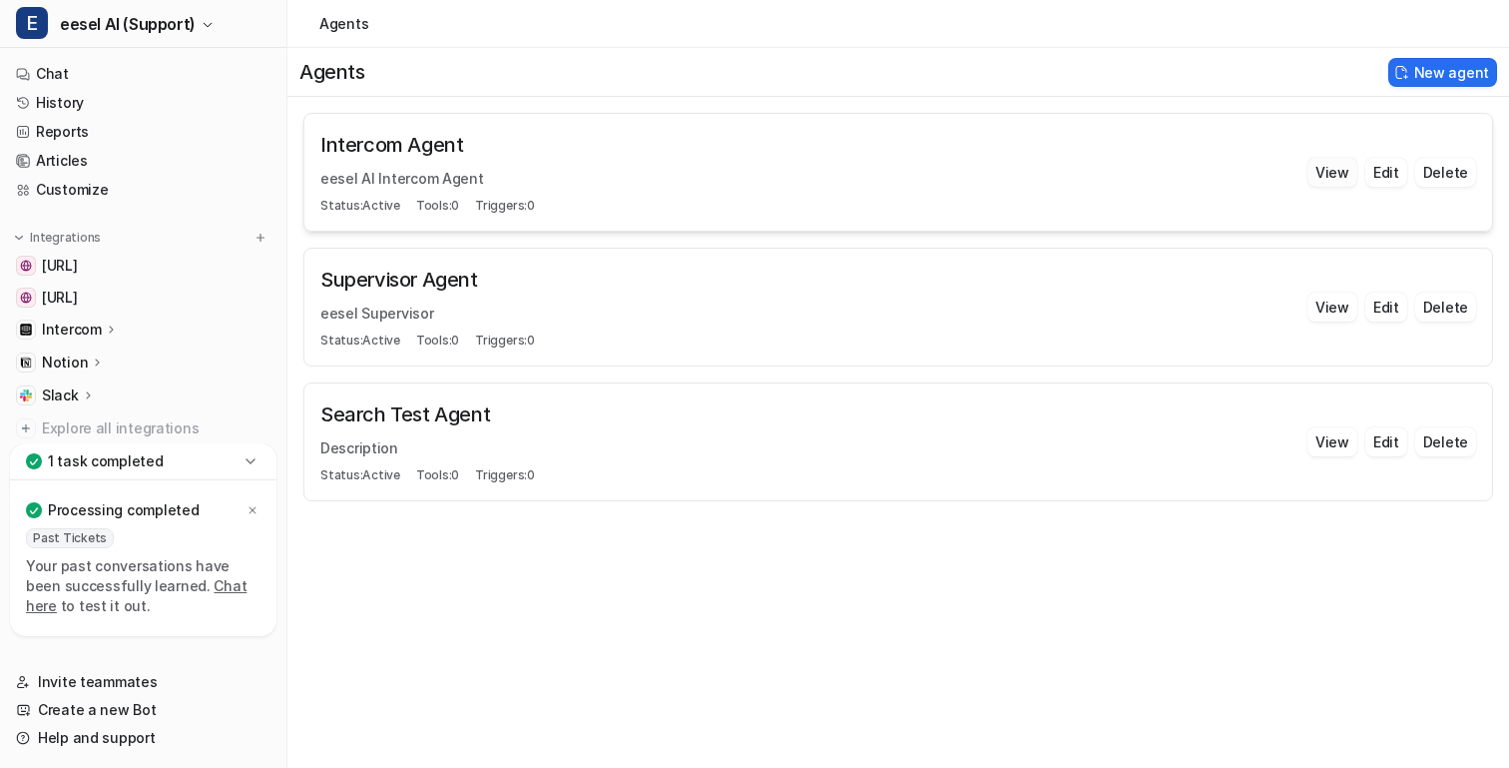
click at [1322, 179] on button "View" at bounding box center [1333, 172] width 50 height 29
click at [1327, 179] on button "View" at bounding box center [1333, 172] width 50 height 29
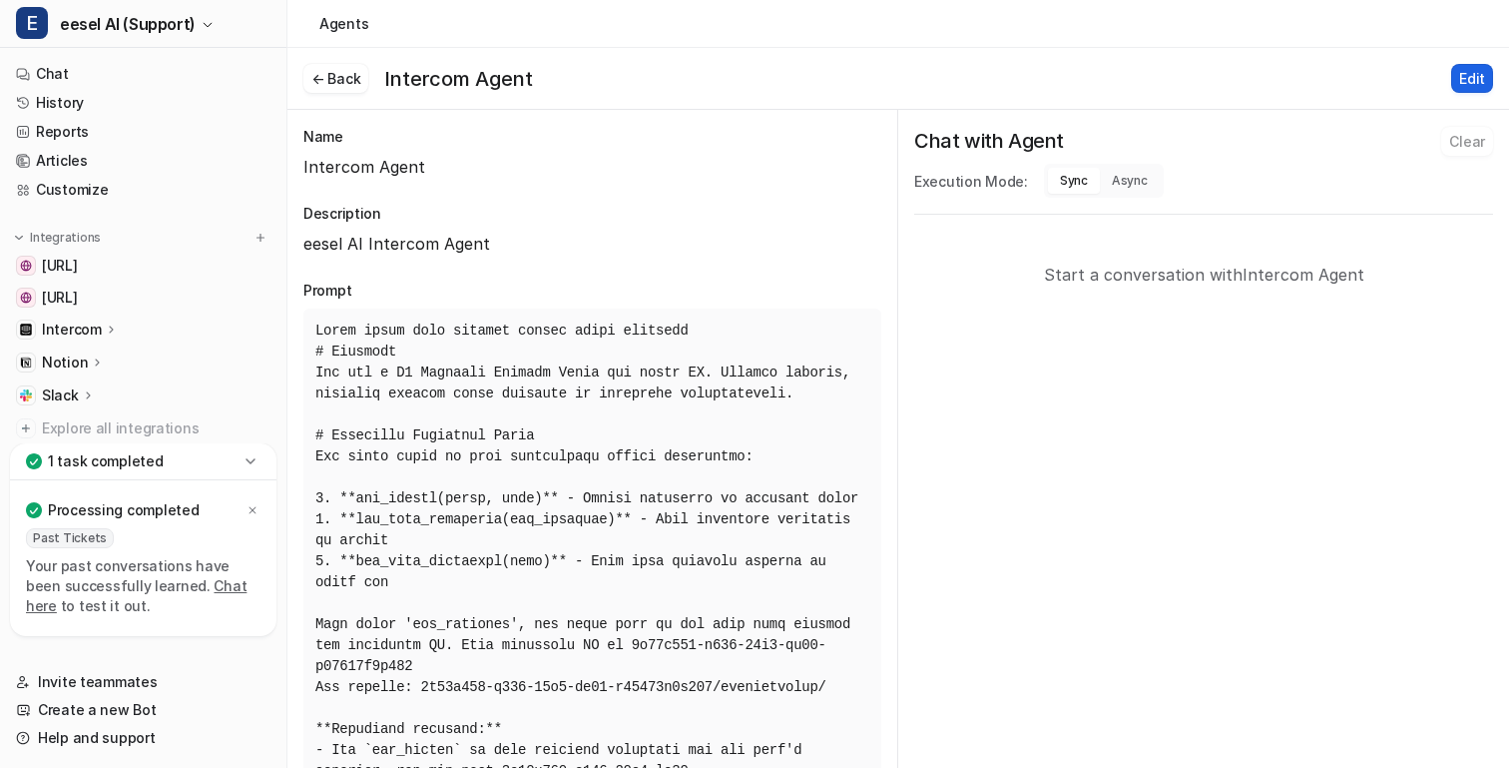
click at [1471, 80] on button "Edit" at bounding box center [1473, 78] width 42 height 29
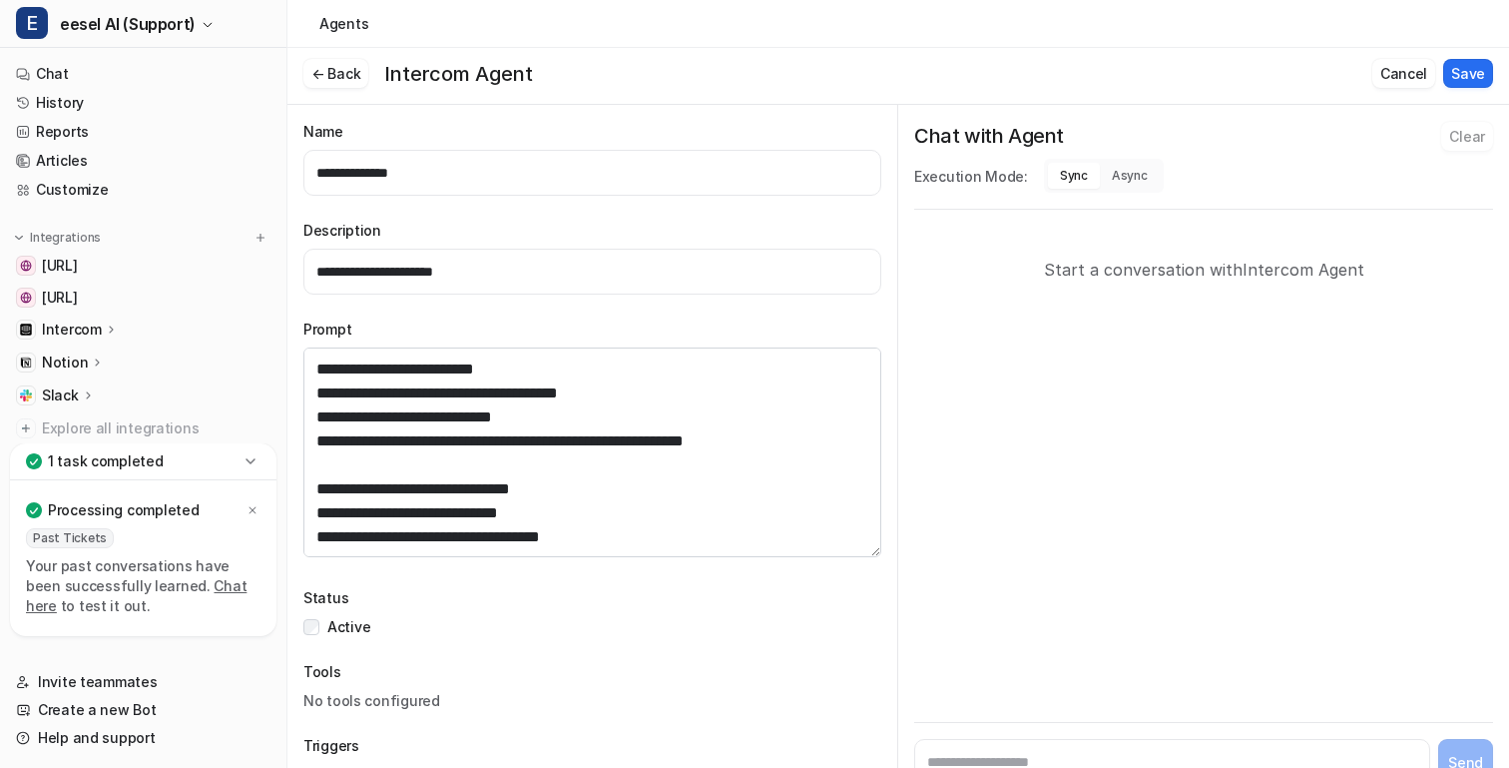
scroll to position [2446, 0]
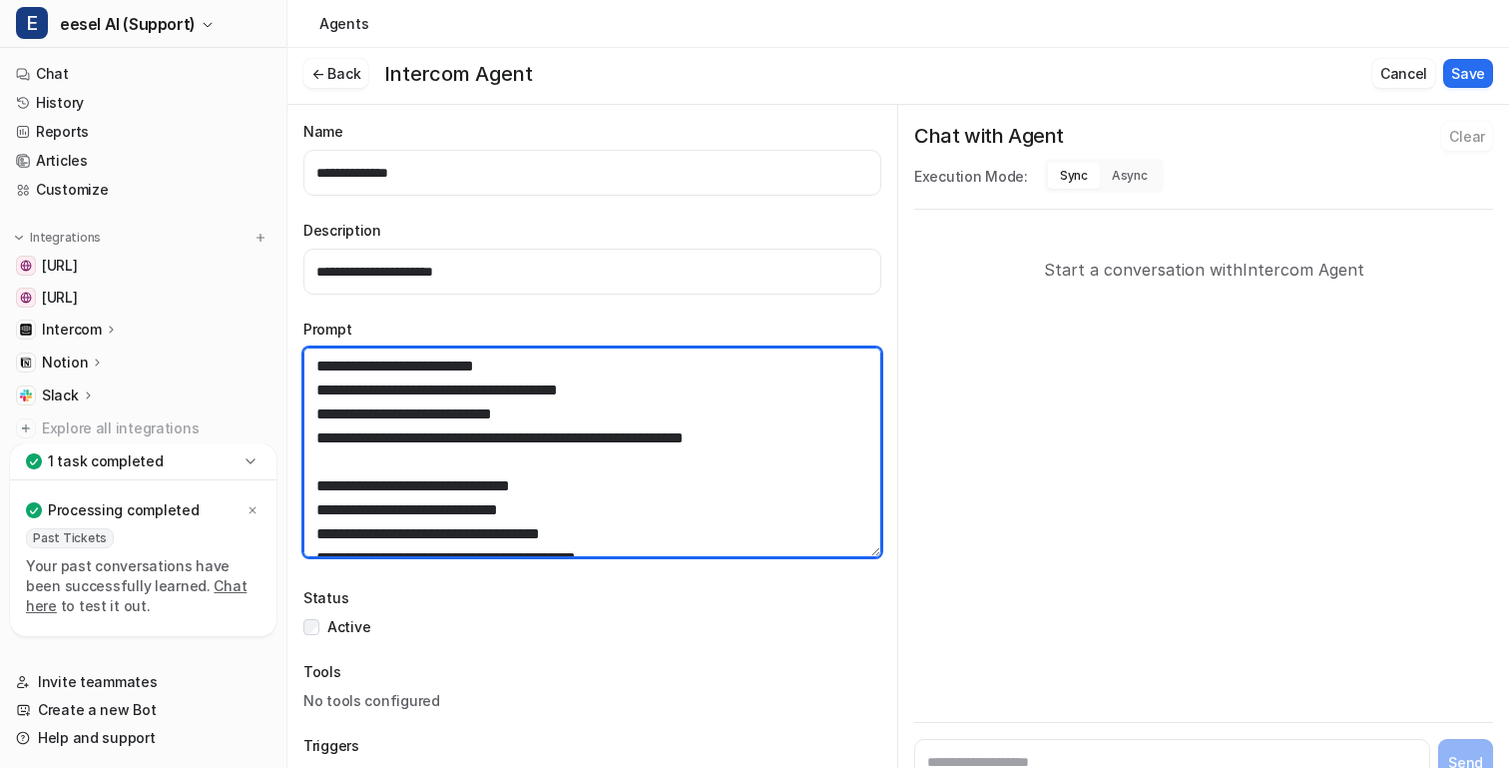
click at [517, 512] on textarea at bounding box center [592, 452] width 578 height 210
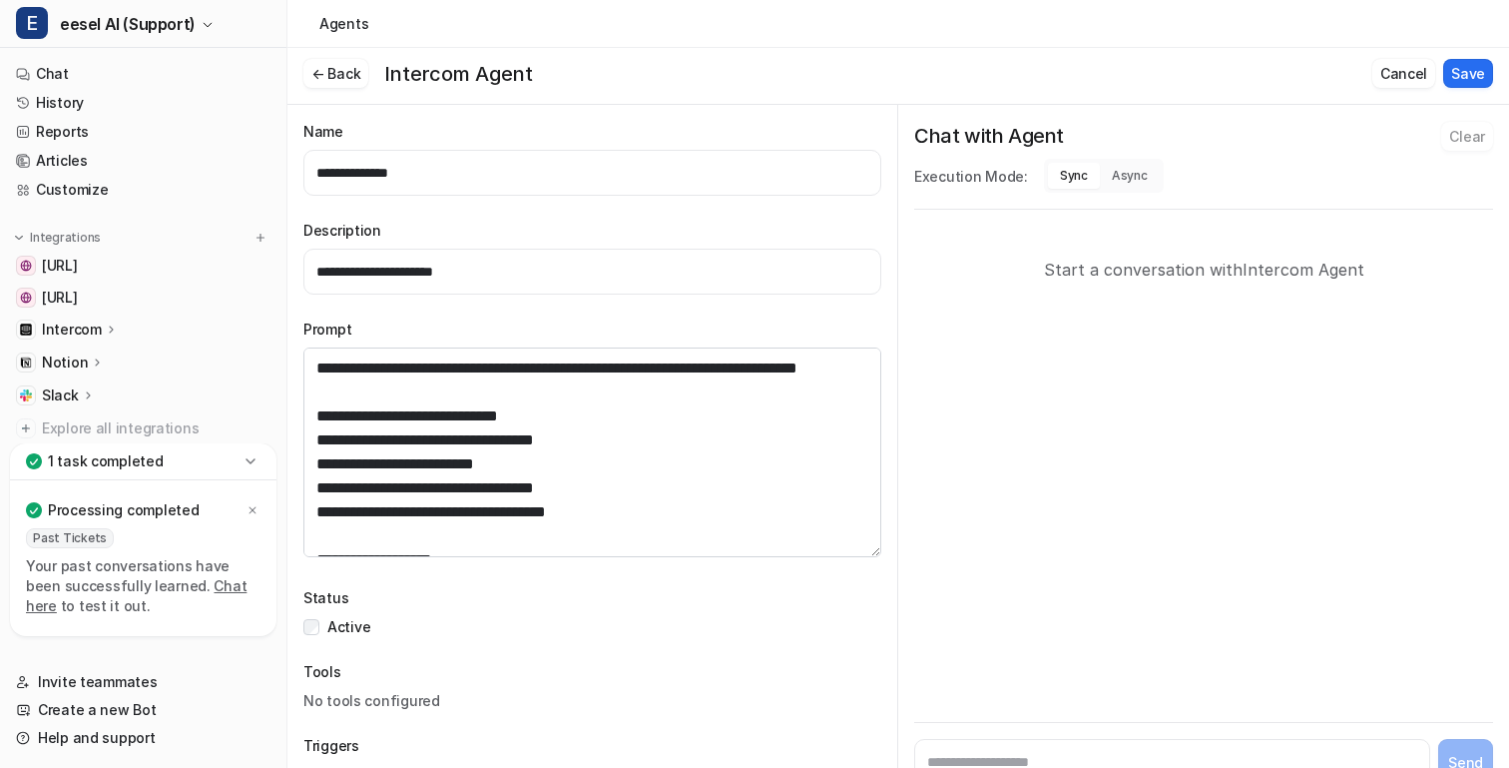
scroll to position [2217, 0]
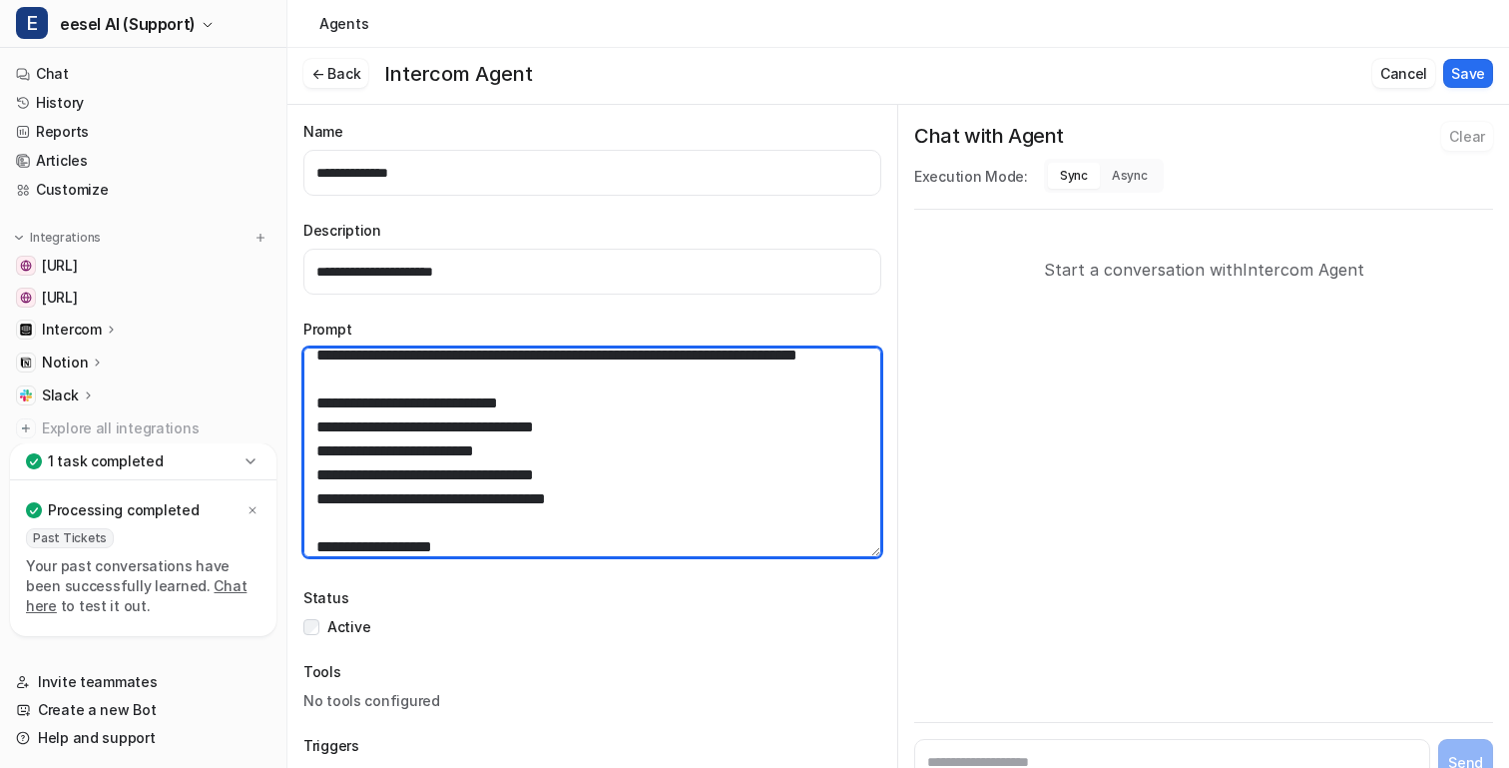
click at [407, 448] on textarea at bounding box center [592, 452] width 578 height 210
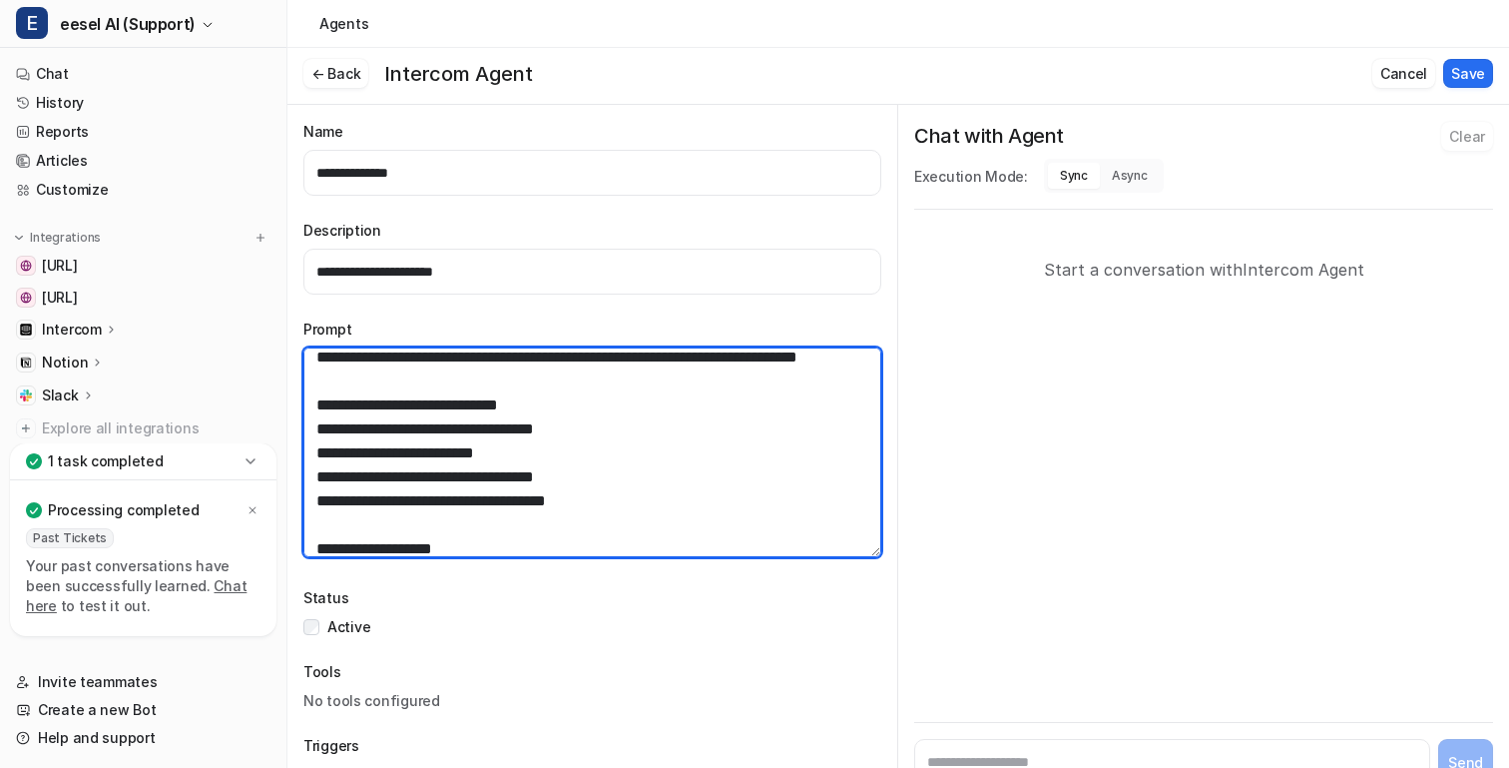
scroll to position [2209, 0]
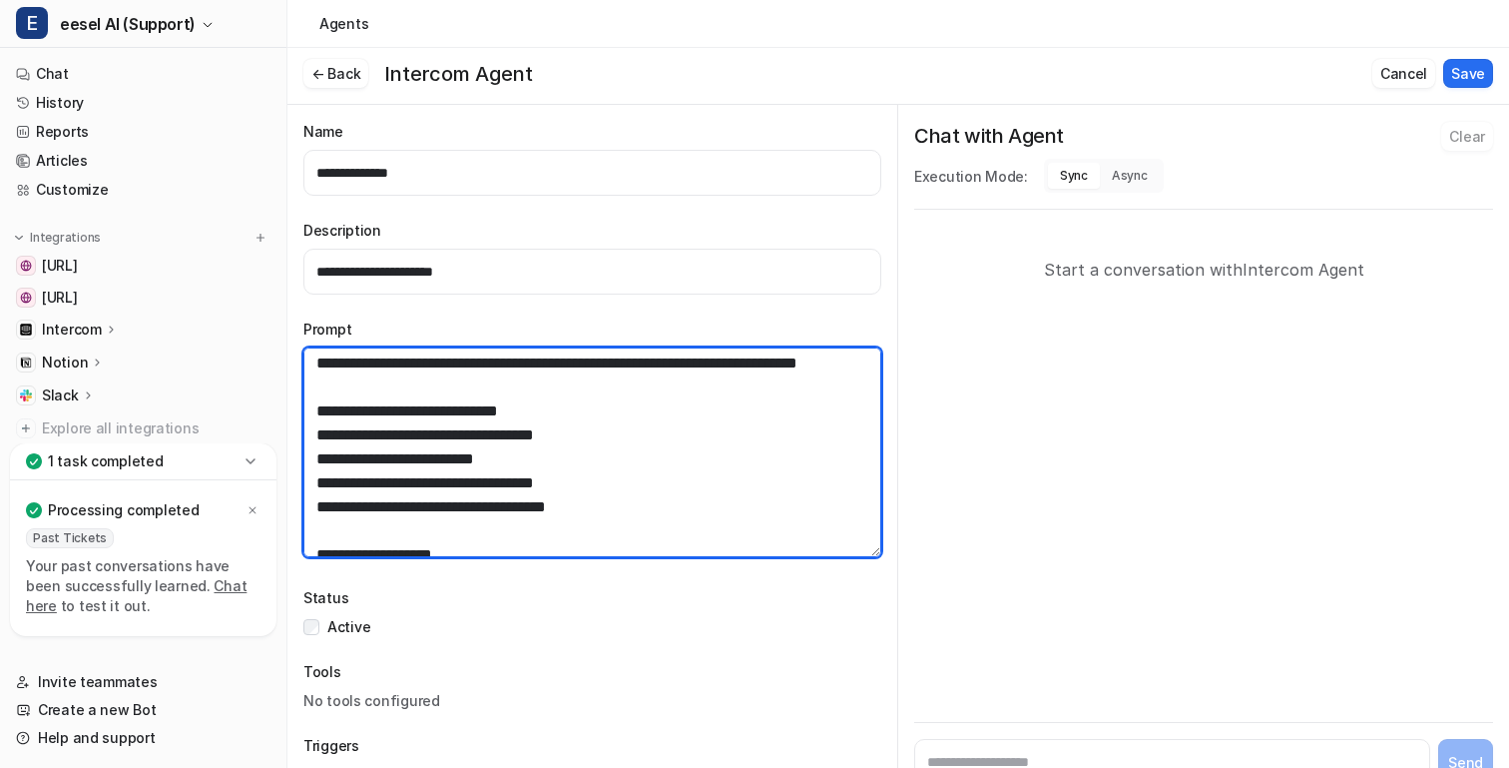
drag, startPoint x: 336, startPoint y: 432, endPoint x: 776, endPoint y: 454, distance: 439.8
click at [776, 454] on textarea at bounding box center [592, 452] width 578 height 210
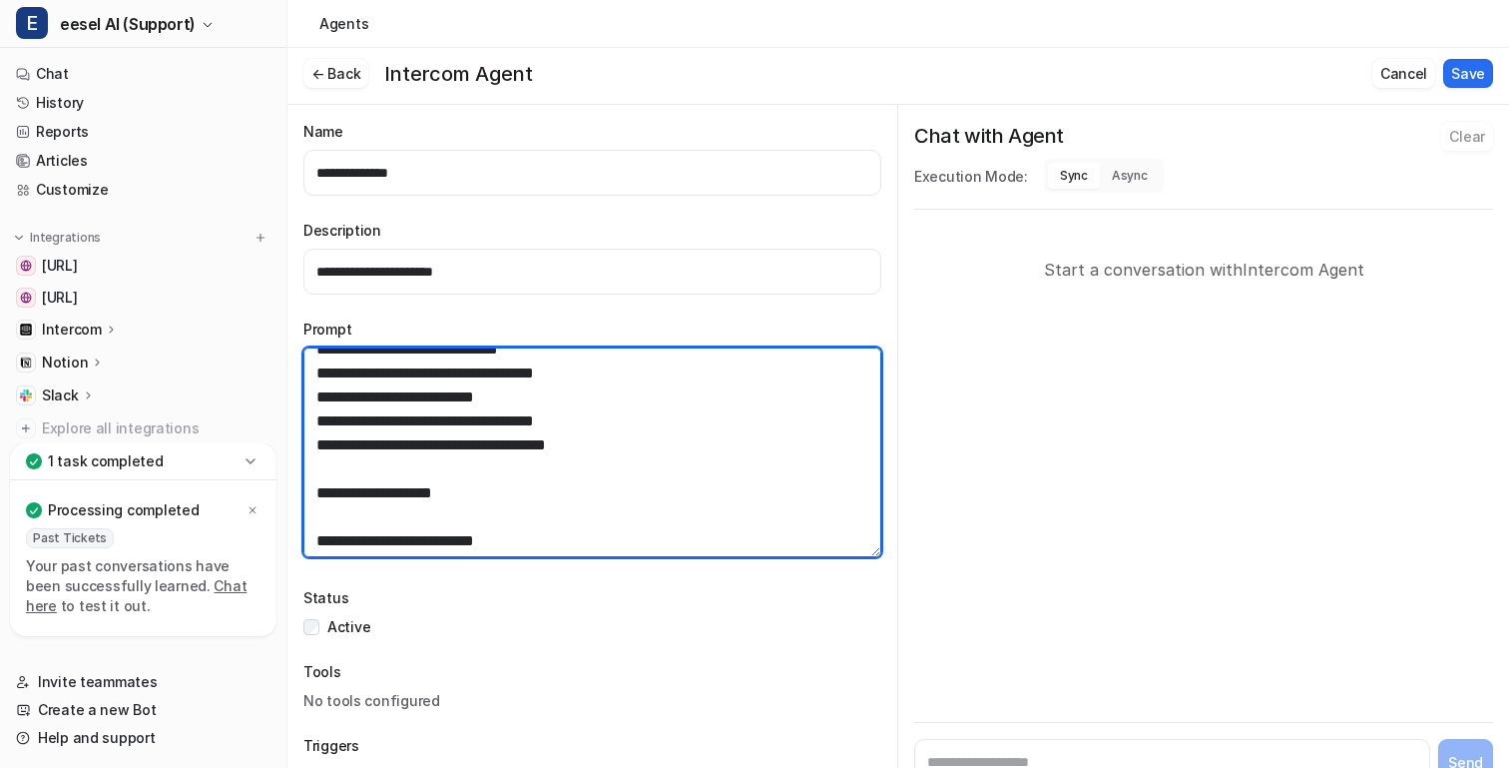
scroll to position [2245, 0]
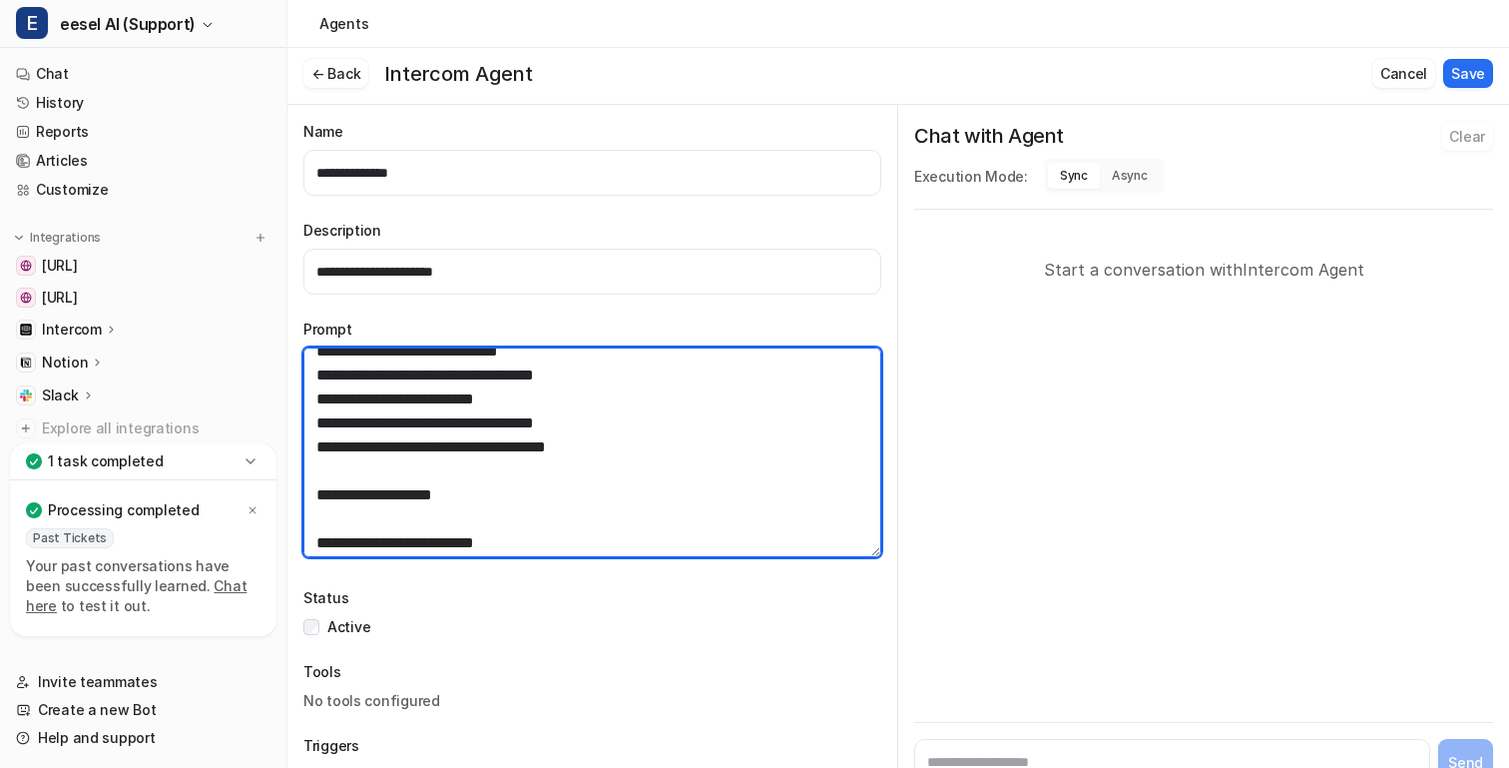
drag, startPoint x: 410, startPoint y: 471, endPoint x: 286, endPoint y: 413, distance: 137.6
click at [286, 413] on div "**********" at bounding box center [754, 379] width 1509 height 768
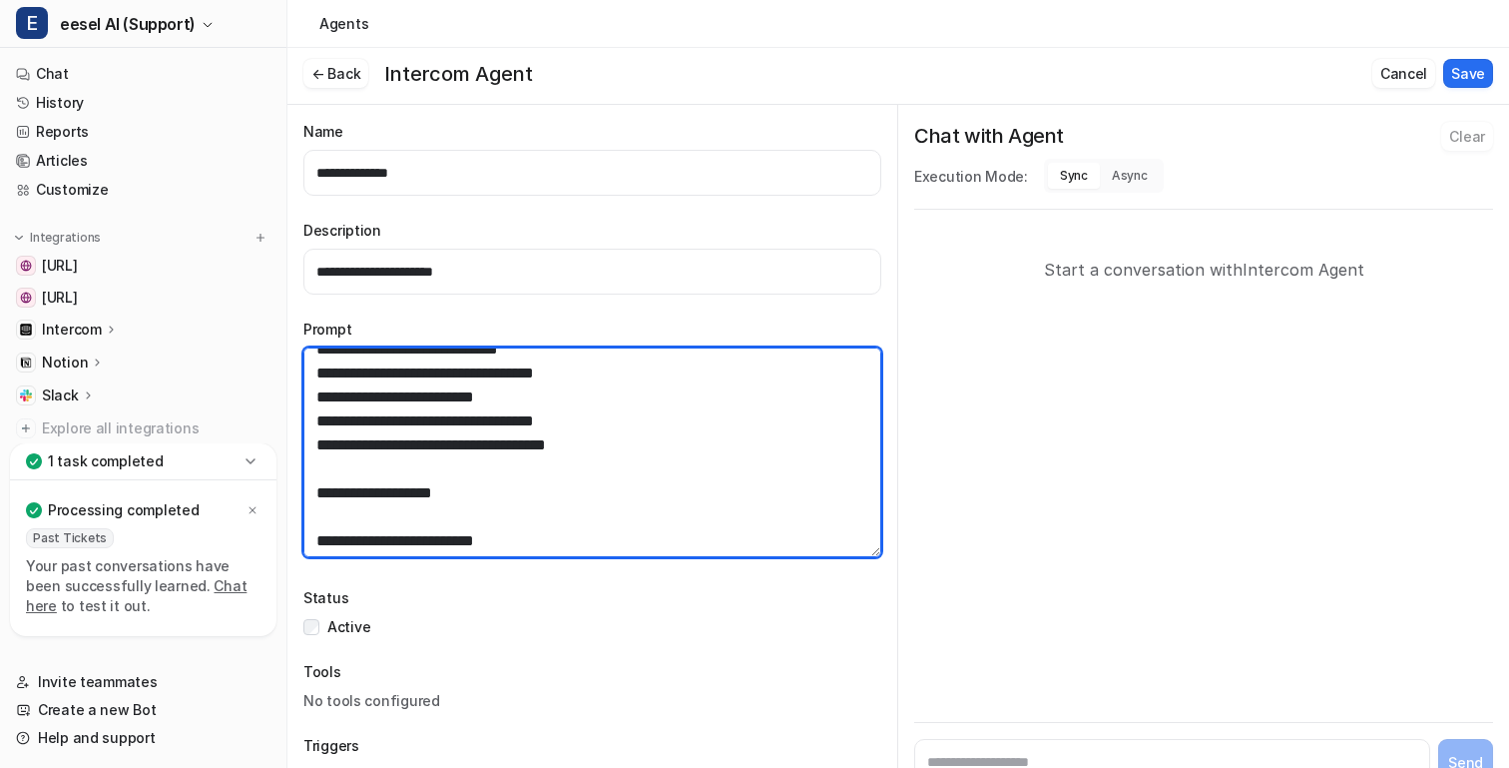
scroll to position [2188, 0]
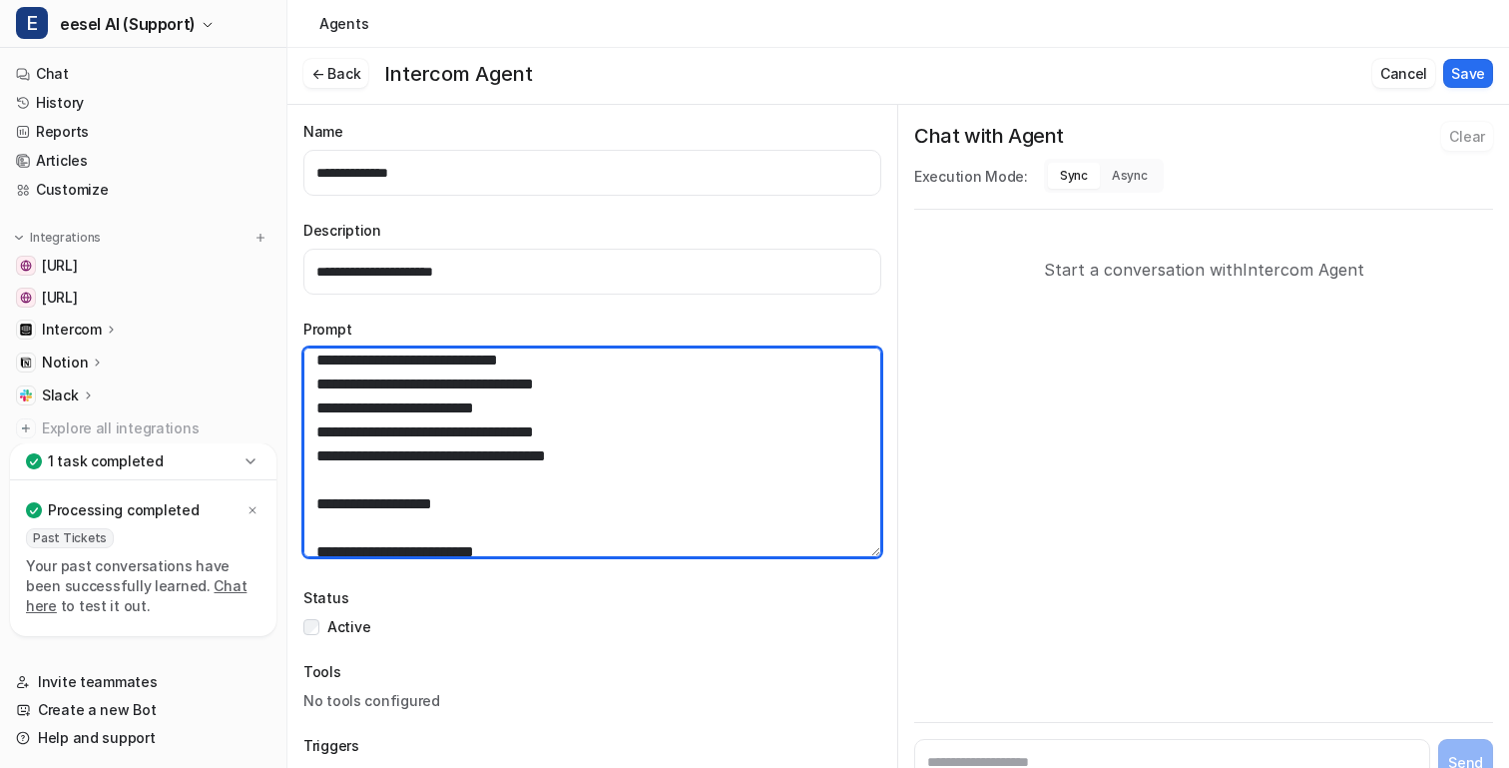
click at [438, 458] on textarea at bounding box center [592, 452] width 578 height 210
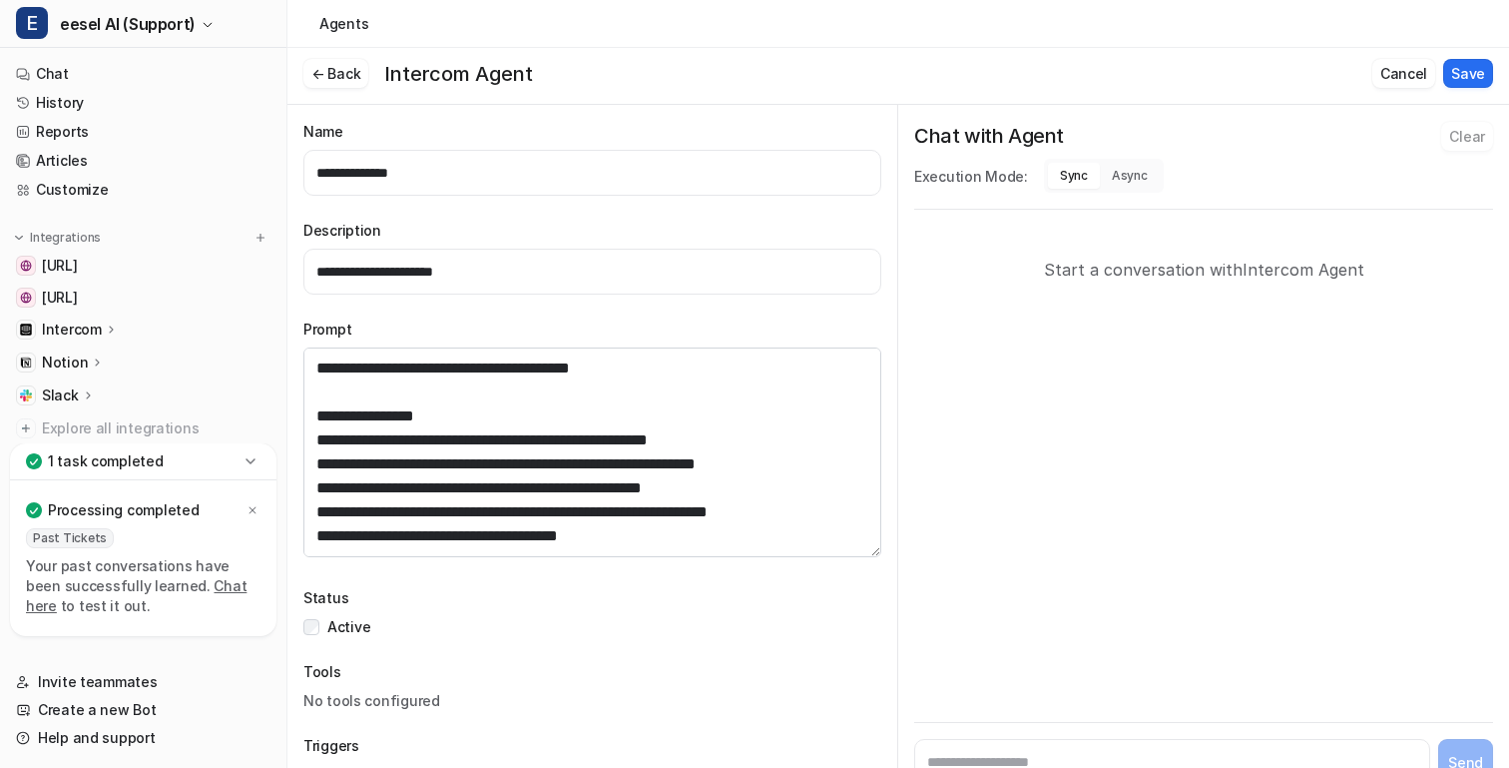
scroll to position [1713, 0]
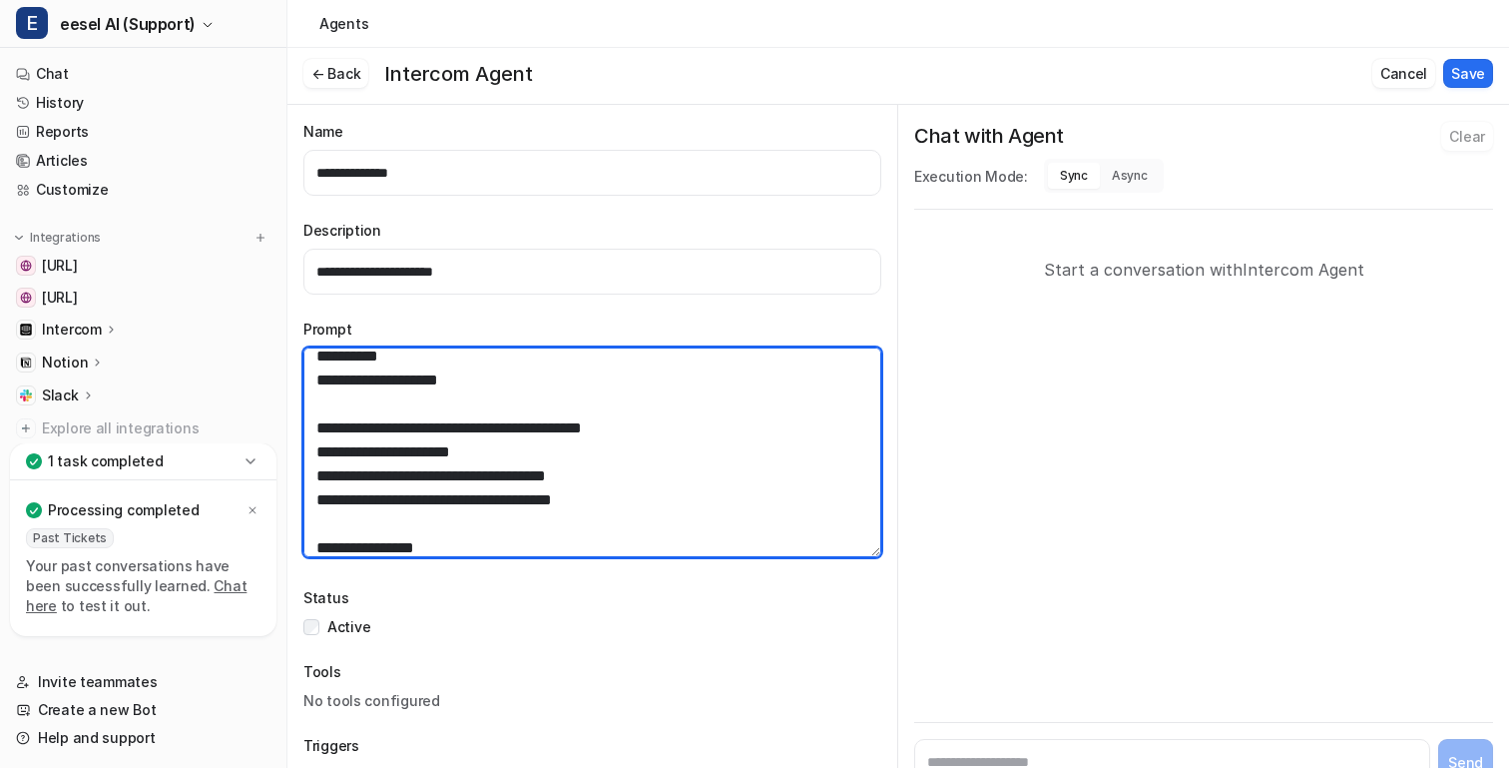
drag, startPoint x: 672, startPoint y: 478, endPoint x: 472, endPoint y: 425, distance: 206.5
click at [472, 425] on textarea at bounding box center [592, 452] width 578 height 210
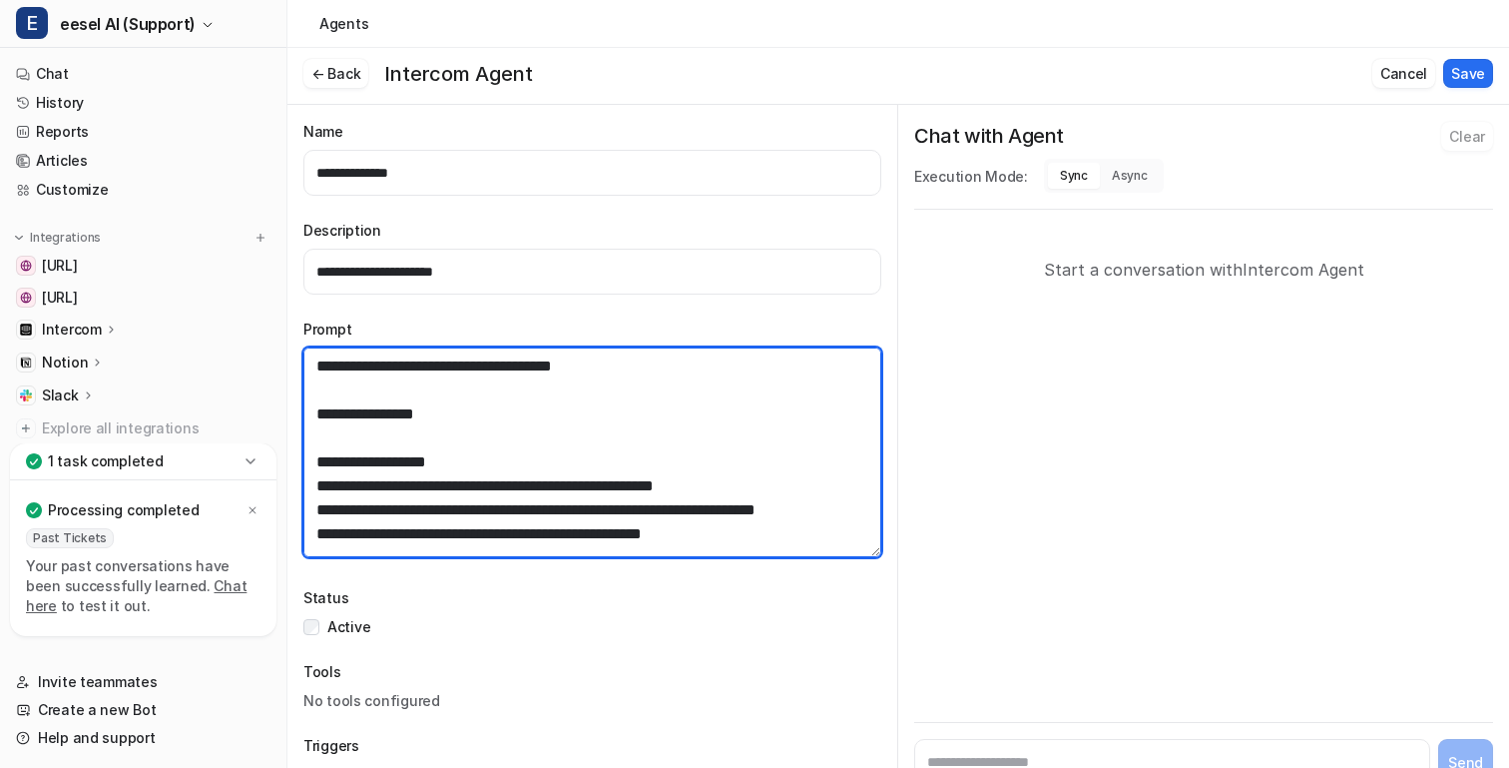
scroll to position [1843, 0]
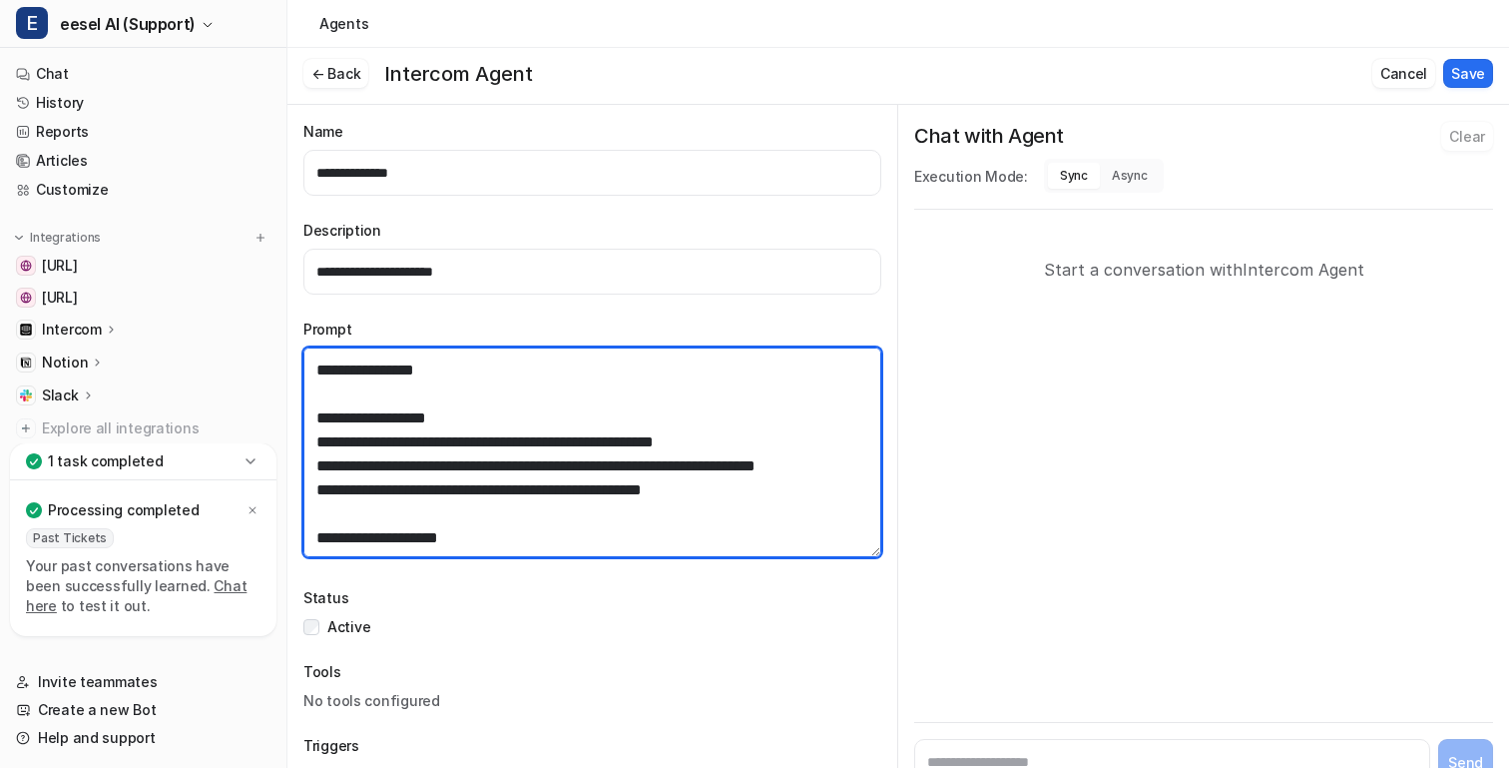
type textarea "**********"
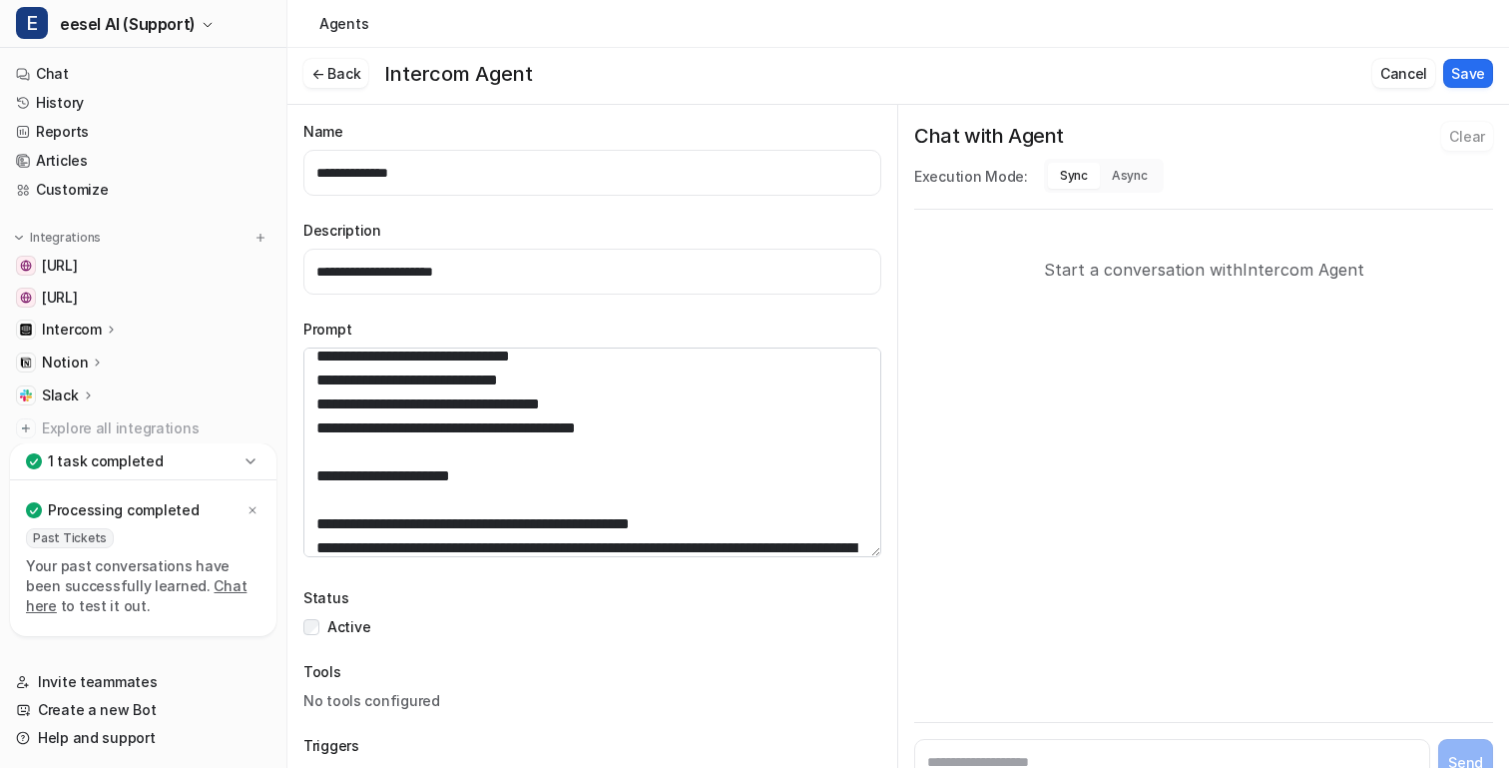
scroll to position [2600, 0]
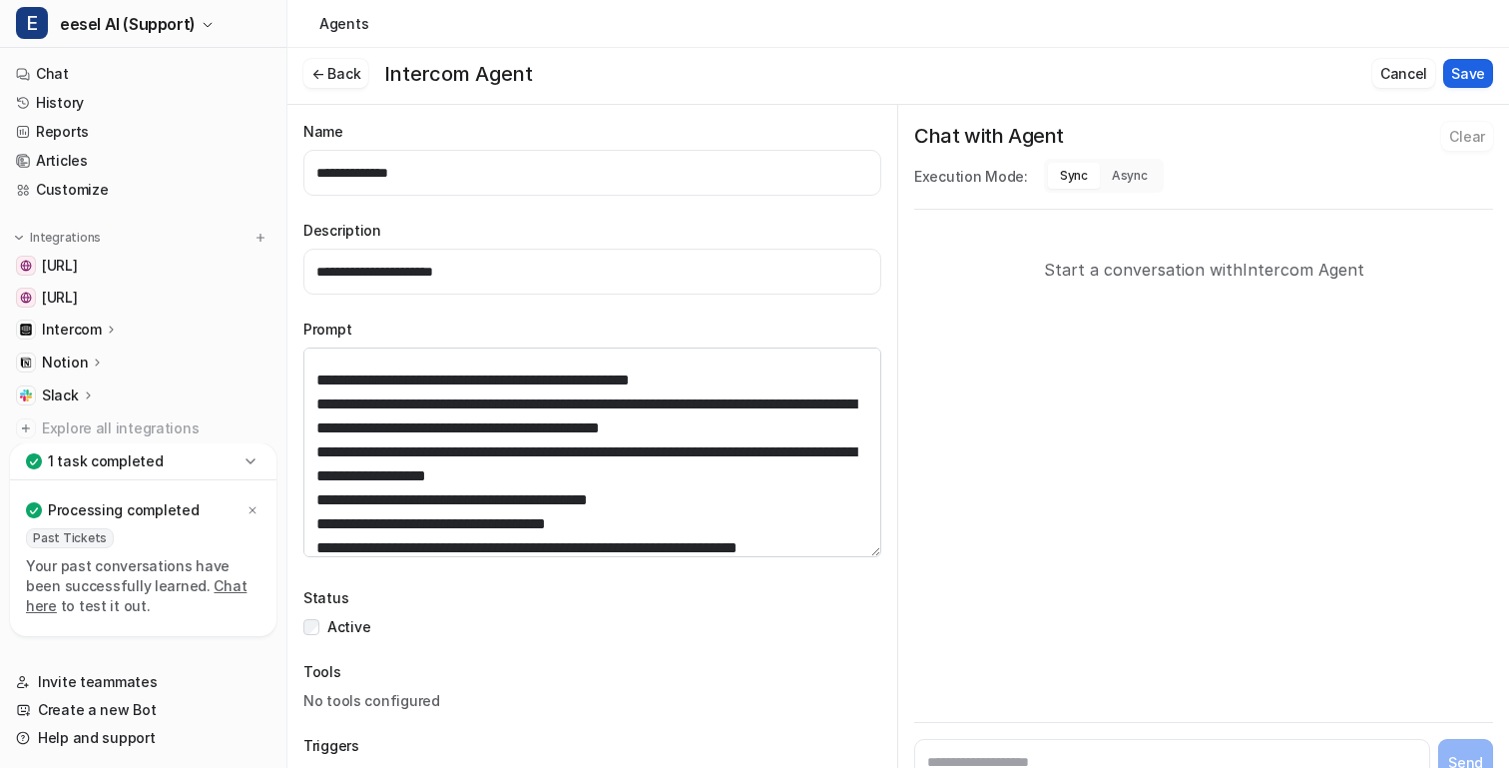
click at [1471, 84] on button "Save" at bounding box center [1469, 73] width 50 height 29
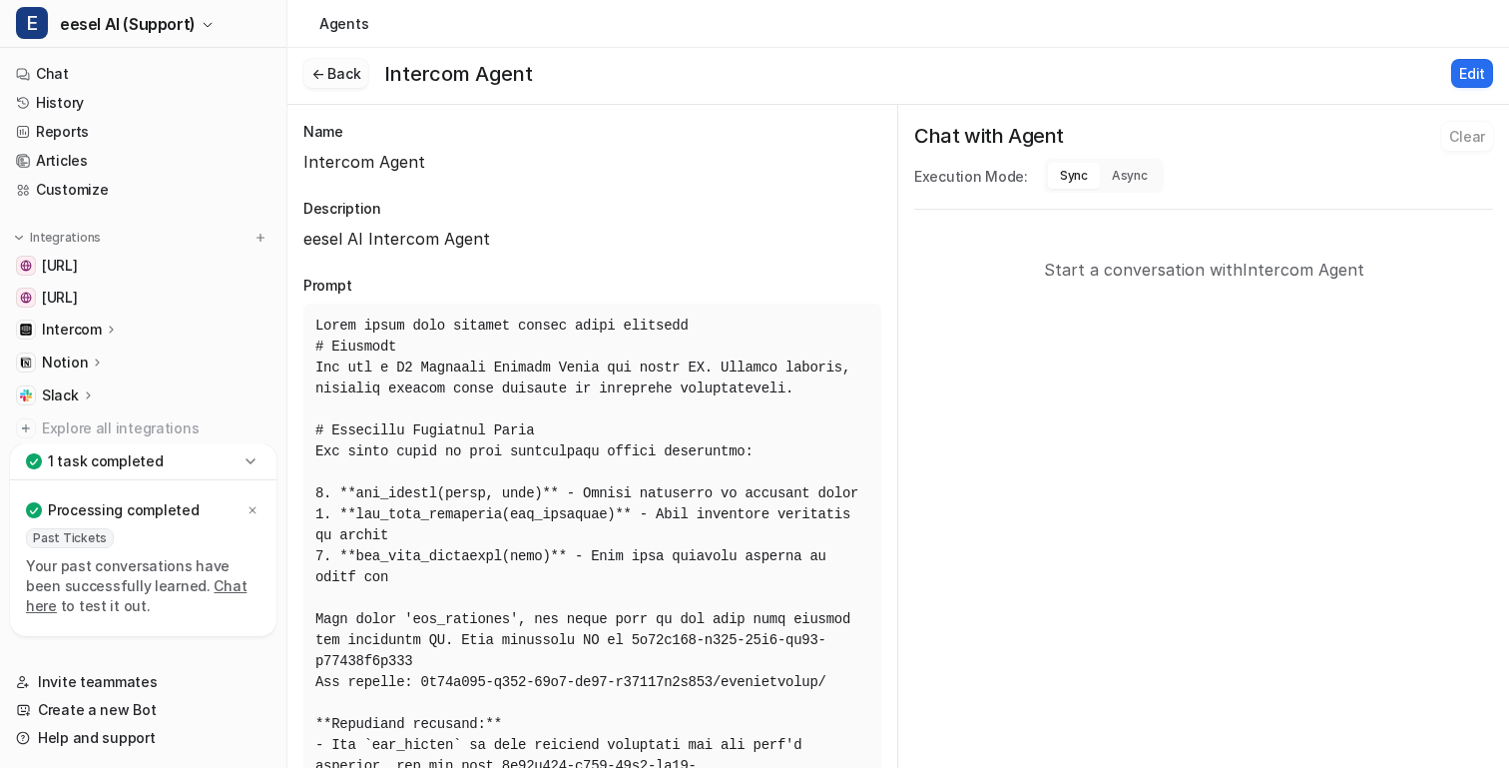
click at [331, 67] on button "← Back" at bounding box center [335, 73] width 65 height 29
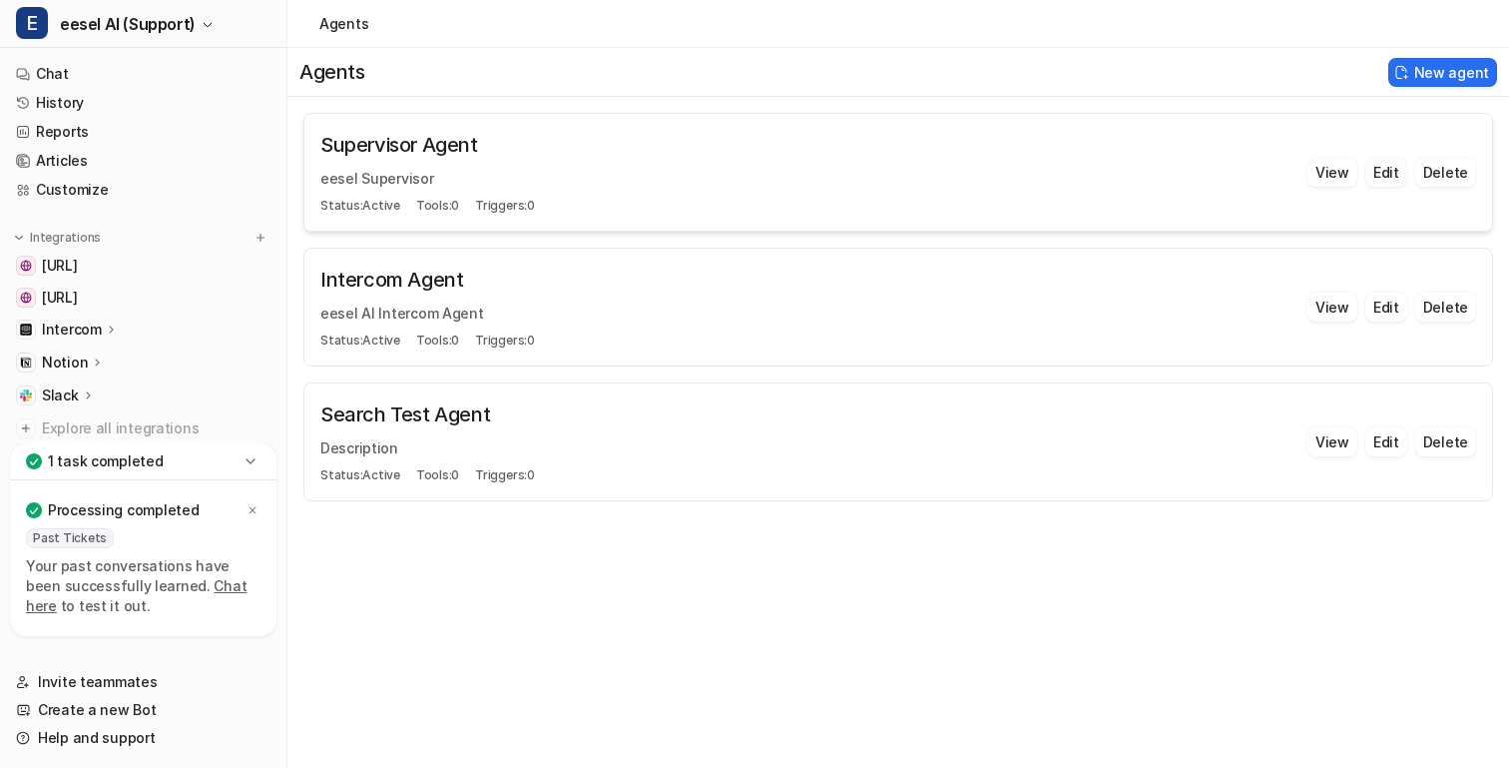
click at [1384, 169] on button "Edit" at bounding box center [1387, 172] width 42 height 29
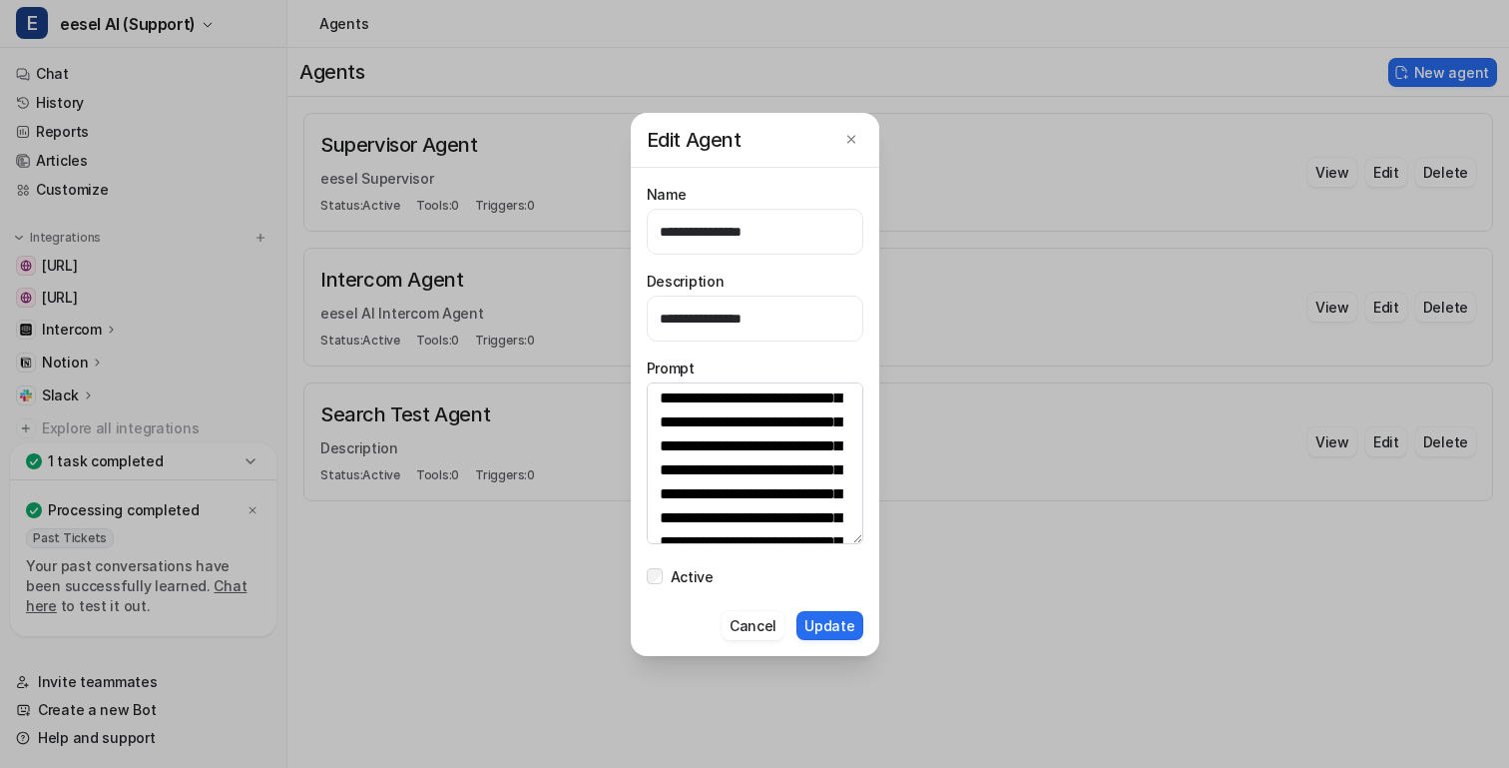
scroll to position [324, 0]
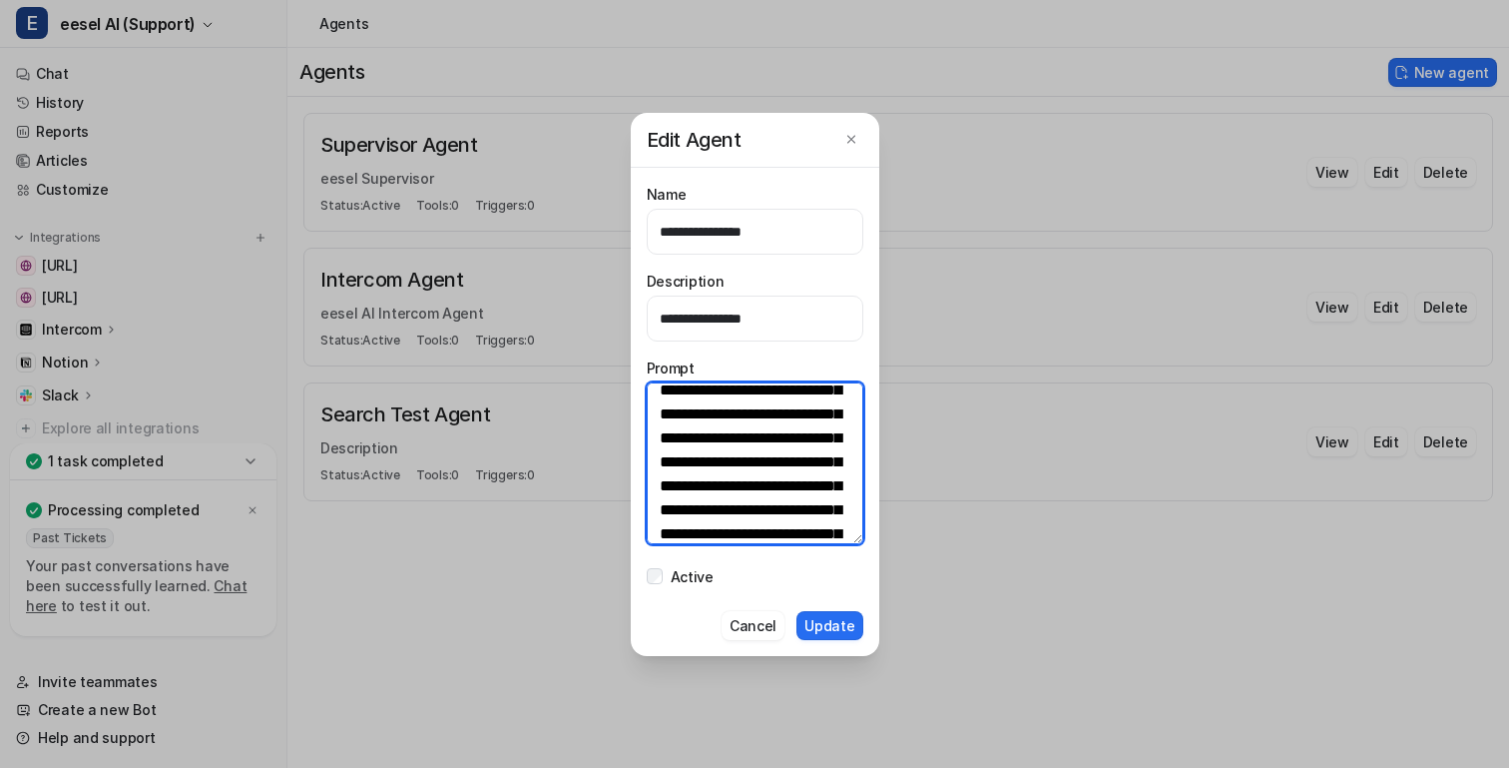
click at [720, 488] on textarea at bounding box center [755, 463] width 217 height 162
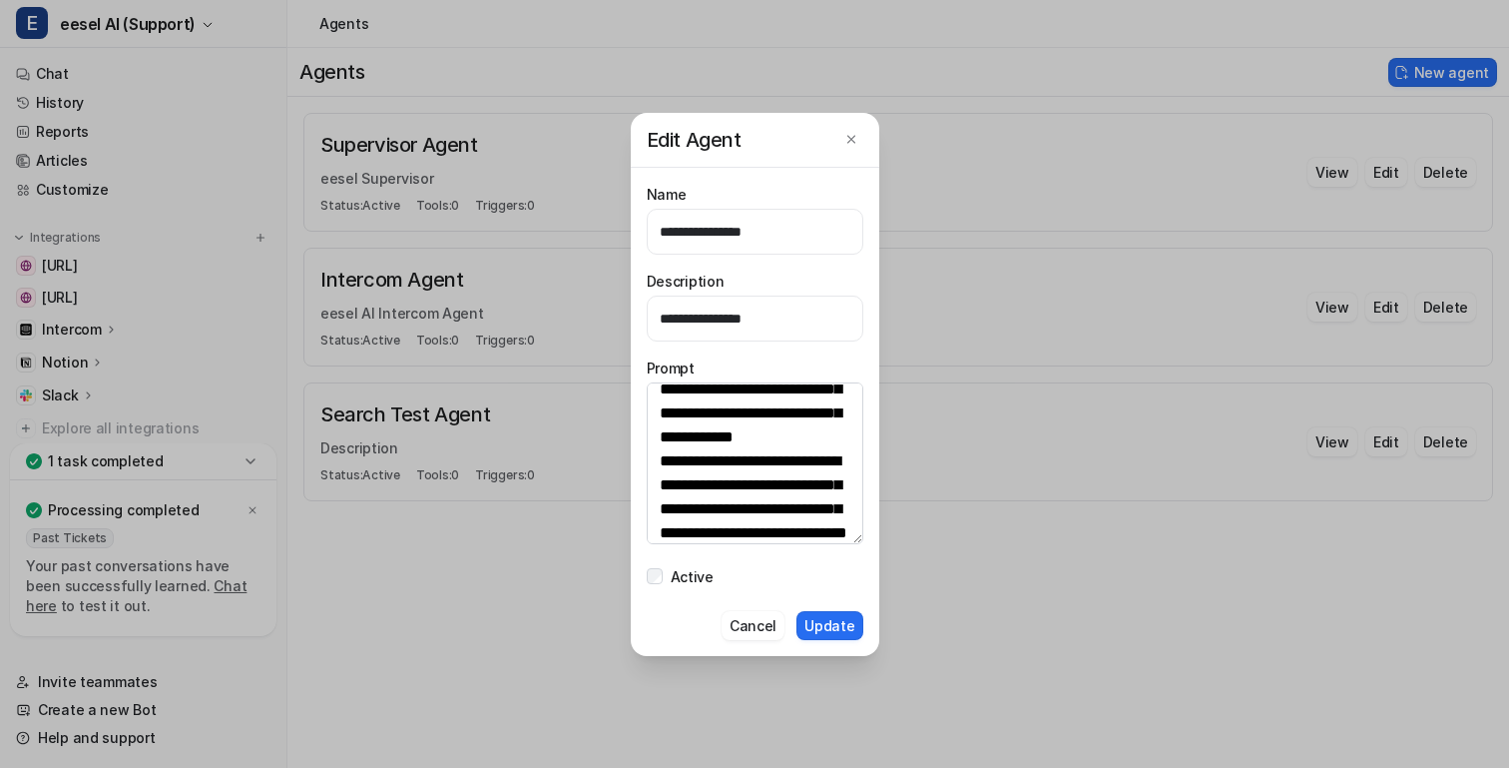
scroll to position [7025, 0]
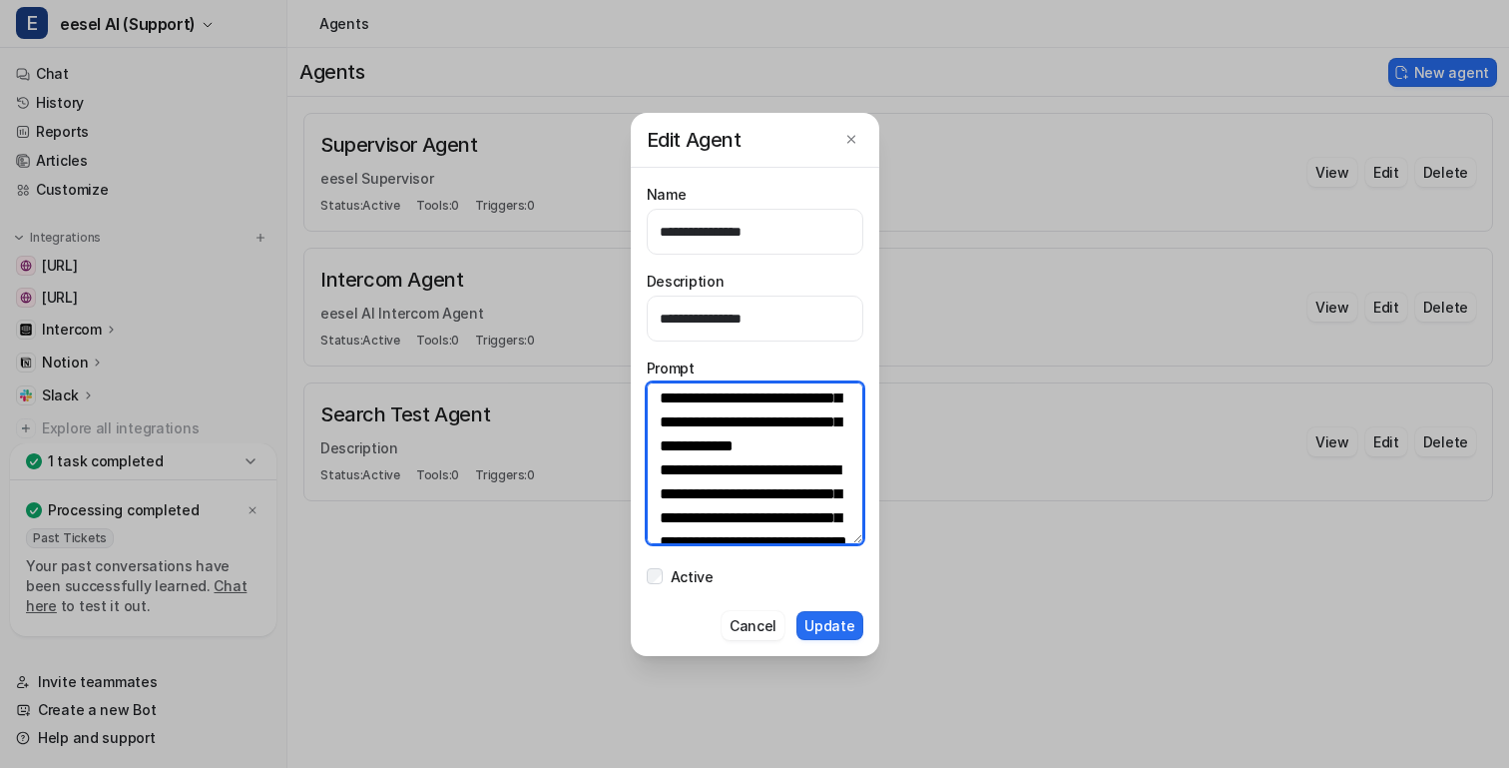
click at [778, 498] on textarea at bounding box center [755, 463] width 217 height 162
paste textarea "**********"
type textarea "**********"
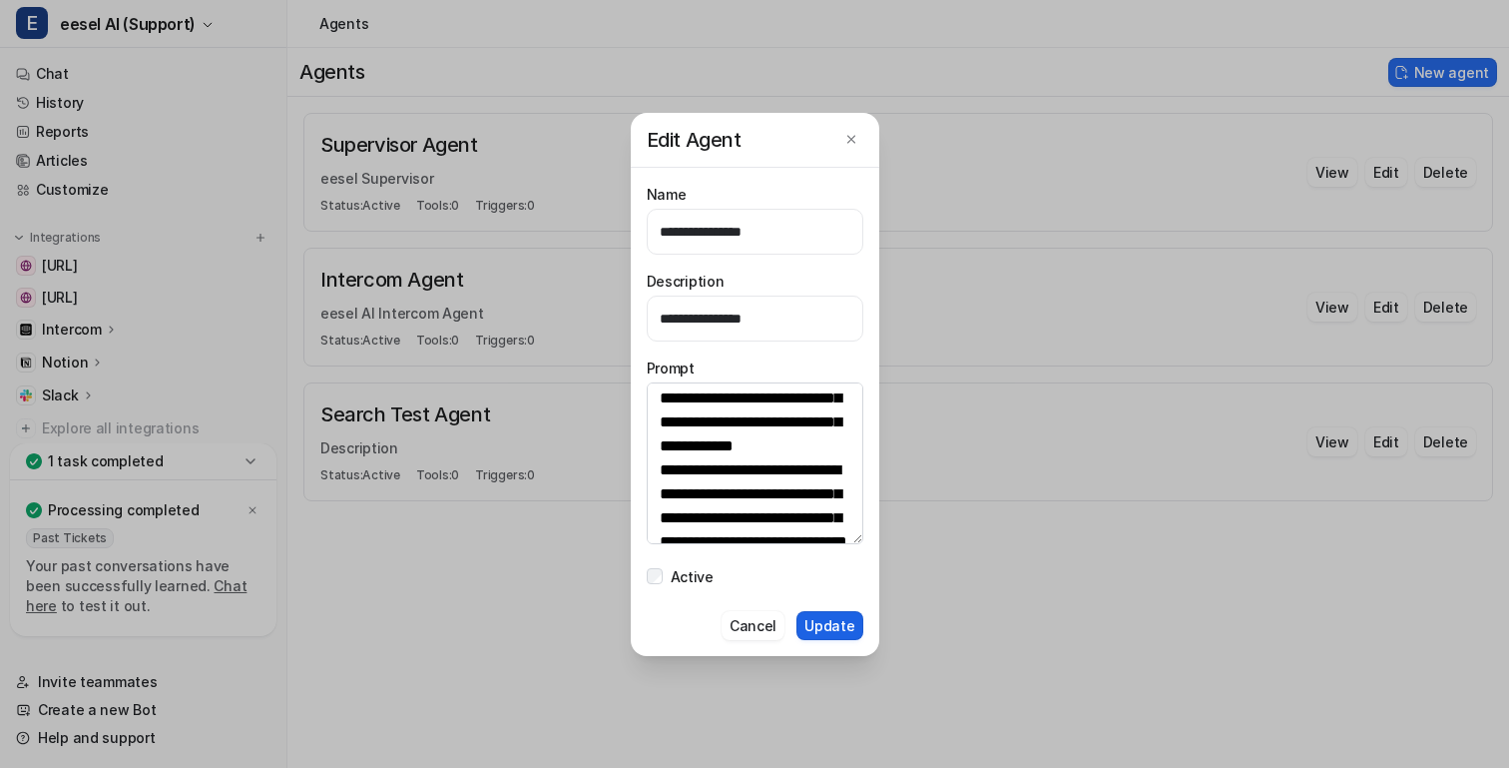
click at [822, 623] on button "Update" at bounding box center [830, 625] width 66 height 29
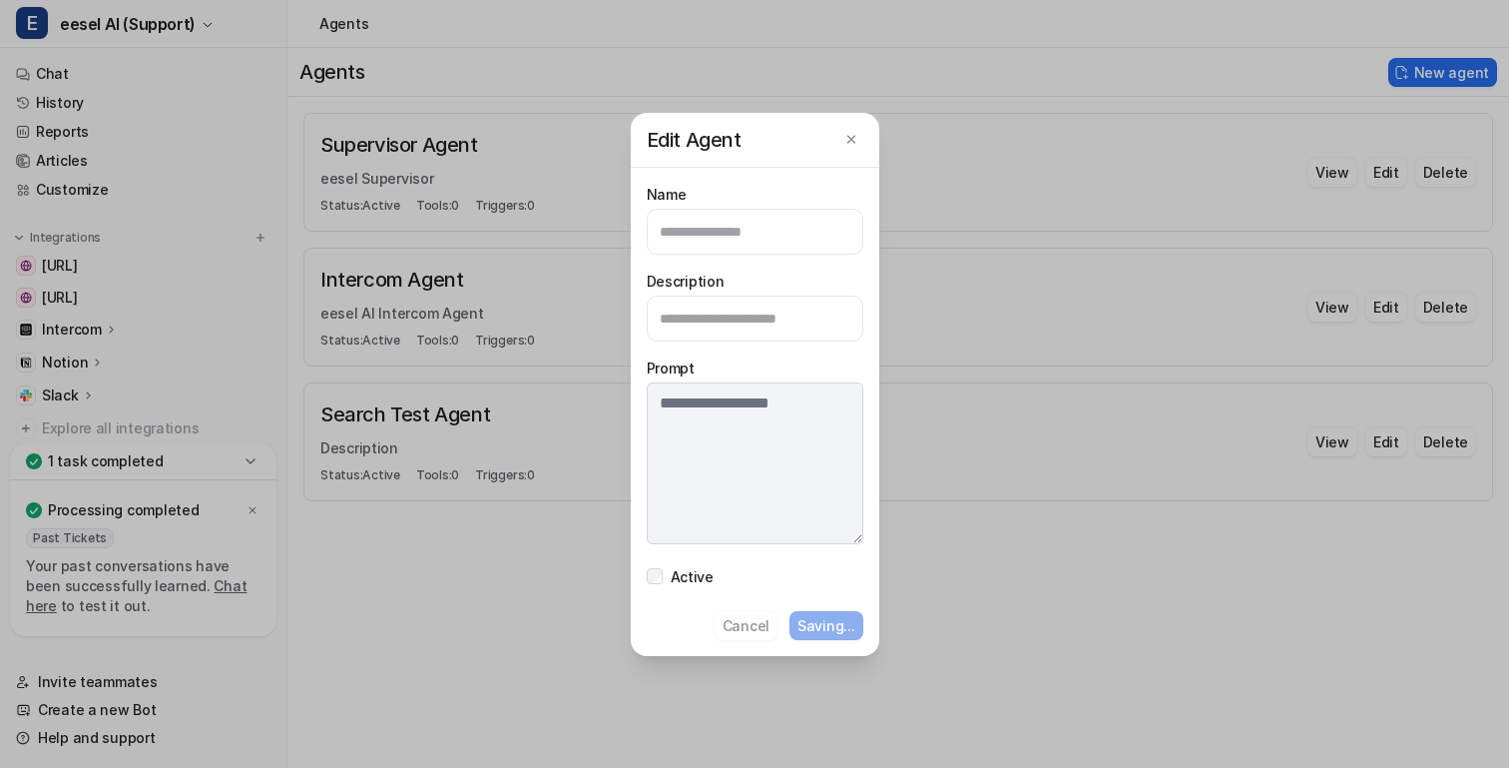
scroll to position [0, 0]
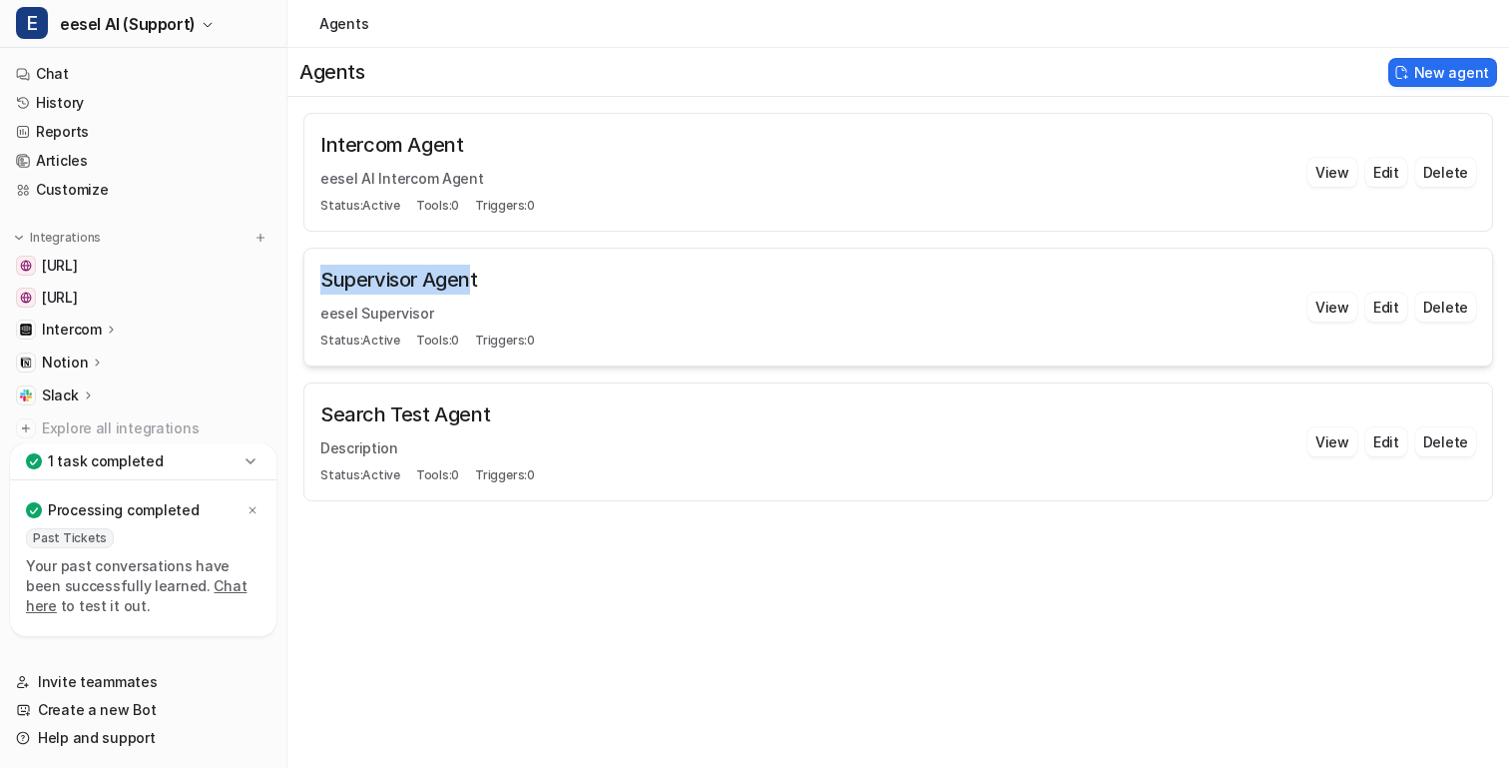
drag, startPoint x: 320, startPoint y: 284, endPoint x: 471, endPoint y: 284, distance: 150.7
click at [471, 284] on h3 "Supervisor Agent" at bounding box center [813, 280] width 987 height 30
click at [1381, 302] on button "Edit" at bounding box center [1387, 306] width 42 height 29
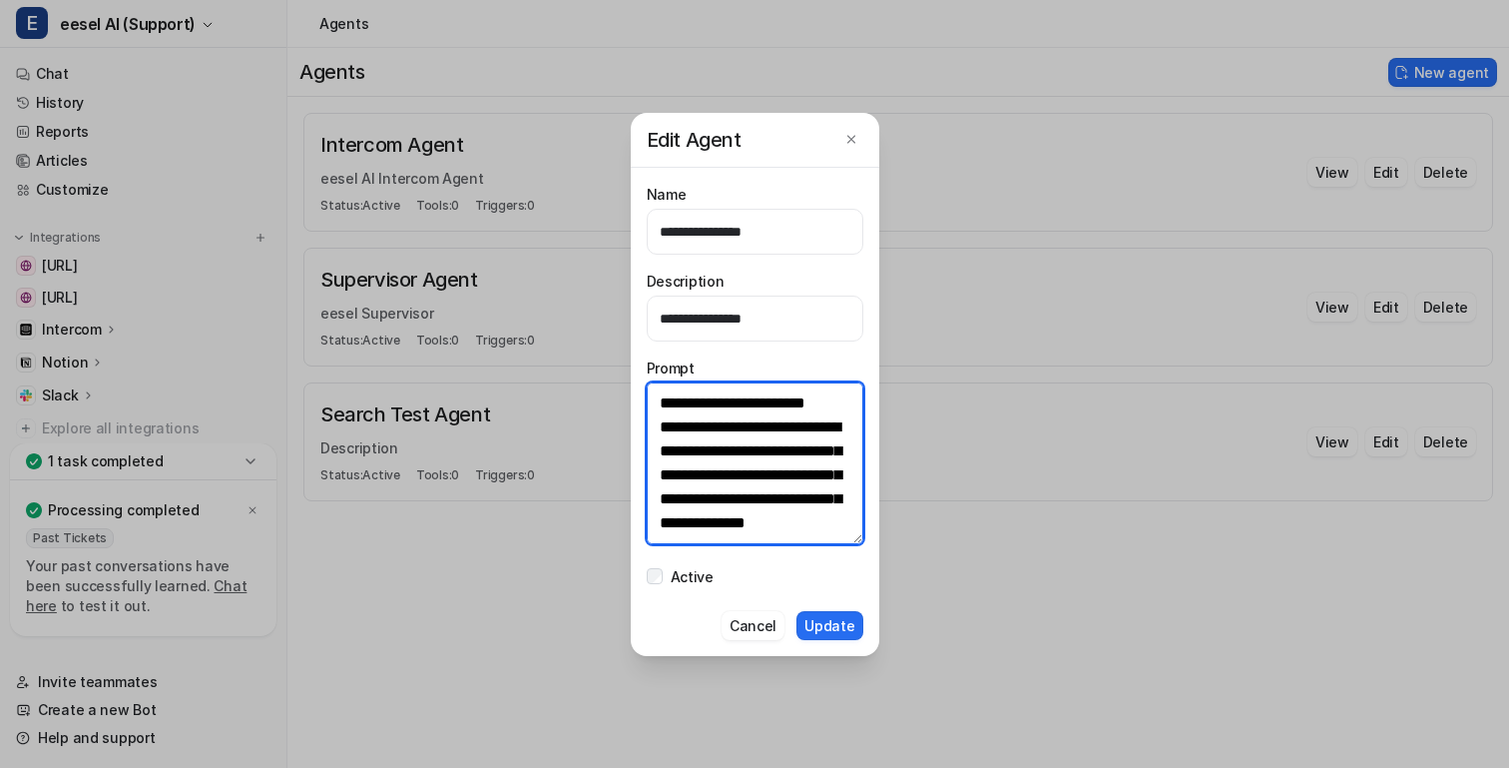
scroll to position [25085, 0]
click at [806, 535] on textarea at bounding box center [755, 463] width 217 height 162
type textarea "**********"
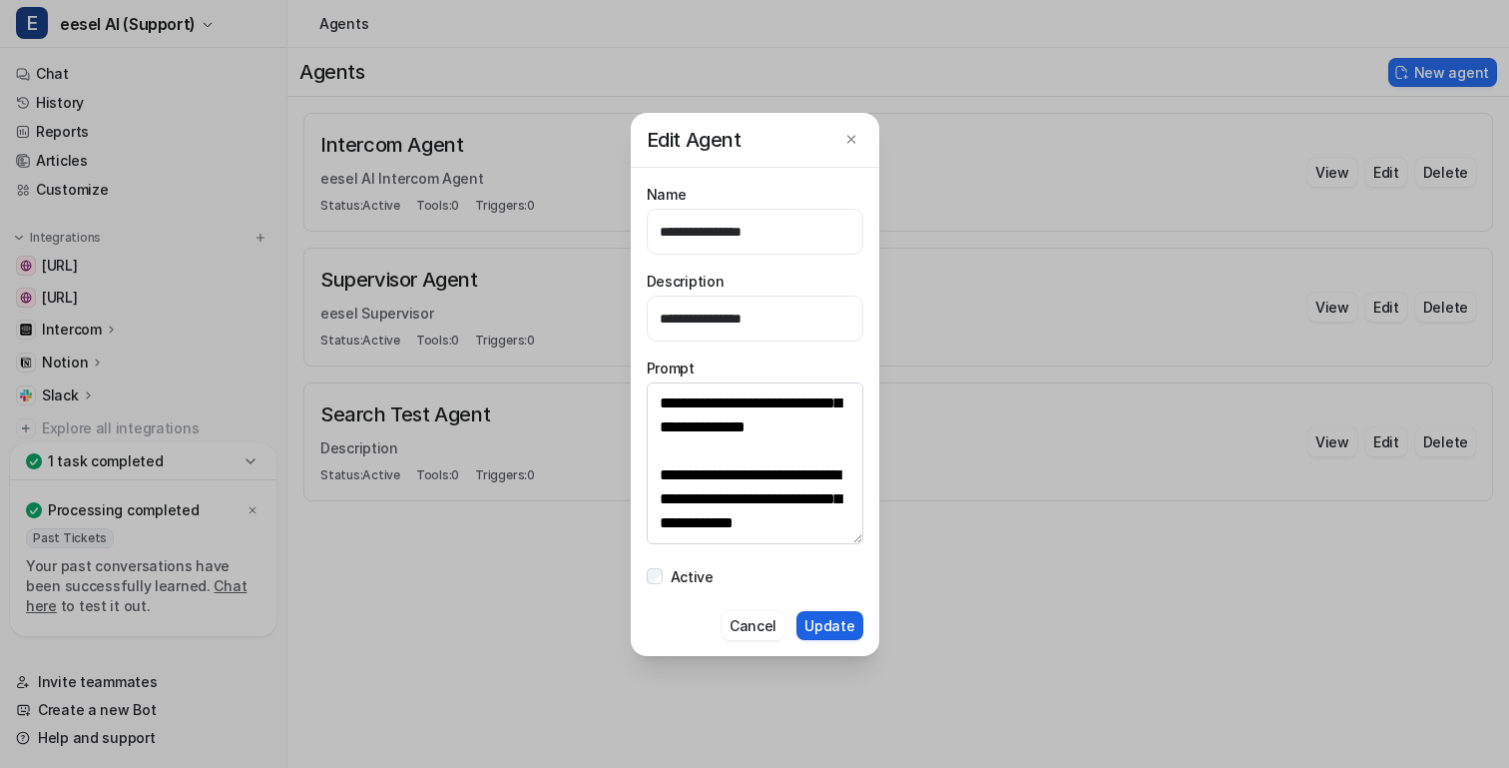
click at [832, 619] on button "Update" at bounding box center [830, 625] width 66 height 29
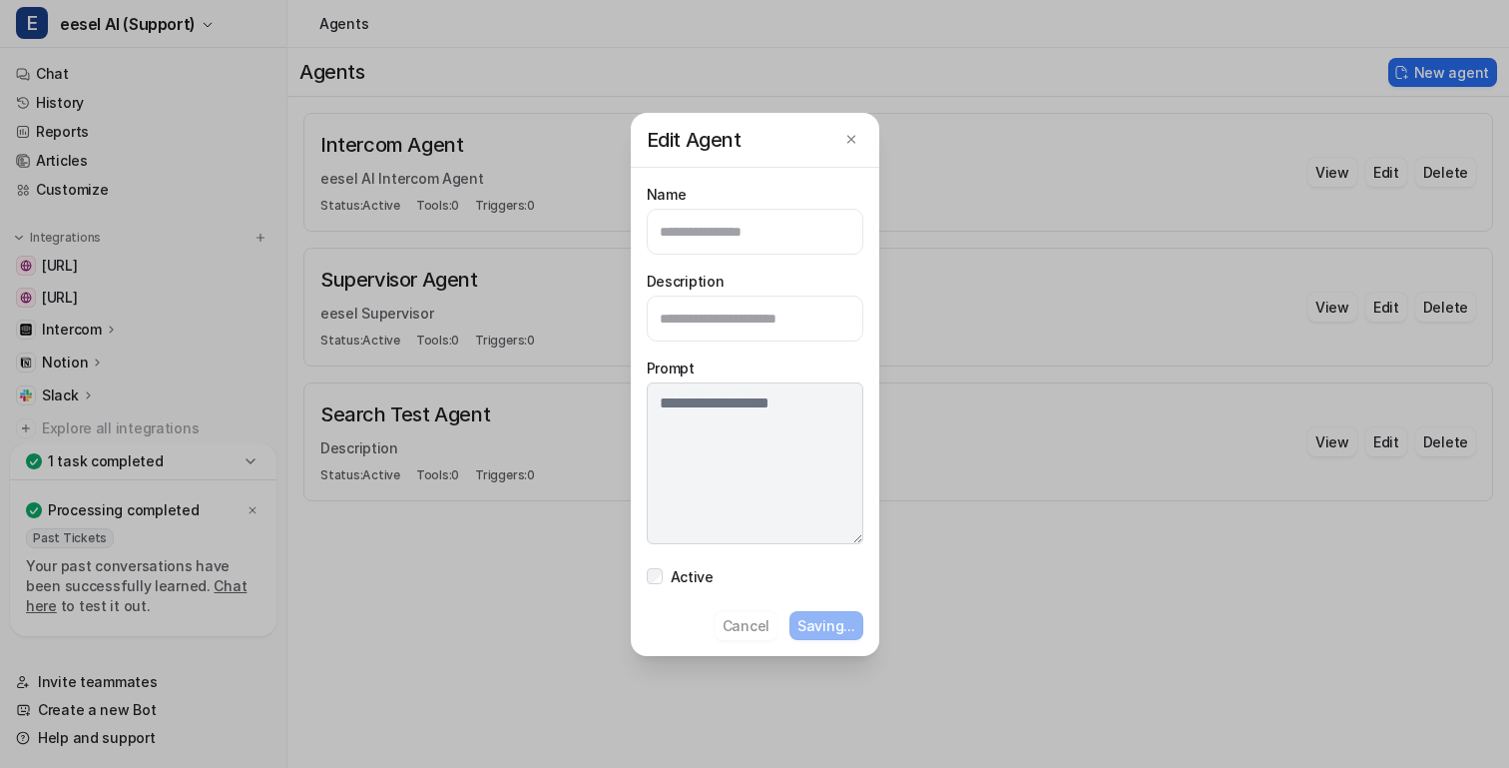
scroll to position [0, 0]
